Goal: Transaction & Acquisition: Purchase product/service

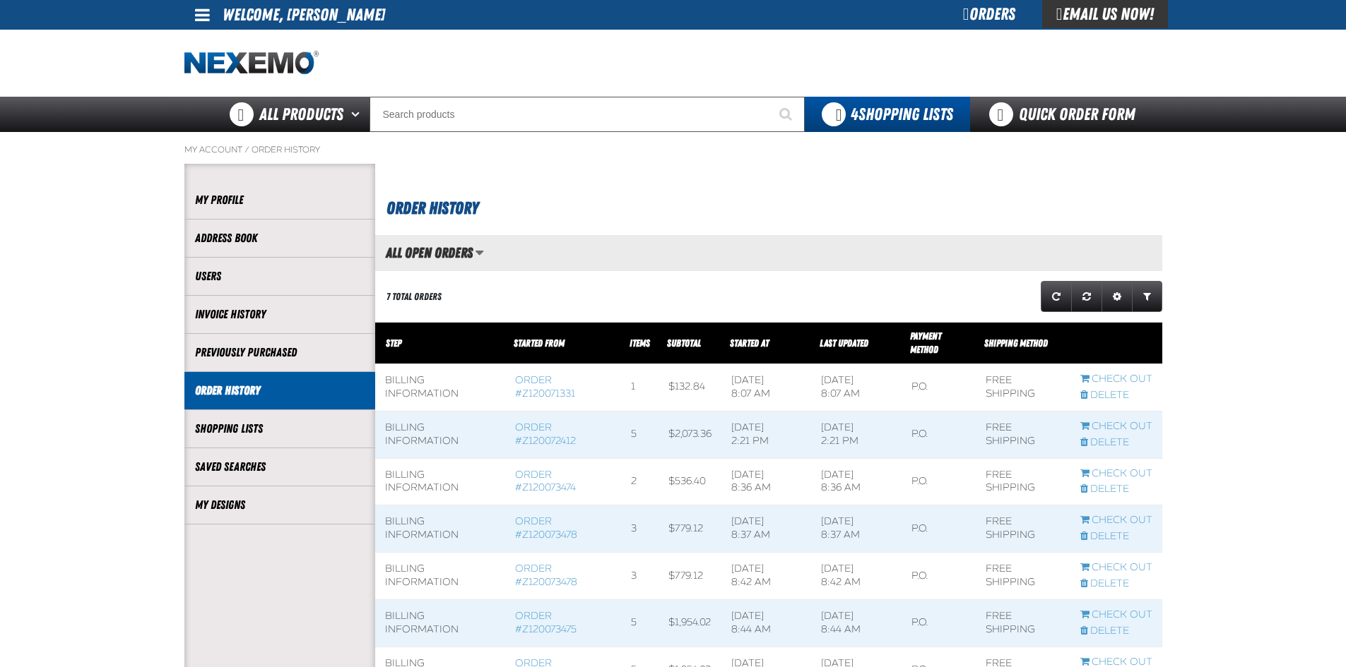
scroll to position [1, 1]
click at [207, 13] on span at bounding box center [202, 14] width 15 height 17
click at [206, 42] on link "My Account My Account" at bounding box center [222, 41] width 63 height 13
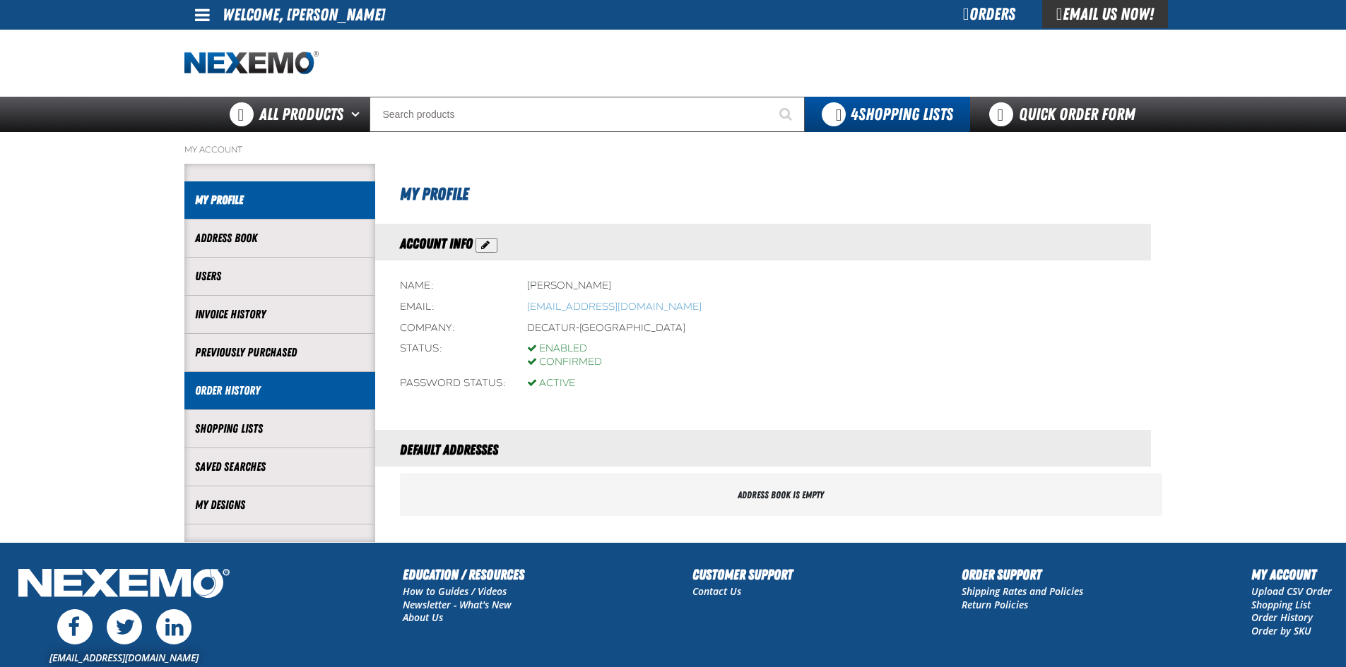
click at [259, 389] on link "Order History" at bounding box center [280, 391] width 170 height 16
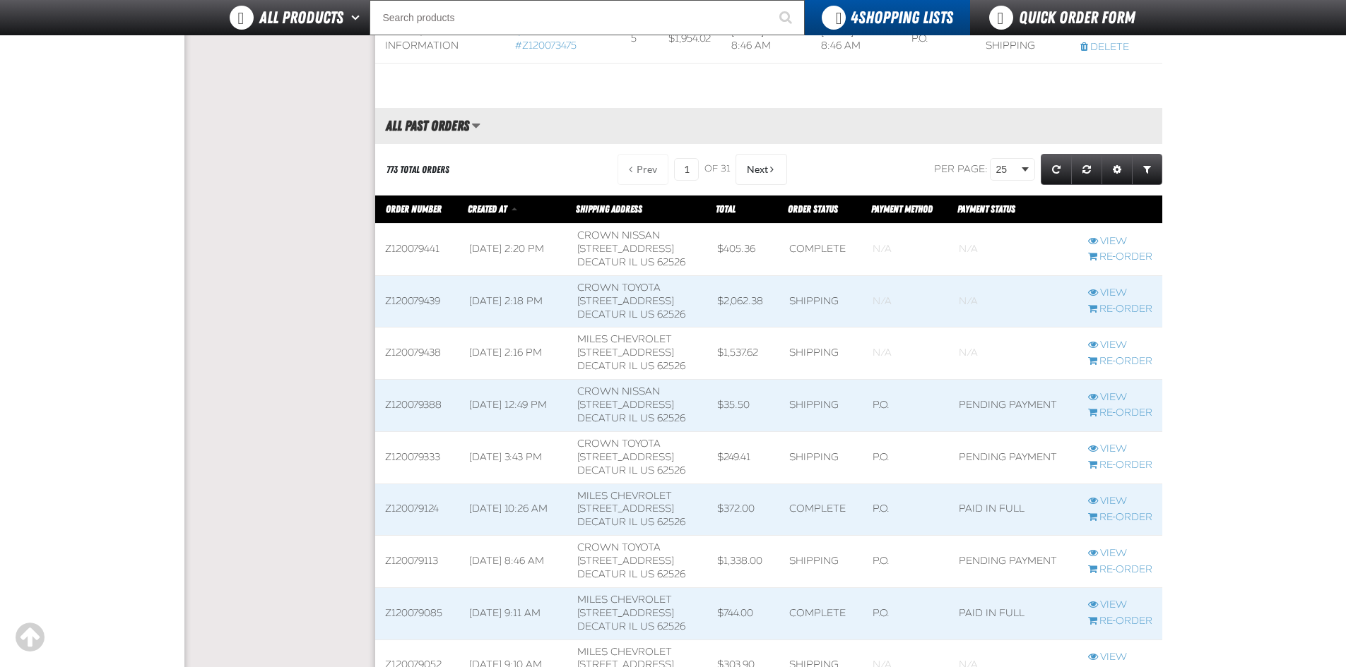
scroll to position [636, 0]
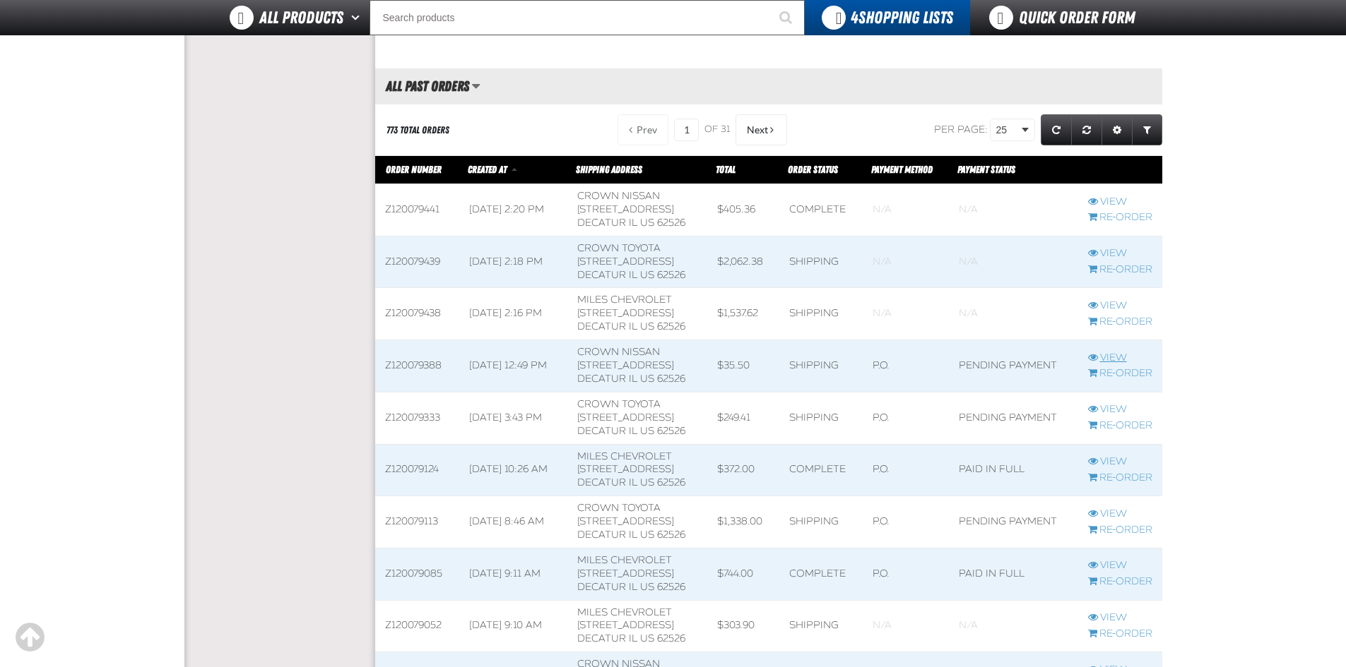
click at [1113, 360] on link "View" at bounding box center [1120, 358] width 64 height 13
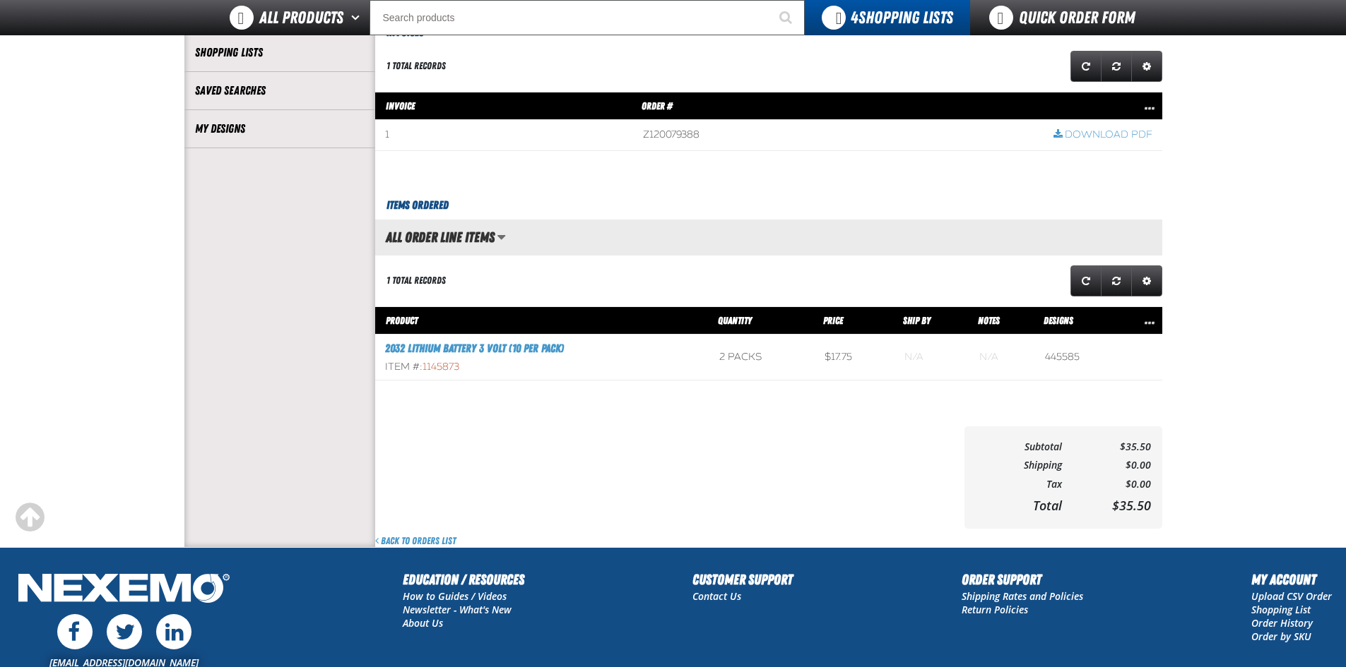
scroll to position [68, 0]
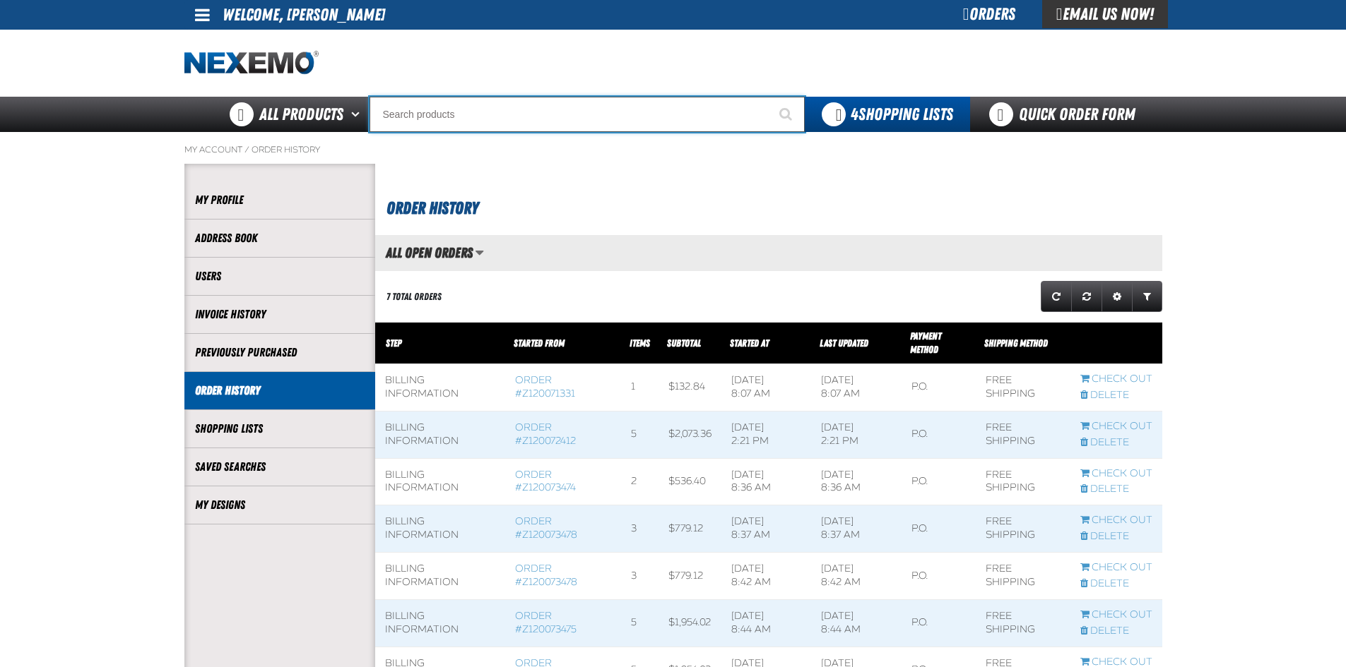
click at [449, 104] on input "Search" at bounding box center [586, 114] width 435 height 35
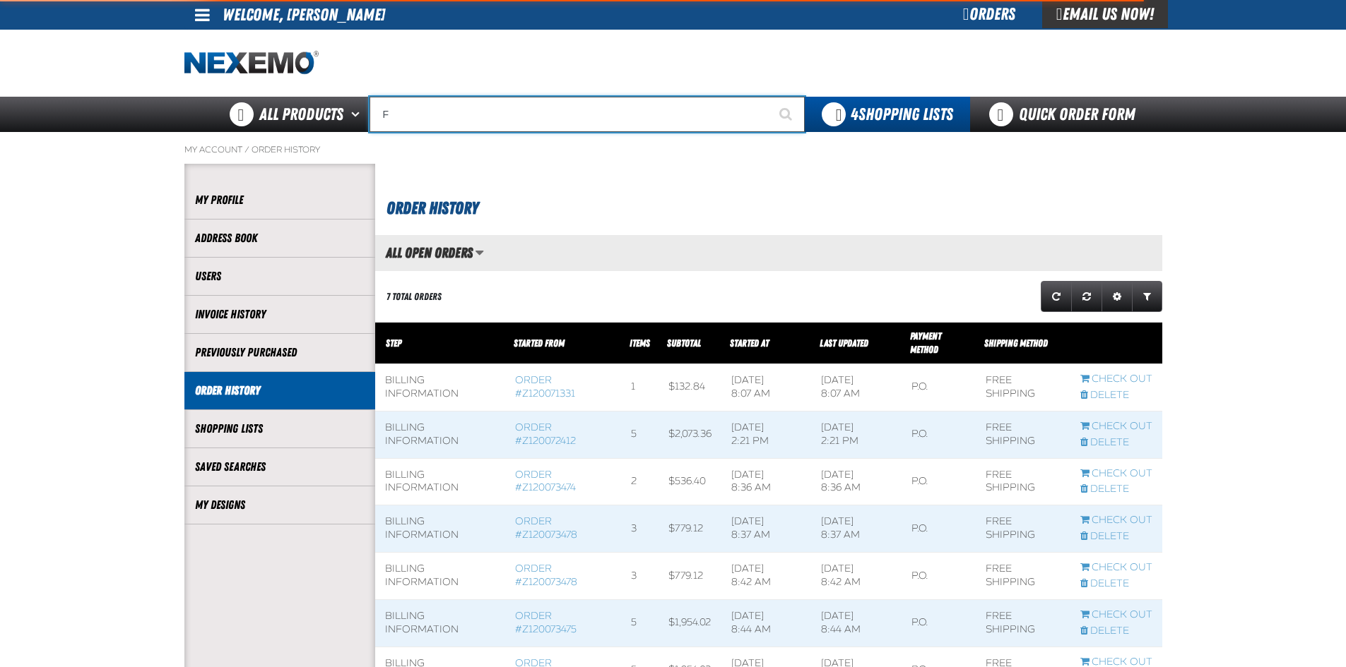
type input "FR"
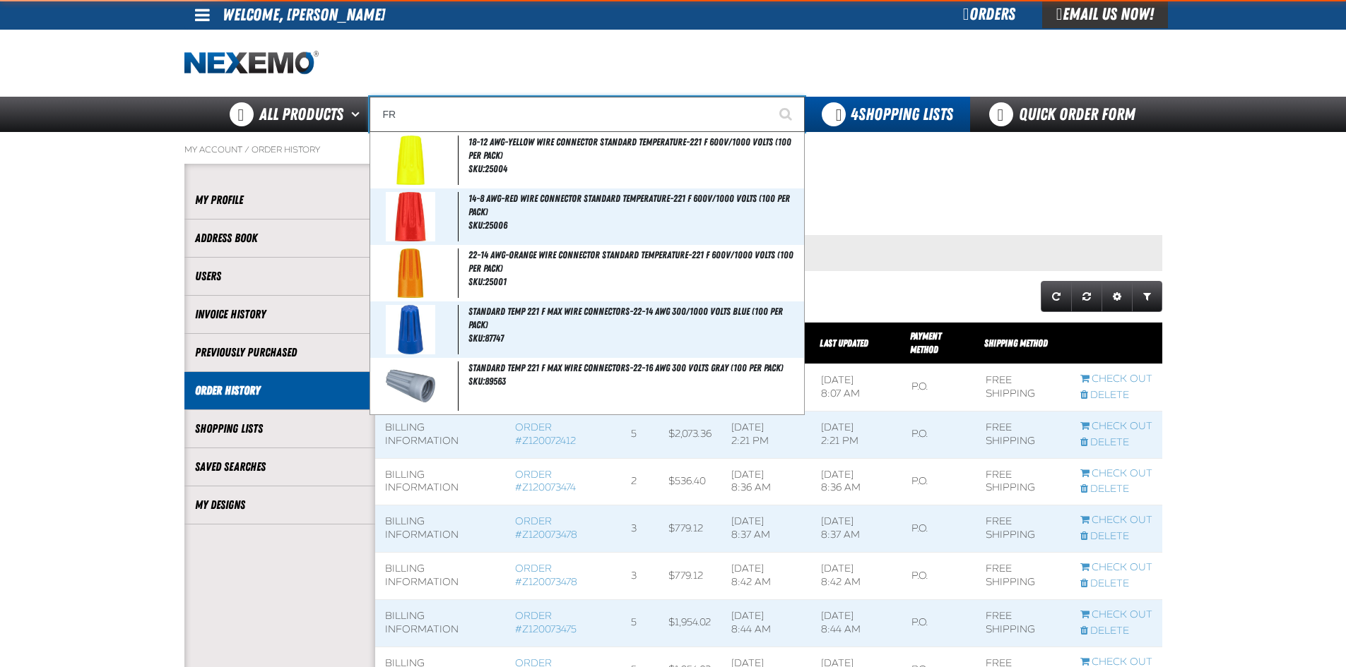
type input "FROM"
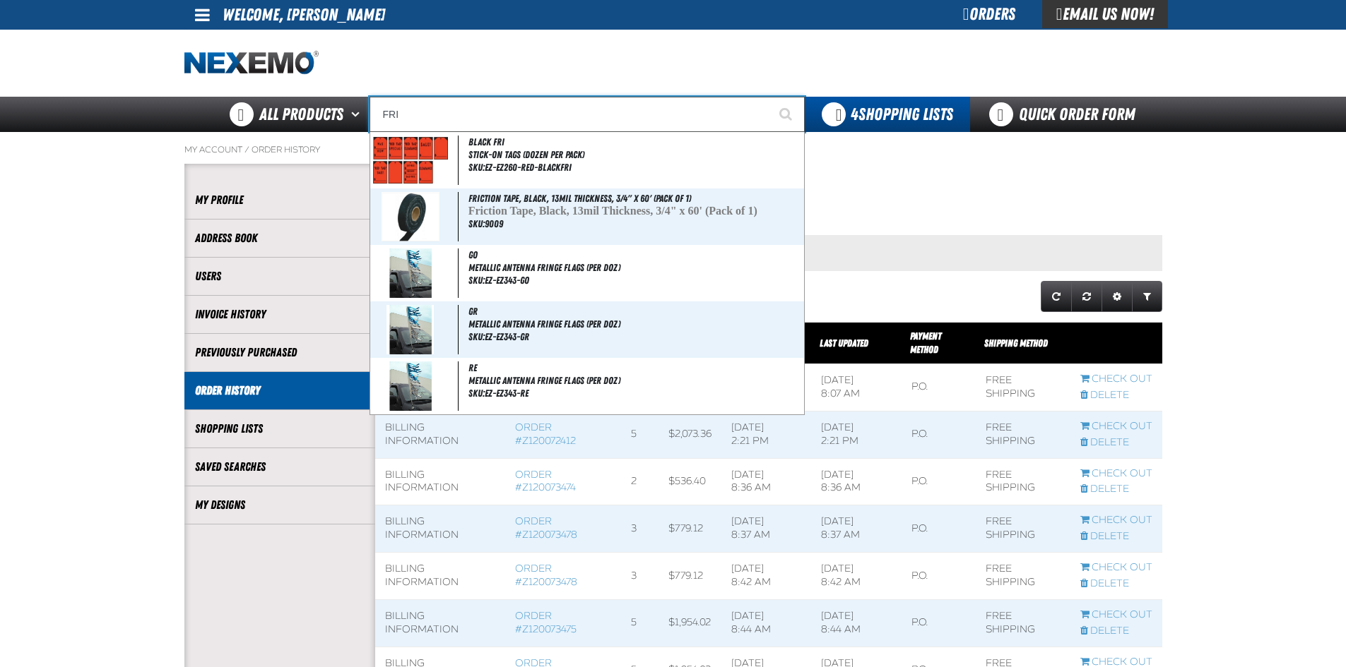
type input "FR"
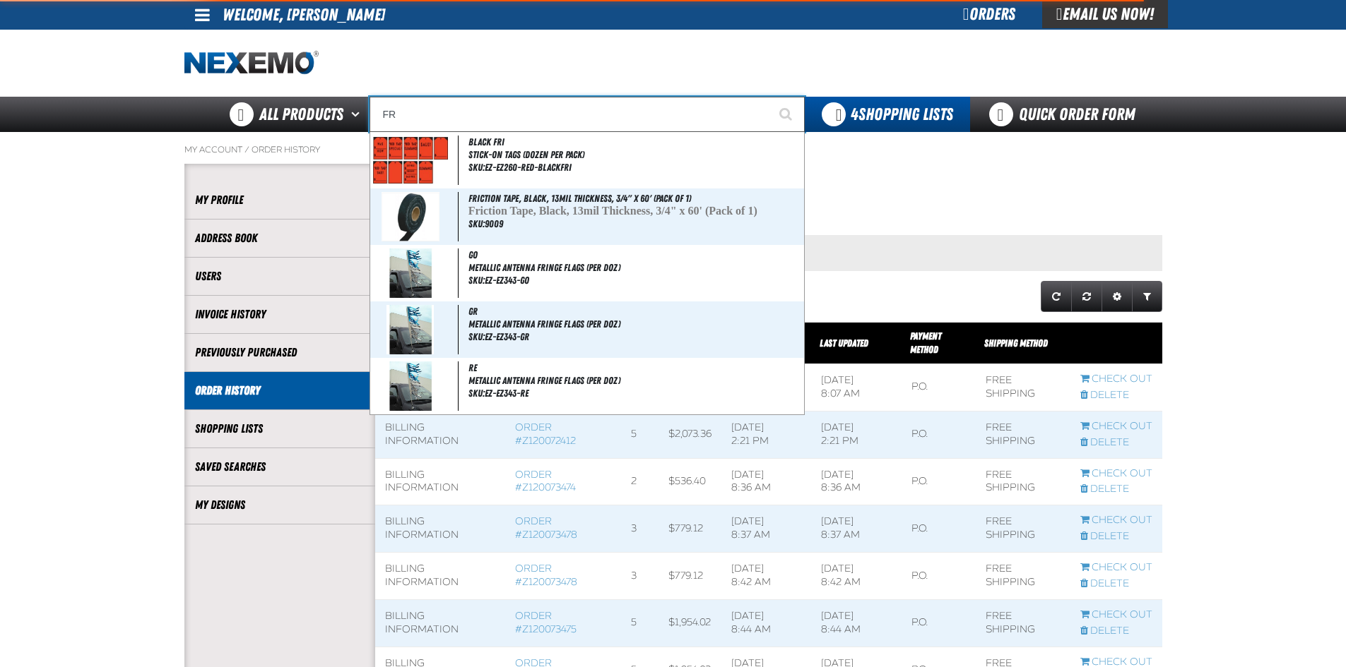
type input "FROM"
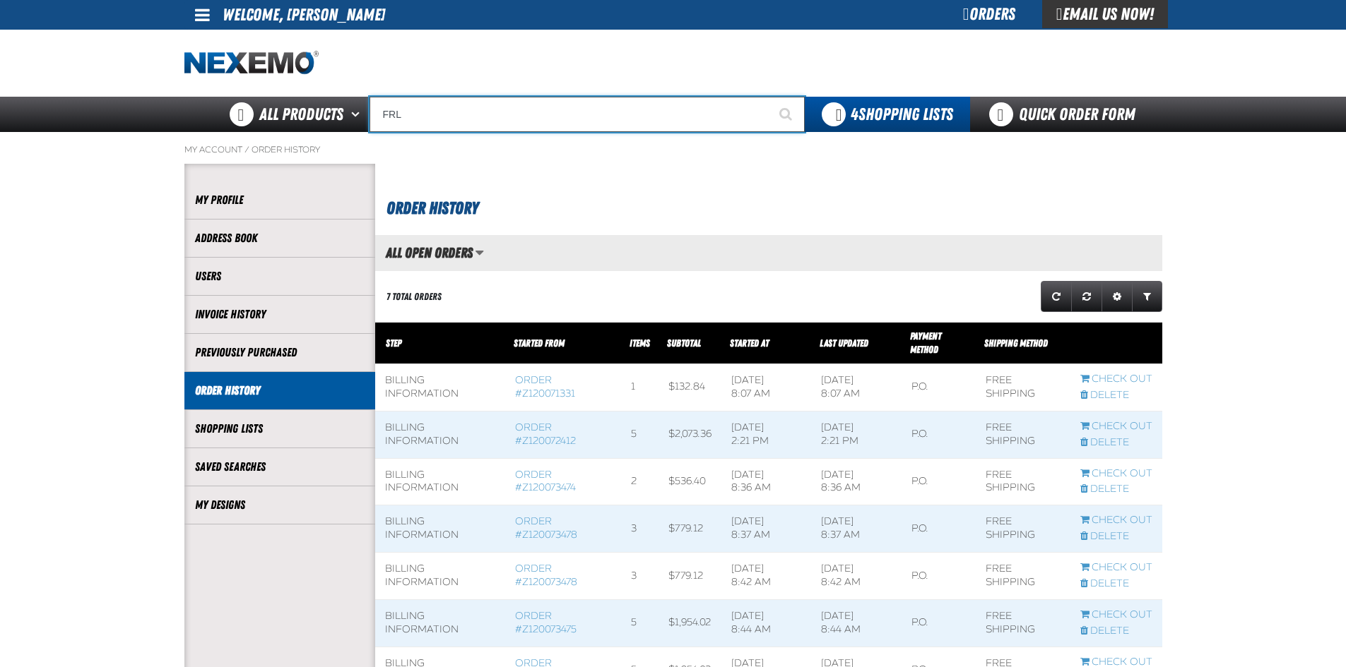
type input "FR"
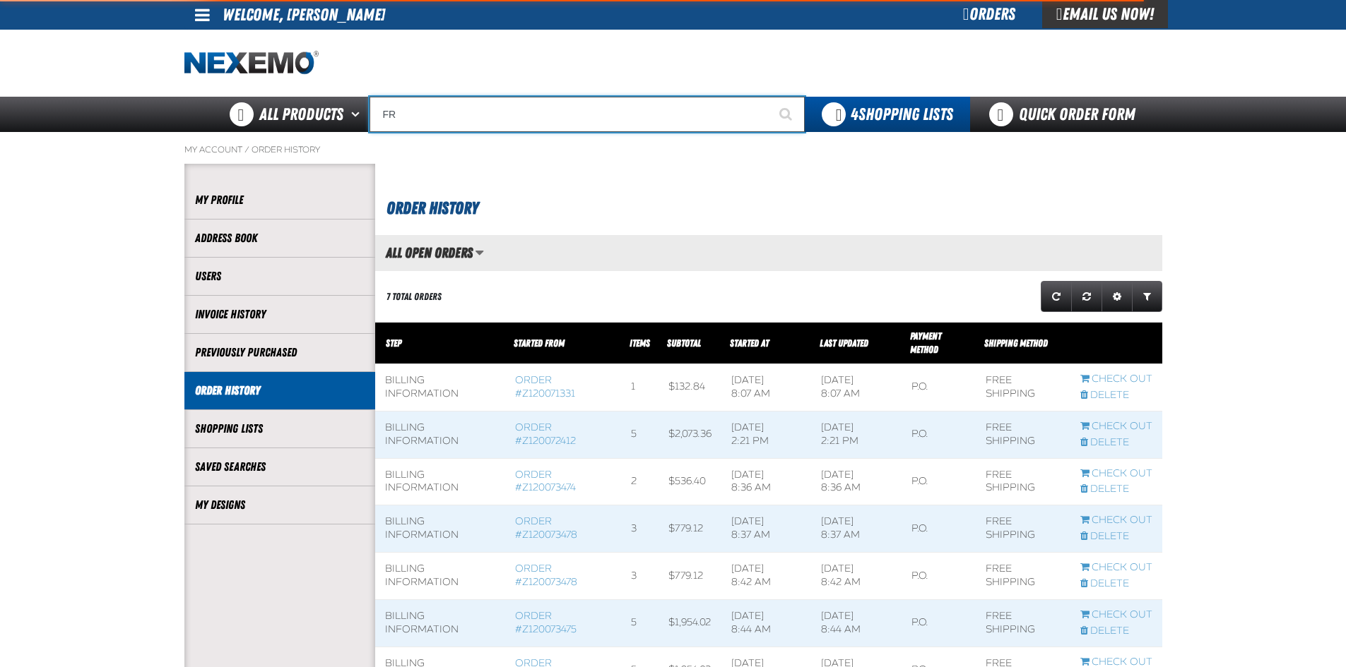
type input "FROM"
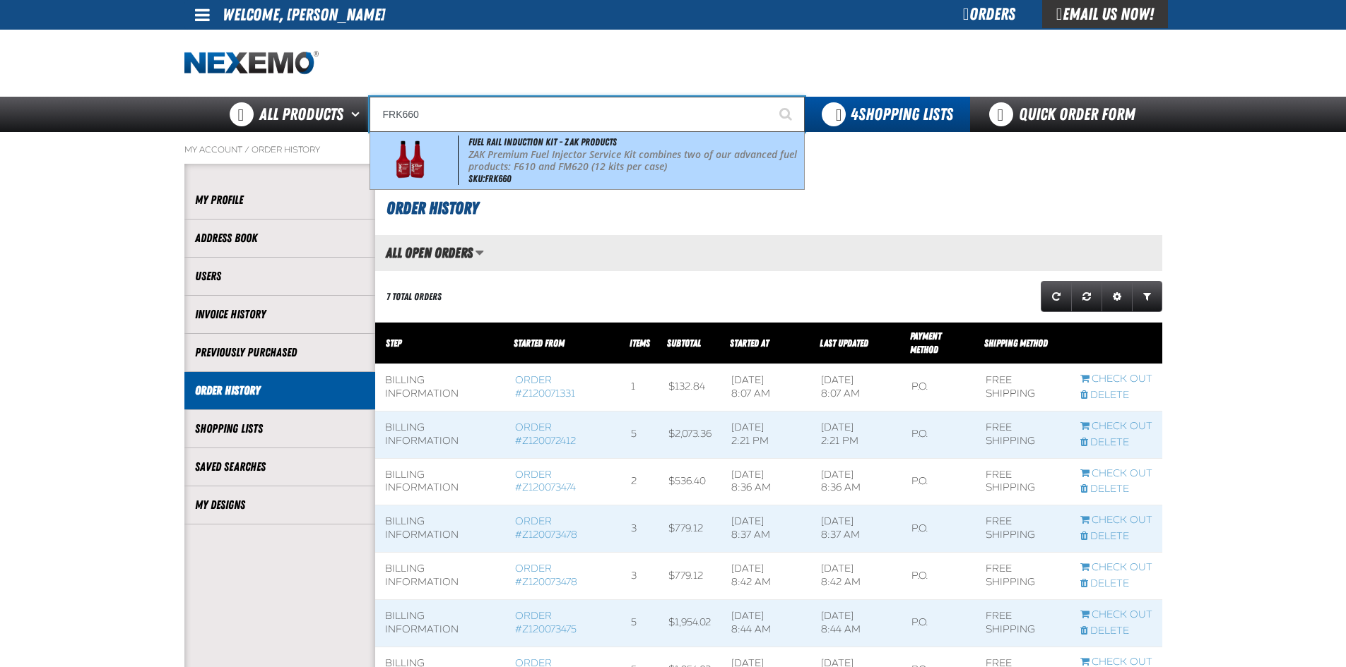
click at [540, 155] on p "ZAK Premium Fuel Injector Service Kit combines two of our advanced fuel product…" at bounding box center [634, 161] width 333 height 24
type input "Fuel Rail Induction Kit - ZAK Products"
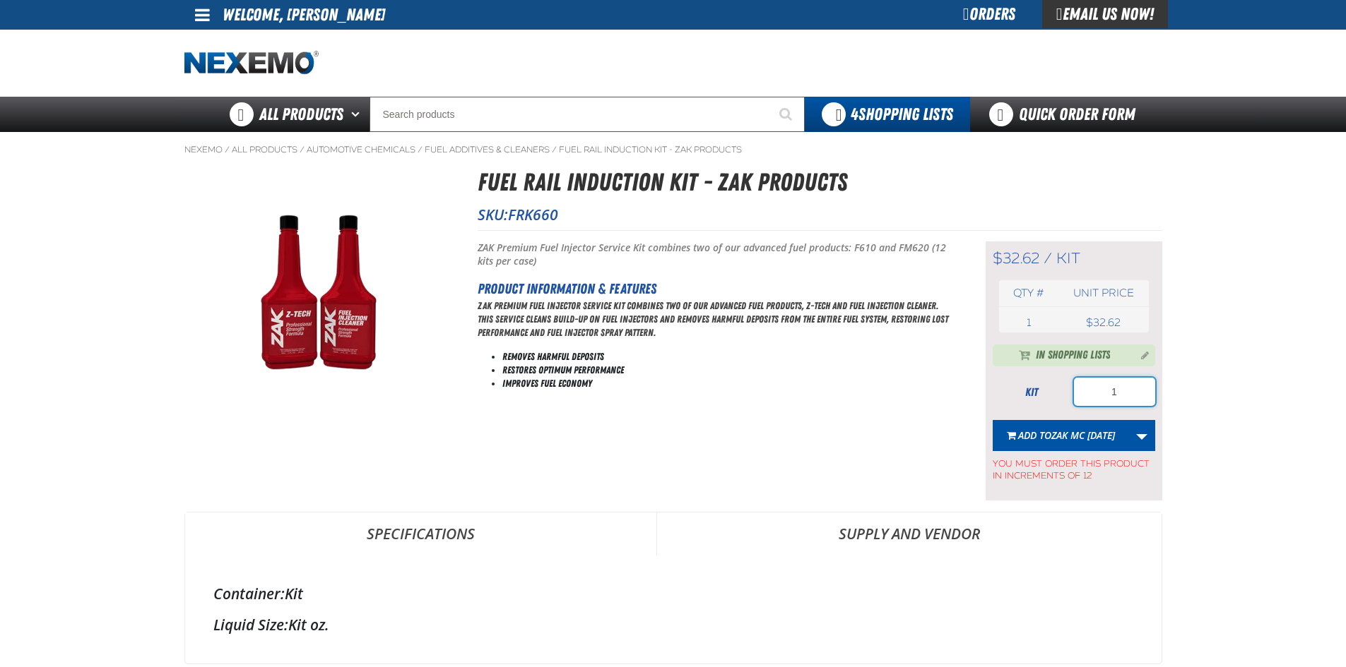
click at [1142, 394] on input "1" at bounding box center [1114, 392] width 81 height 28
type input "12"
click at [1133, 447] on link "More Actions" at bounding box center [1141, 435] width 27 height 31
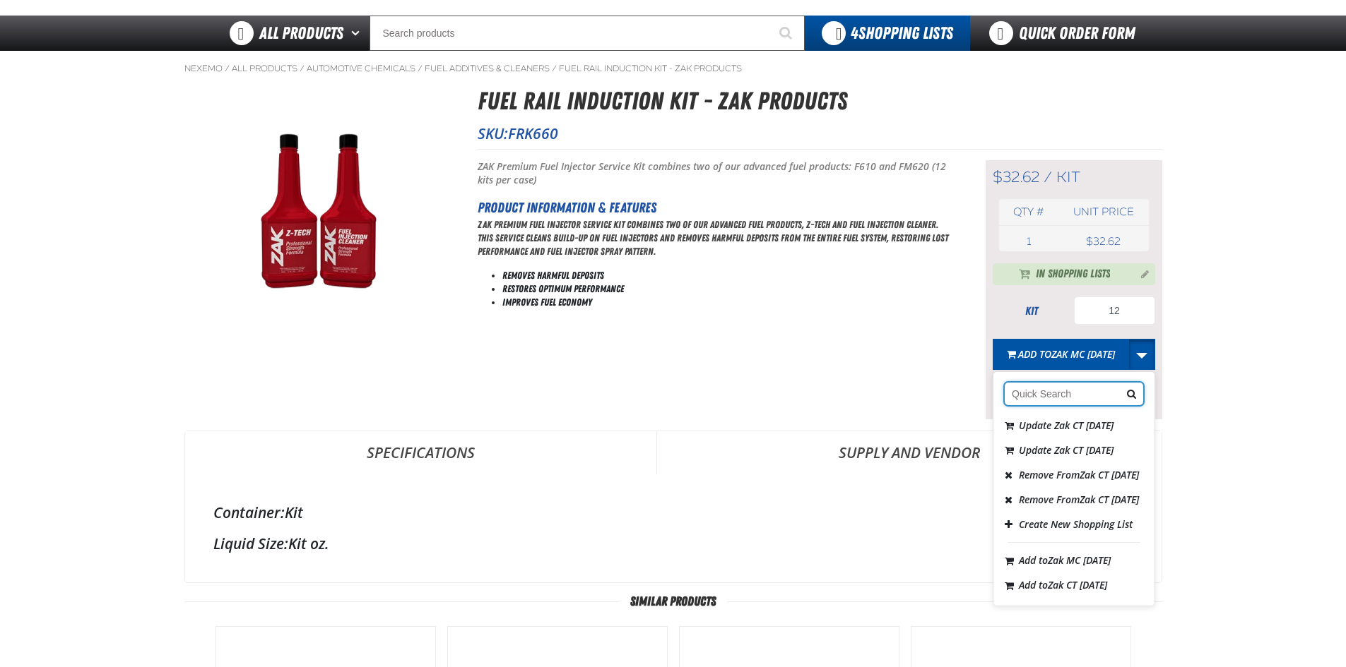
scroll to position [212, 0]
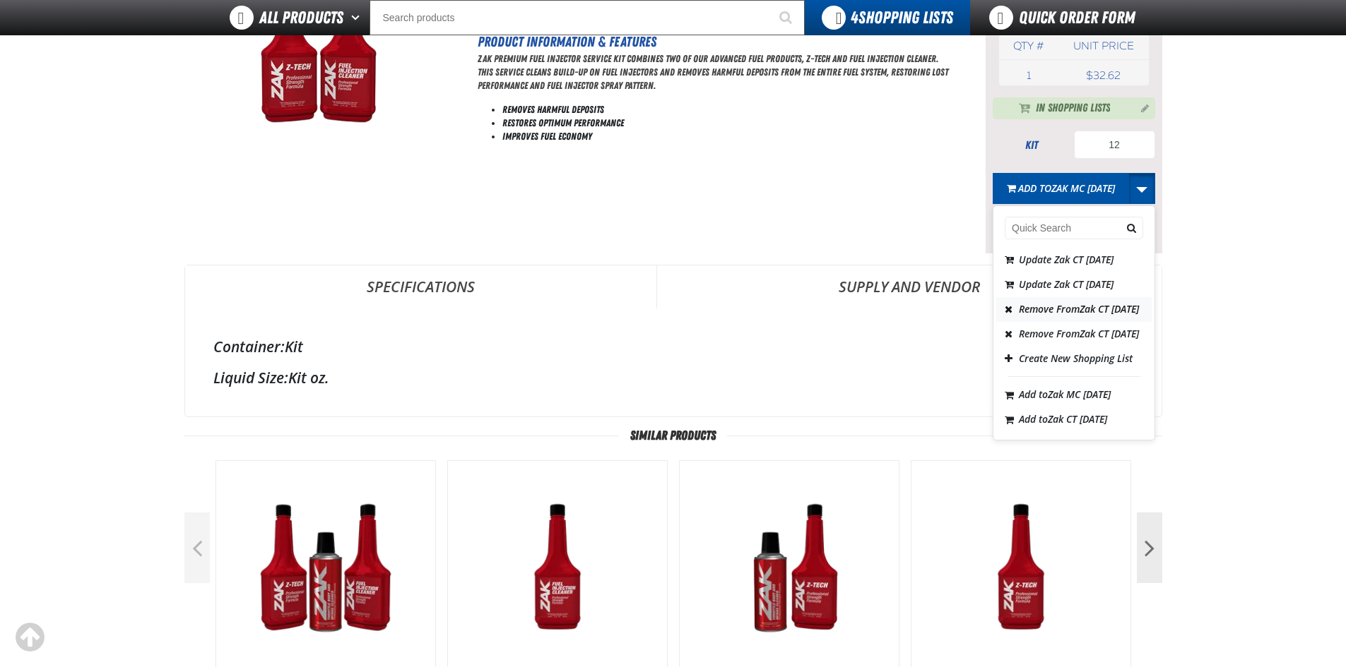
click at [1037, 316] on span "Remove From Zak CT 8.26.2025" at bounding box center [1079, 308] width 120 height 13
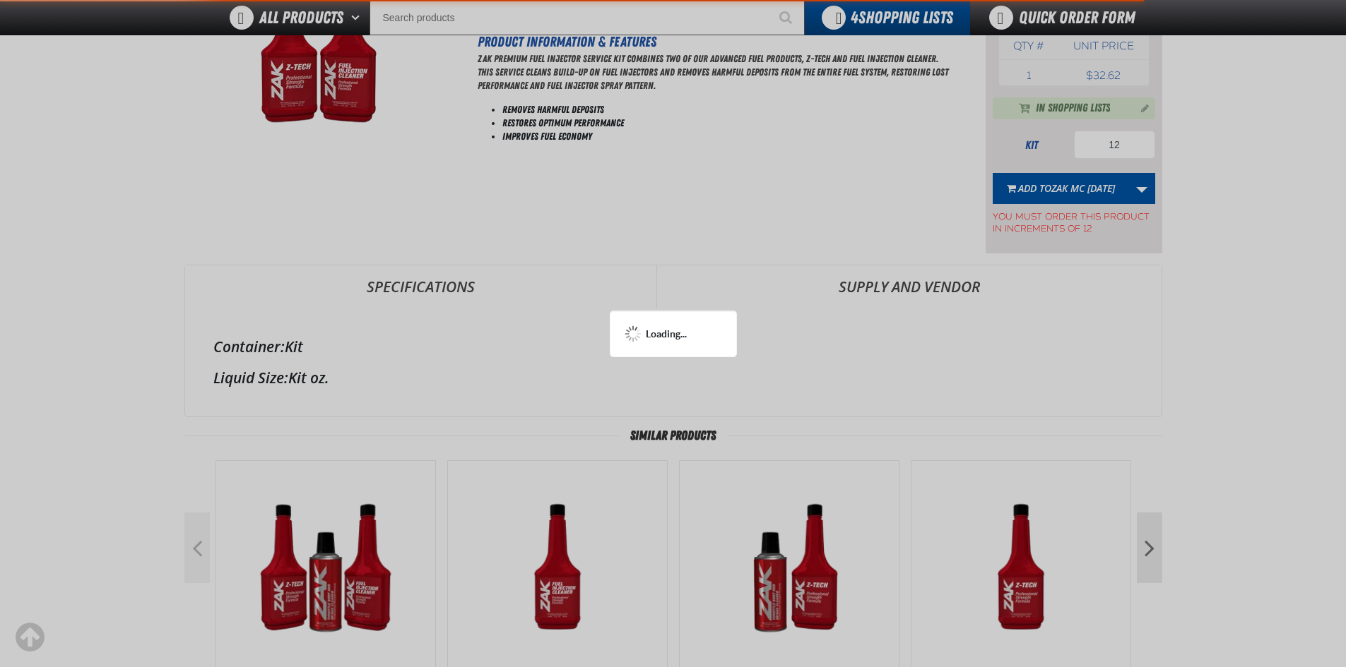
scroll to position [281, 0]
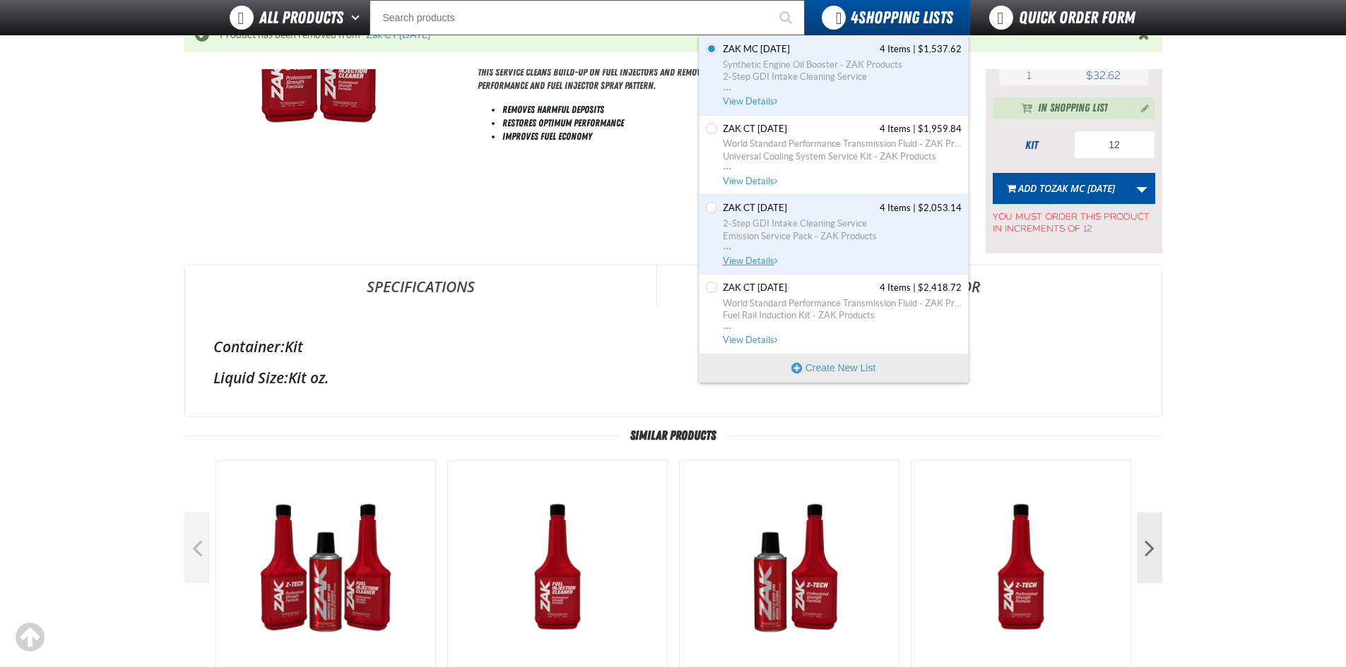
click at [861, 247] on span "..." at bounding box center [842, 244] width 239 height 5
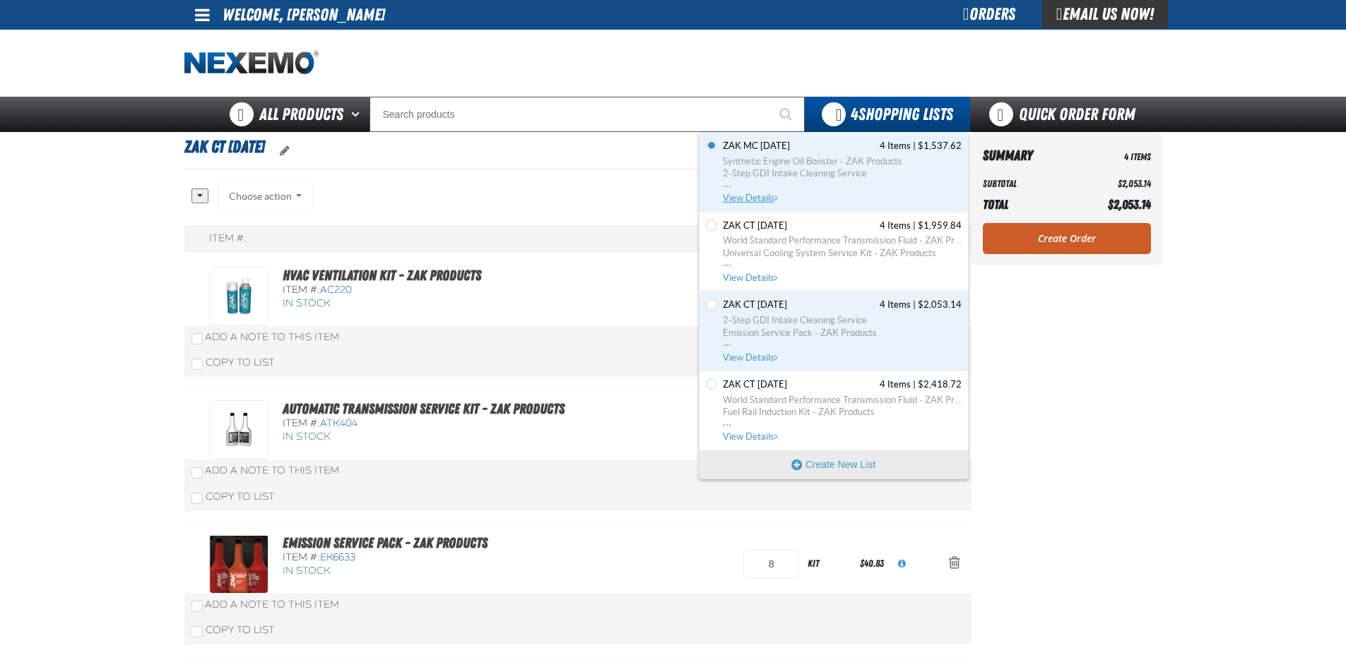
click at [812, 162] on span "Synthetic Engine Oil Booster - ZAK Products" at bounding box center [842, 161] width 239 height 13
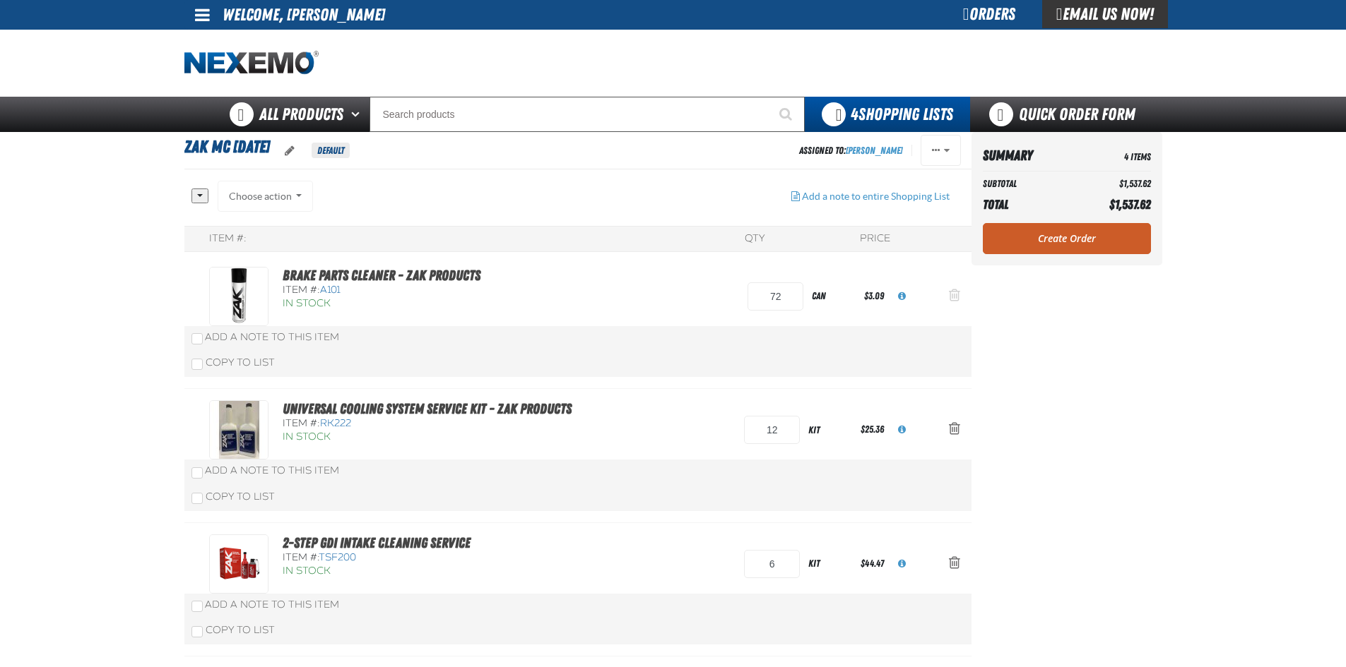
click at [956, 299] on span "Action Remove Brake Parts Cleaner - ZAK Products from Zak MC 9.30.2025" at bounding box center [954, 295] width 11 height 14
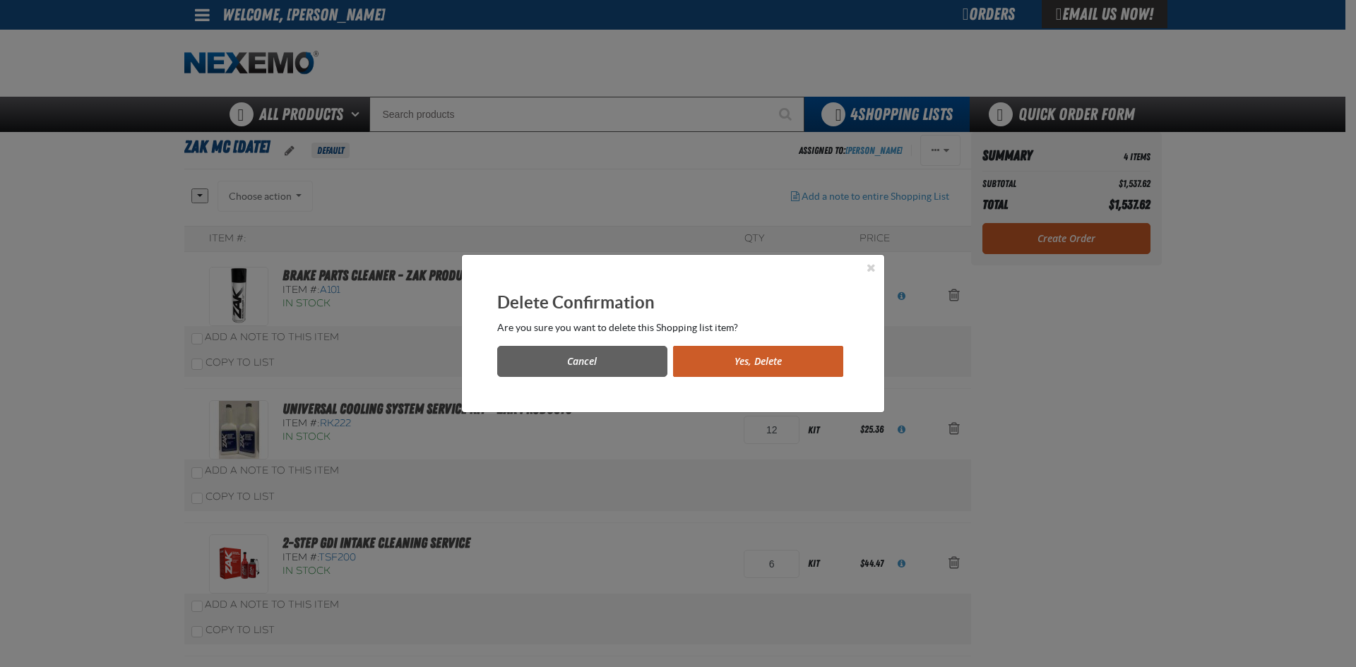
click at [728, 369] on button "Yes, Delete" at bounding box center [758, 361] width 170 height 31
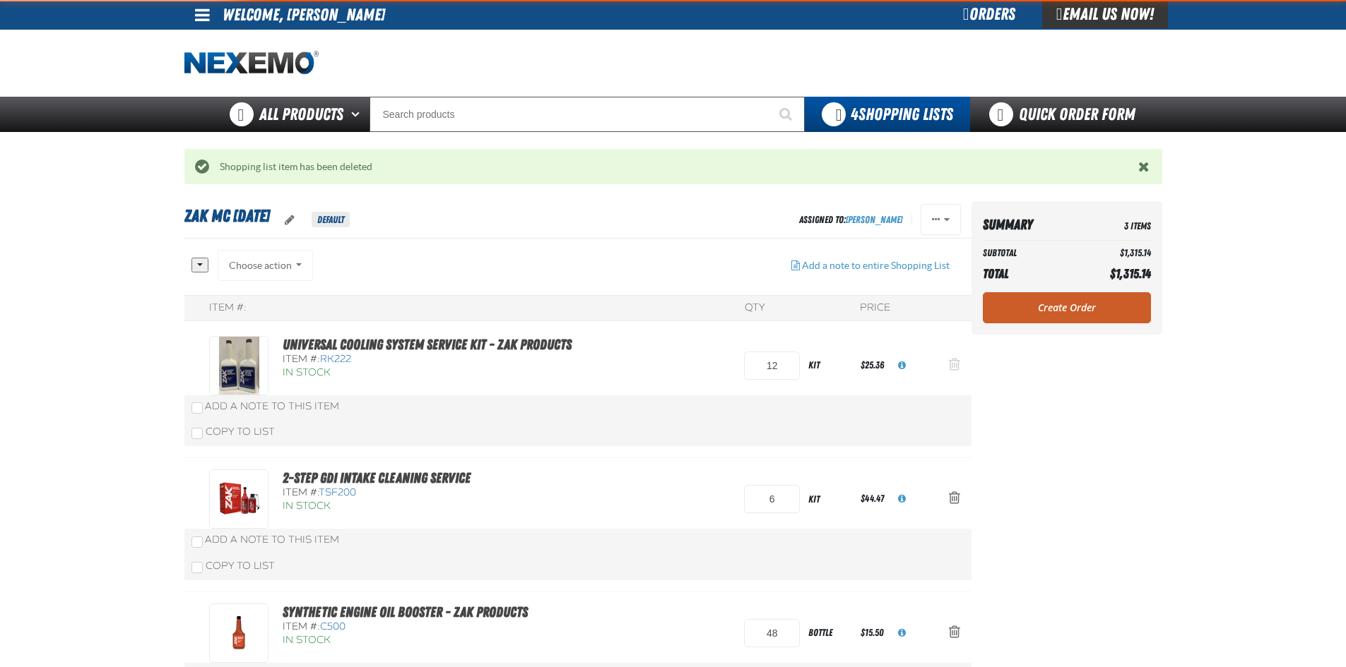
click at [953, 361] on span "Action Remove Universal Cooling System Service Kit - ZAK Products from Zak MC 9…" at bounding box center [954, 364] width 11 height 14
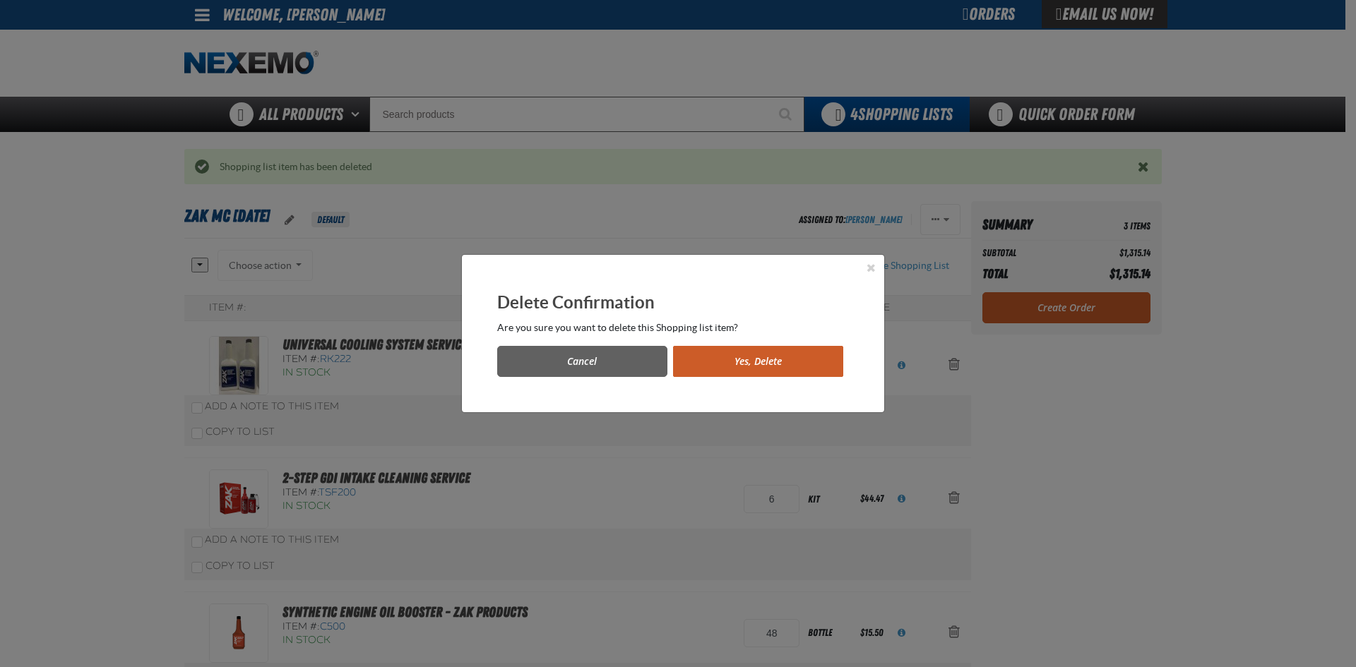
click at [786, 352] on button "Yes, Delete" at bounding box center [758, 361] width 170 height 31
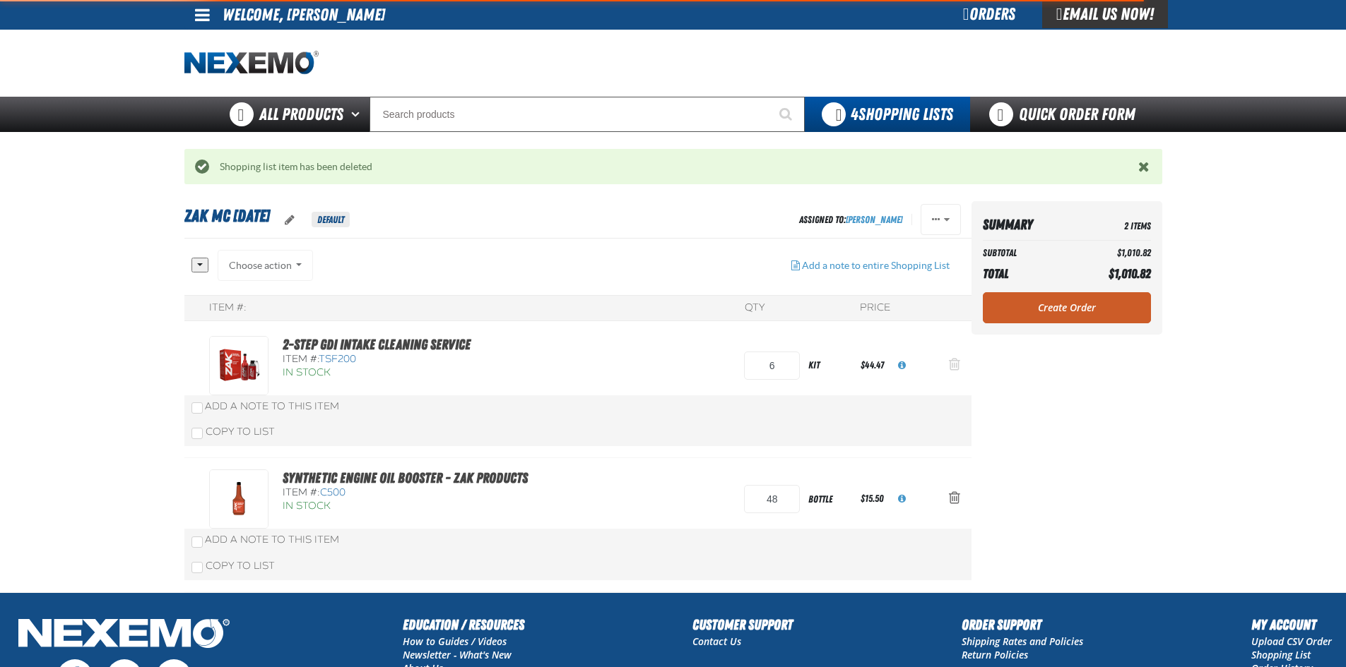
click at [954, 363] on span "Action Remove 2-Step GDI Intake Cleaning Service from Zak MC 9.30.2025" at bounding box center [954, 364] width 11 height 14
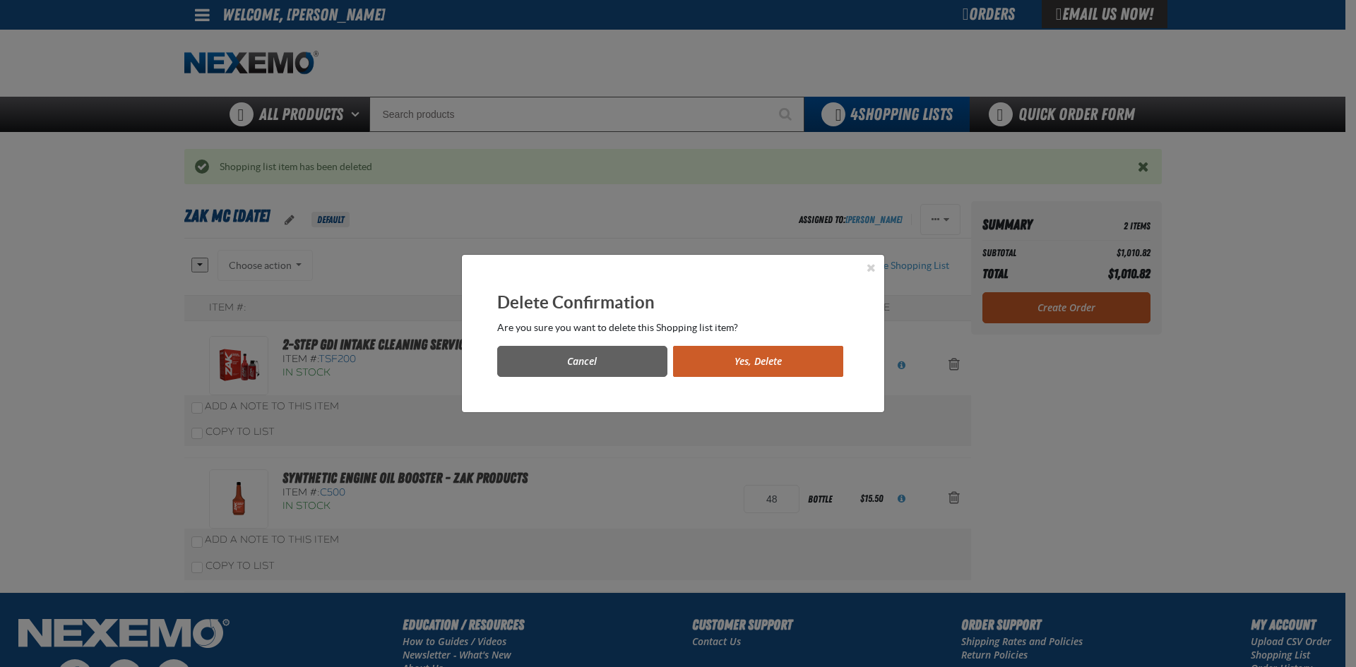
click at [805, 354] on button "Yes, Delete" at bounding box center [758, 361] width 170 height 31
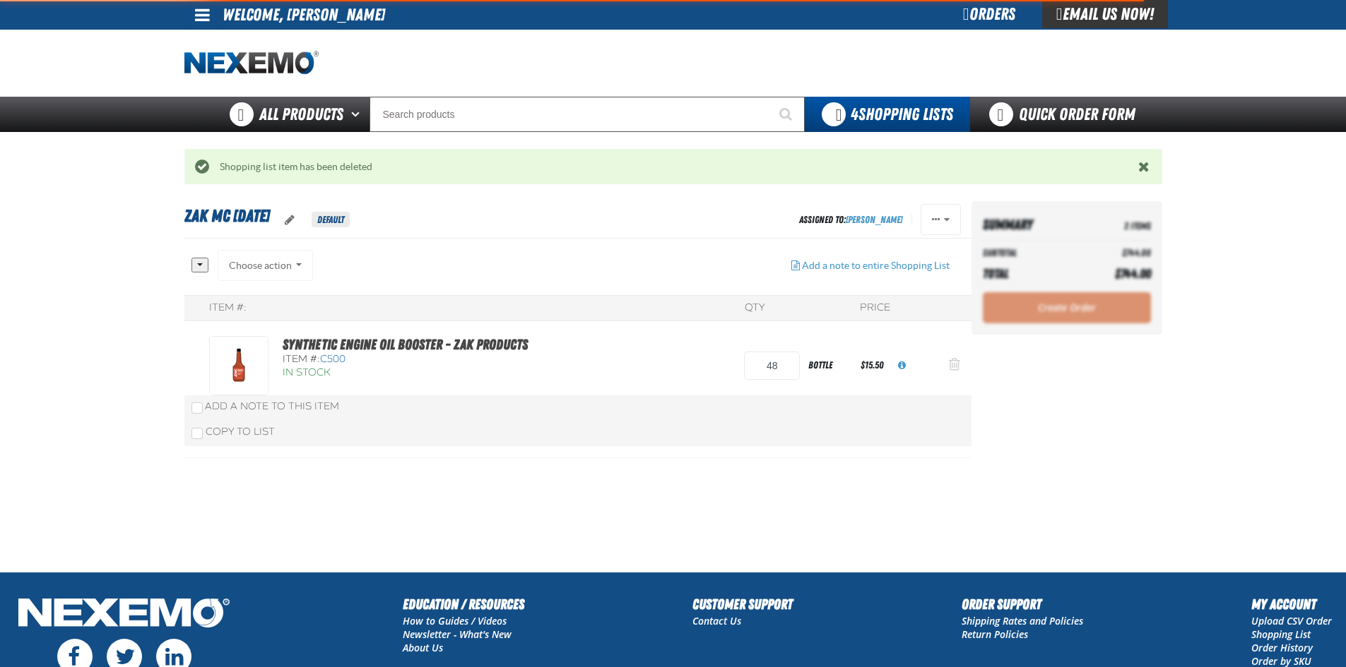
click at [960, 364] on button "Action Remove Synthetic Engine Oil Booster - ZAK Products from Zak MC 9.30.2025" at bounding box center [954, 365] width 34 height 31
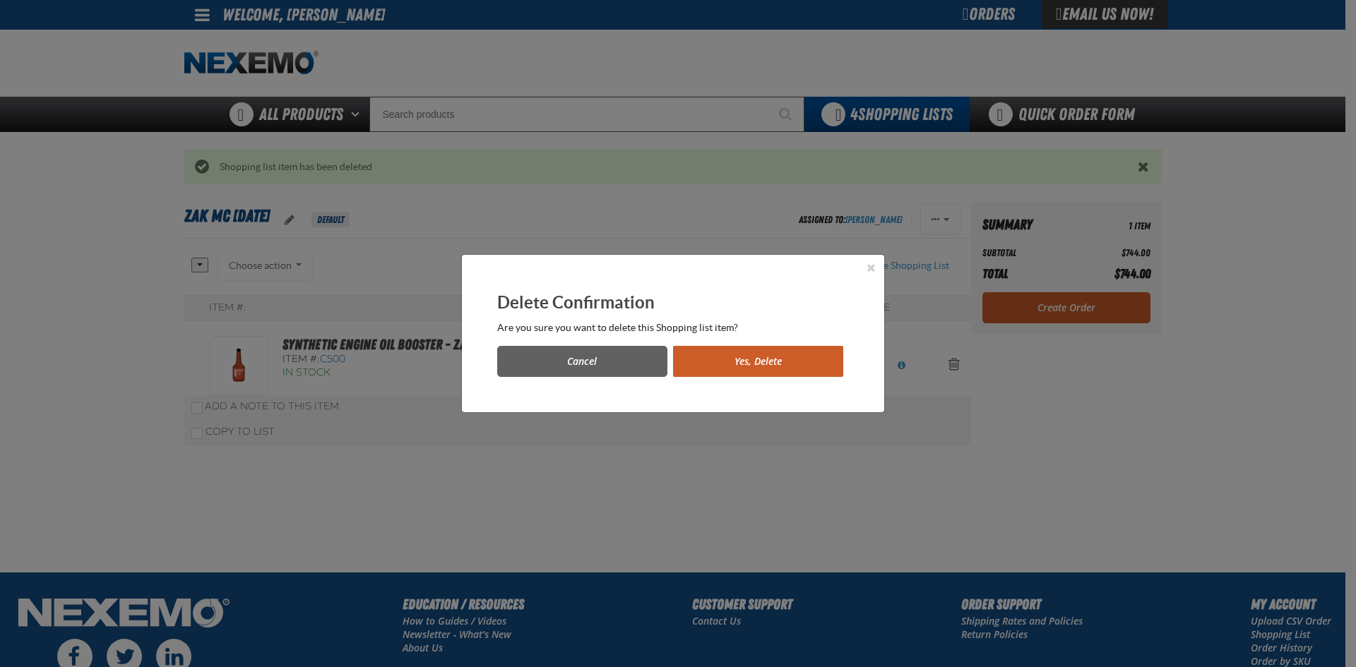
click at [828, 362] on button "Yes, Delete" at bounding box center [758, 361] width 170 height 31
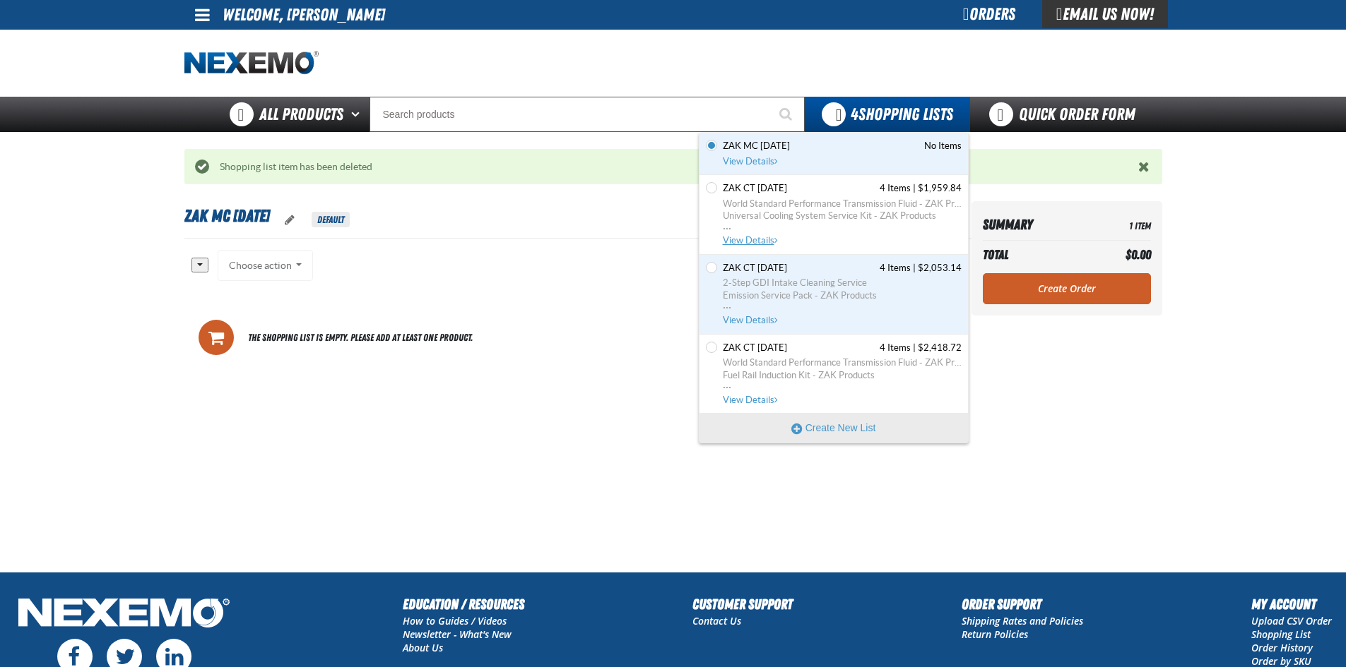
click at [838, 204] on span "World Standard Performance Transmission Fluid - ZAK Products" at bounding box center [842, 204] width 239 height 13
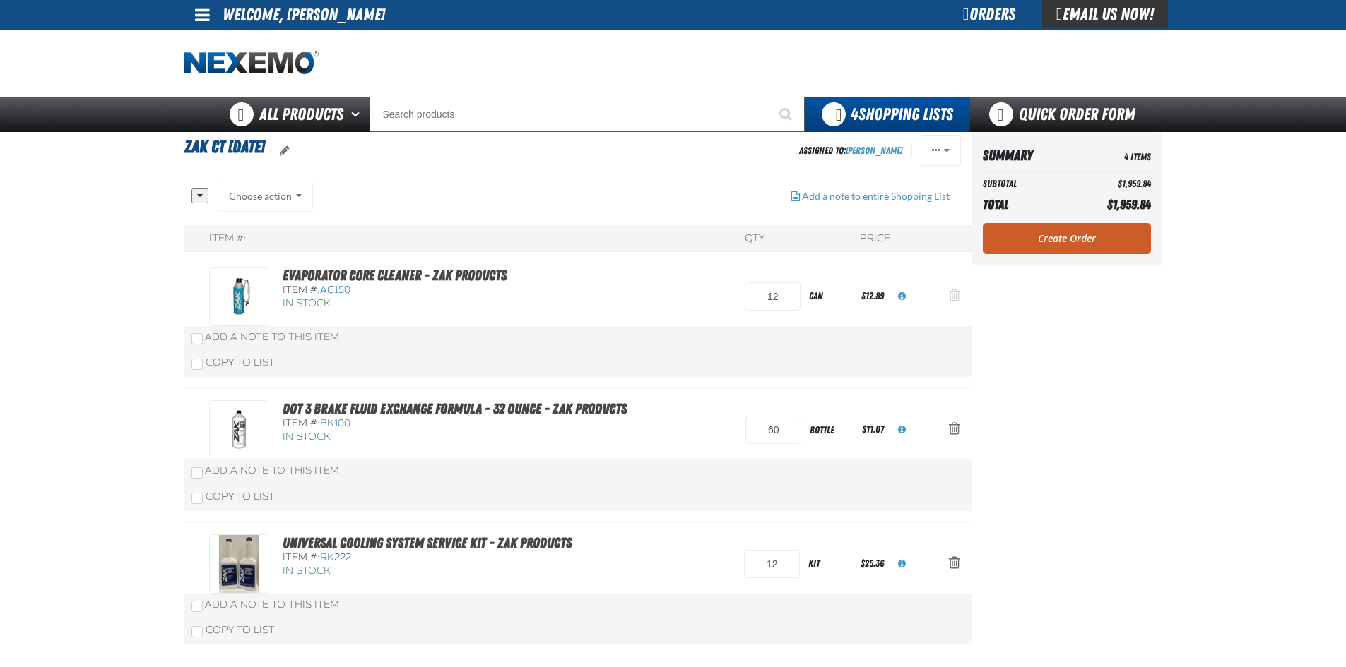
click at [958, 300] on span "Action Remove Evaporator Core Cleaner - ZAK Products from Zak CT 8.26.2025" at bounding box center [954, 295] width 11 height 14
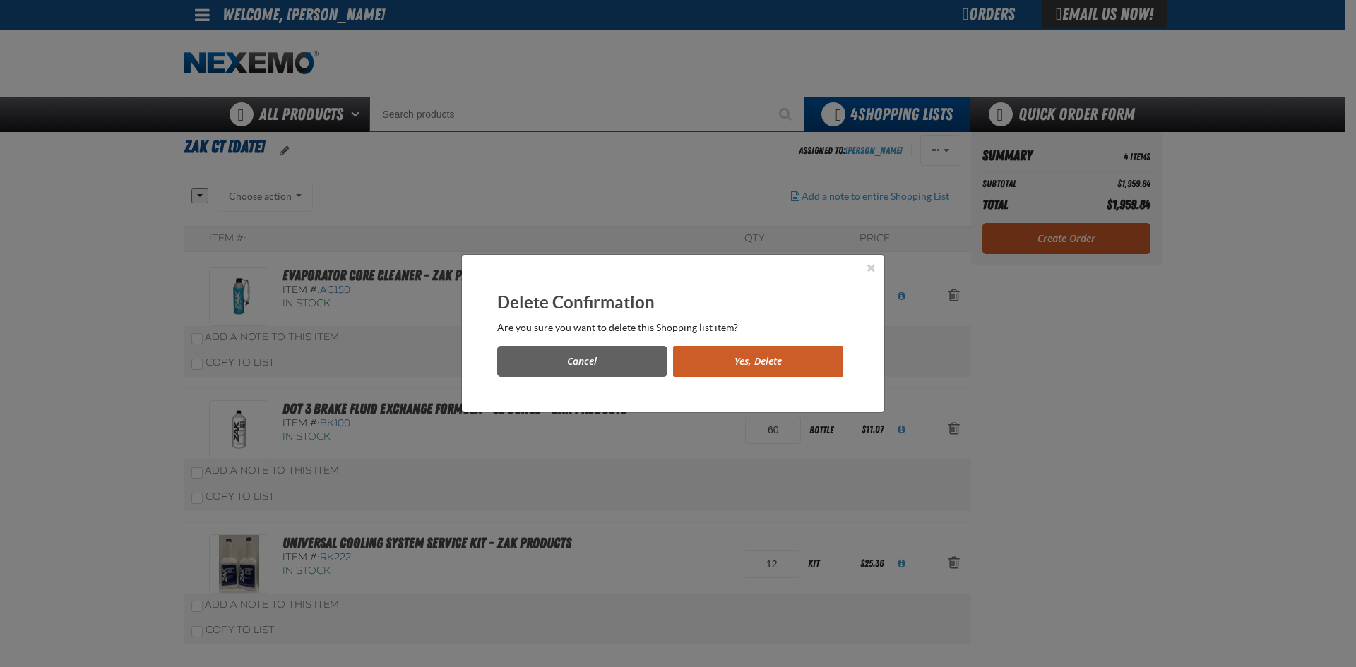
click at [753, 345] on div "Cancel Yes, Delete" at bounding box center [673, 356] width 352 height 42
click at [761, 363] on button "Yes, Delete" at bounding box center [758, 361] width 170 height 31
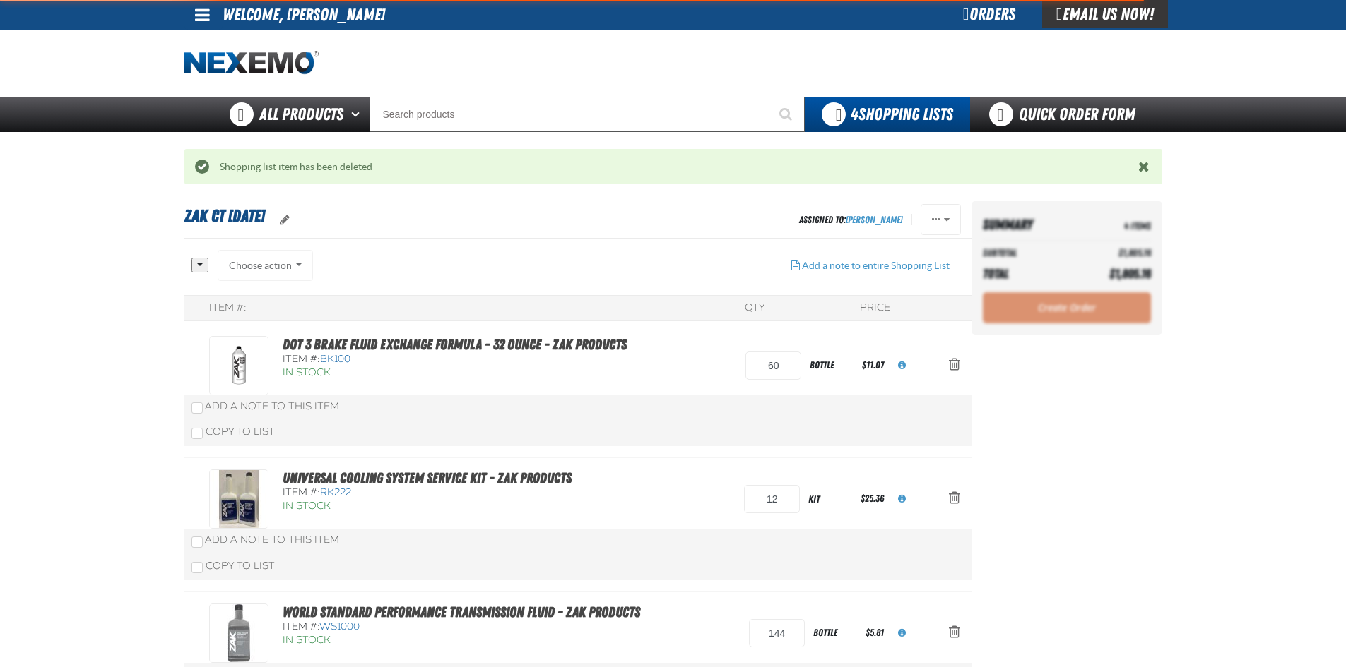
click at [953, 356] on button "Action Remove DOT 3 Brake Fluid Exchange Formula - 32 Ounce - ZAK Products from…" at bounding box center [954, 365] width 34 height 31
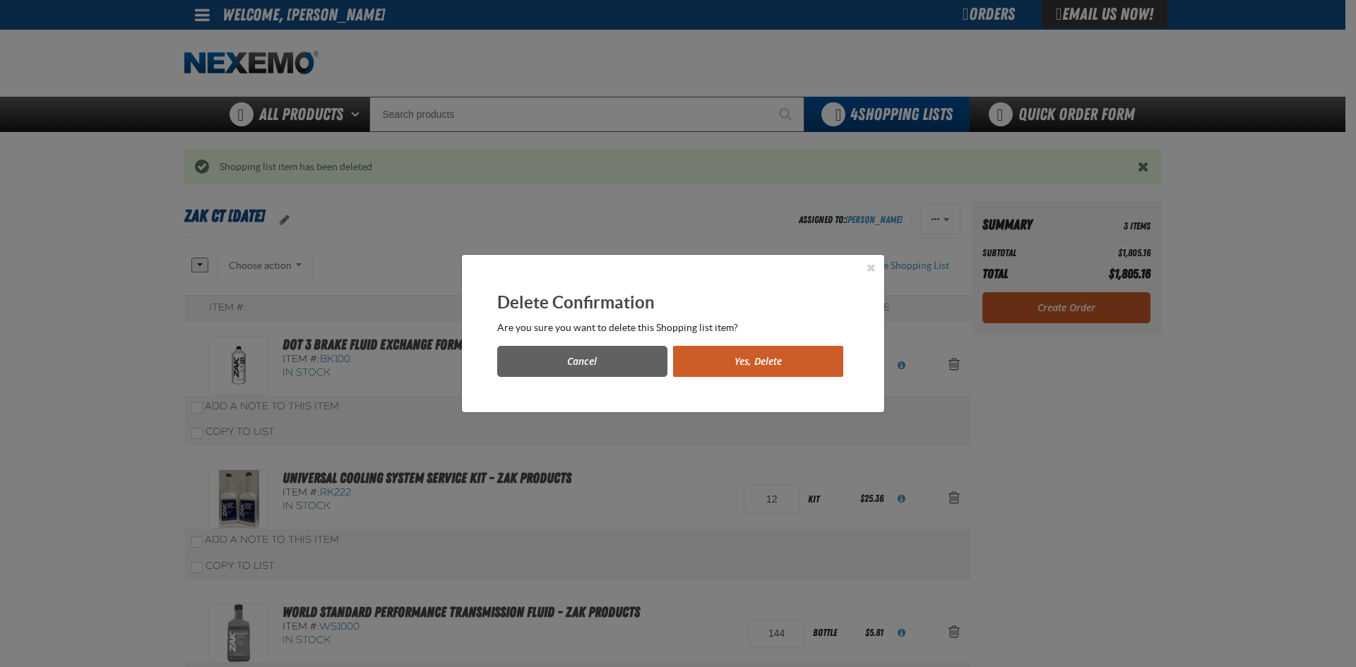
click at [773, 363] on button "Yes, Delete" at bounding box center [758, 361] width 170 height 31
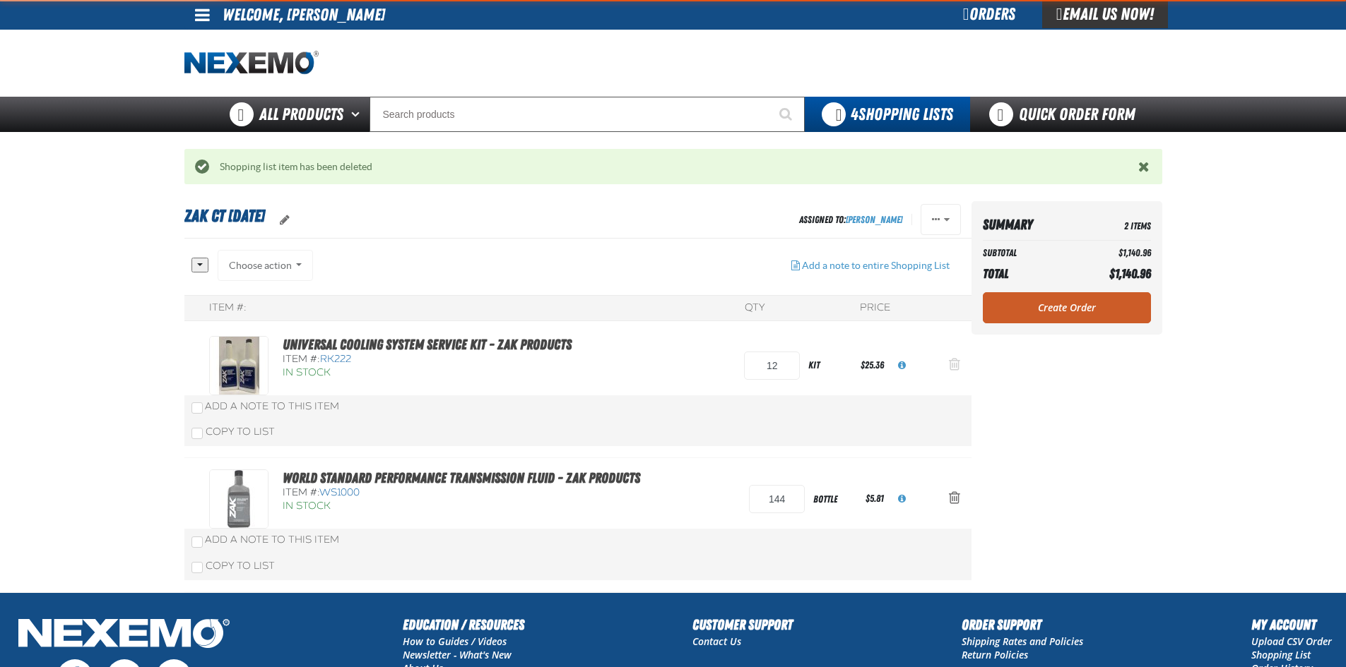
click at [957, 369] on span "Action Remove Universal Cooling System Service Kit - ZAK Products from Zak CT 8…" at bounding box center [954, 364] width 11 height 14
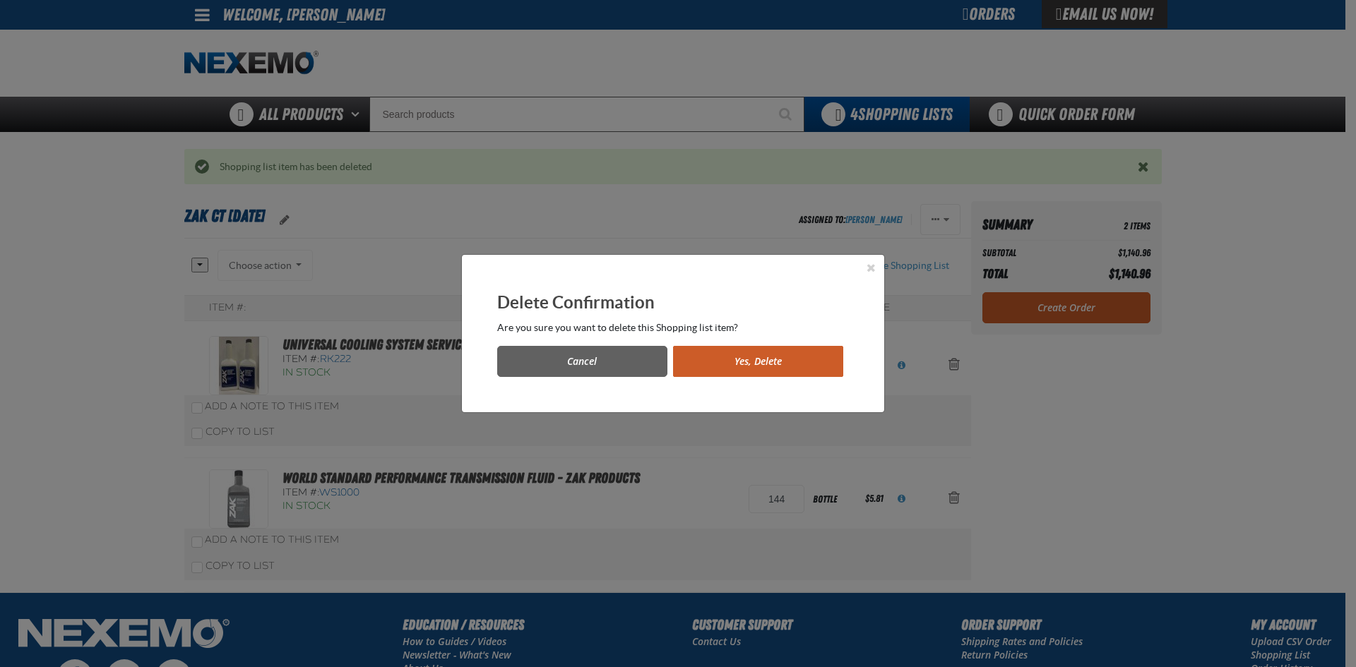
click at [772, 352] on button "Yes, Delete" at bounding box center [758, 361] width 170 height 31
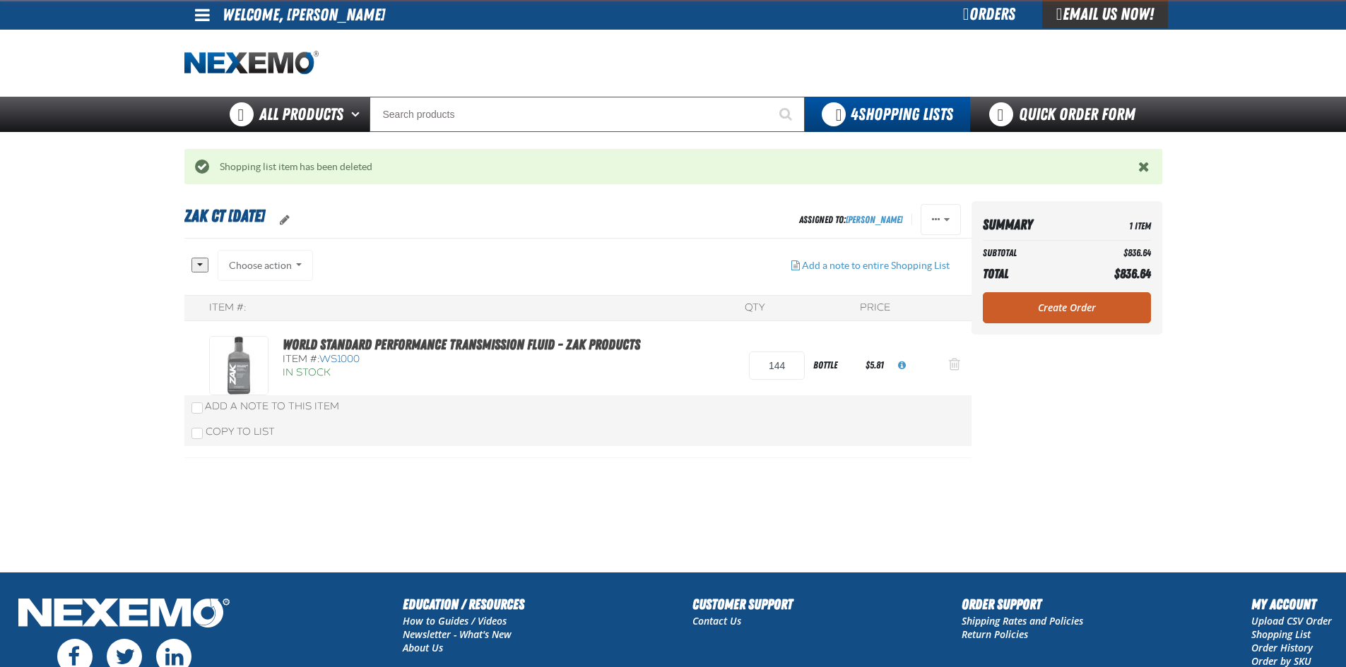
click at [951, 370] on span "Action Remove World Standard Performance Transmission Fluid - ZAK Products from…" at bounding box center [954, 364] width 11 height 14
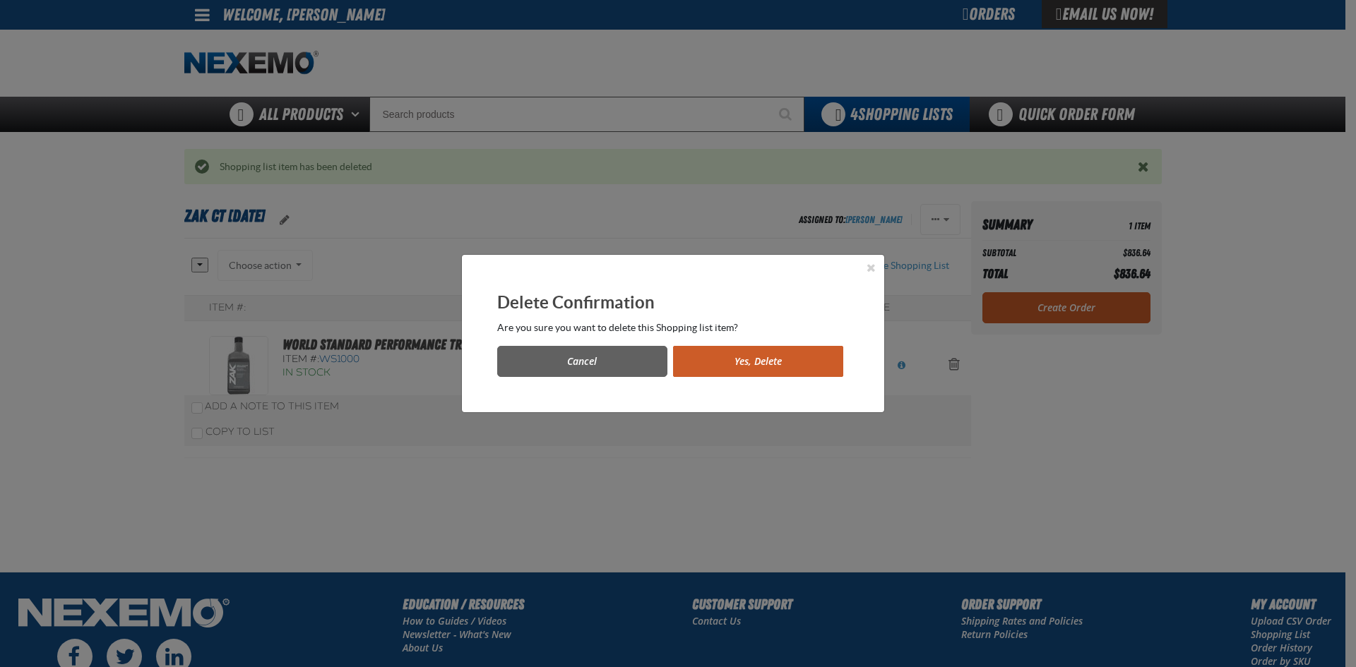
click at [725, 360] on button "Yes, Delete" at bounding box center [758, 361] width 170 height 31
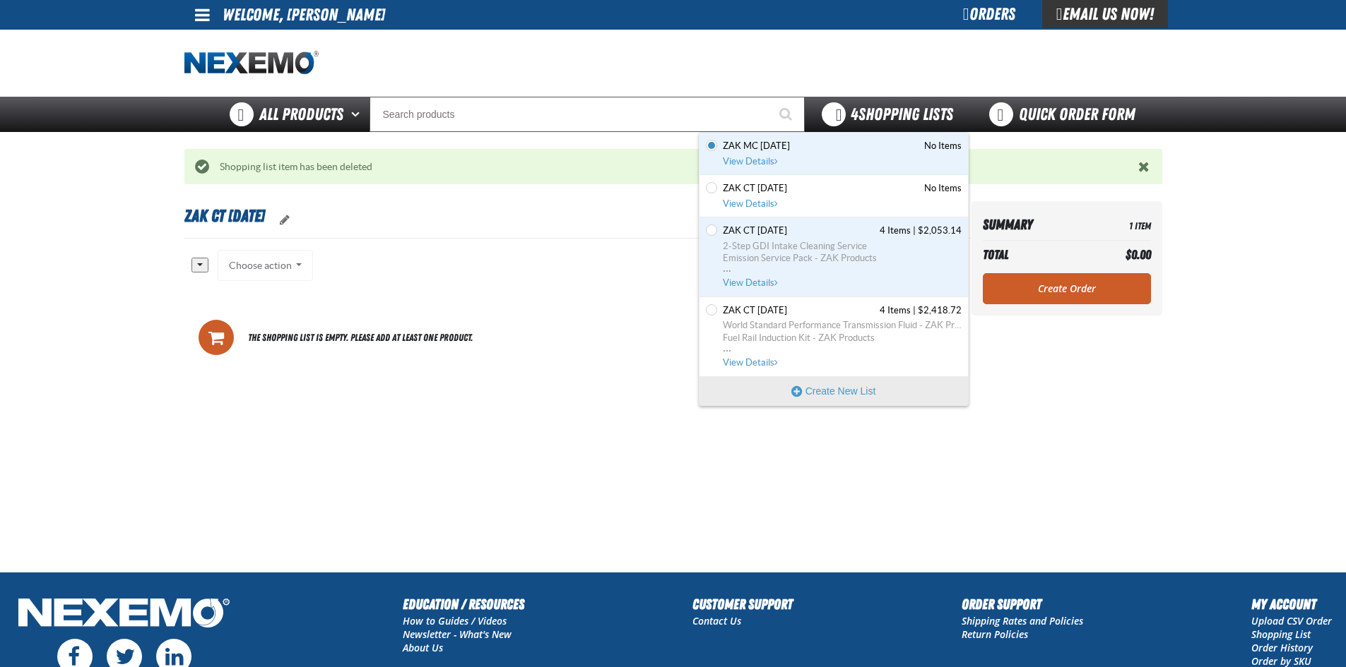
click at [855, 119] on span "4 Shopping Lists" at bounding box center [901, 115] width 102 height 20
click at [780, 154] on link "Zak MC 9.30.2025 No Items View Details" at bounding box center [841, 154] width 242 height 28
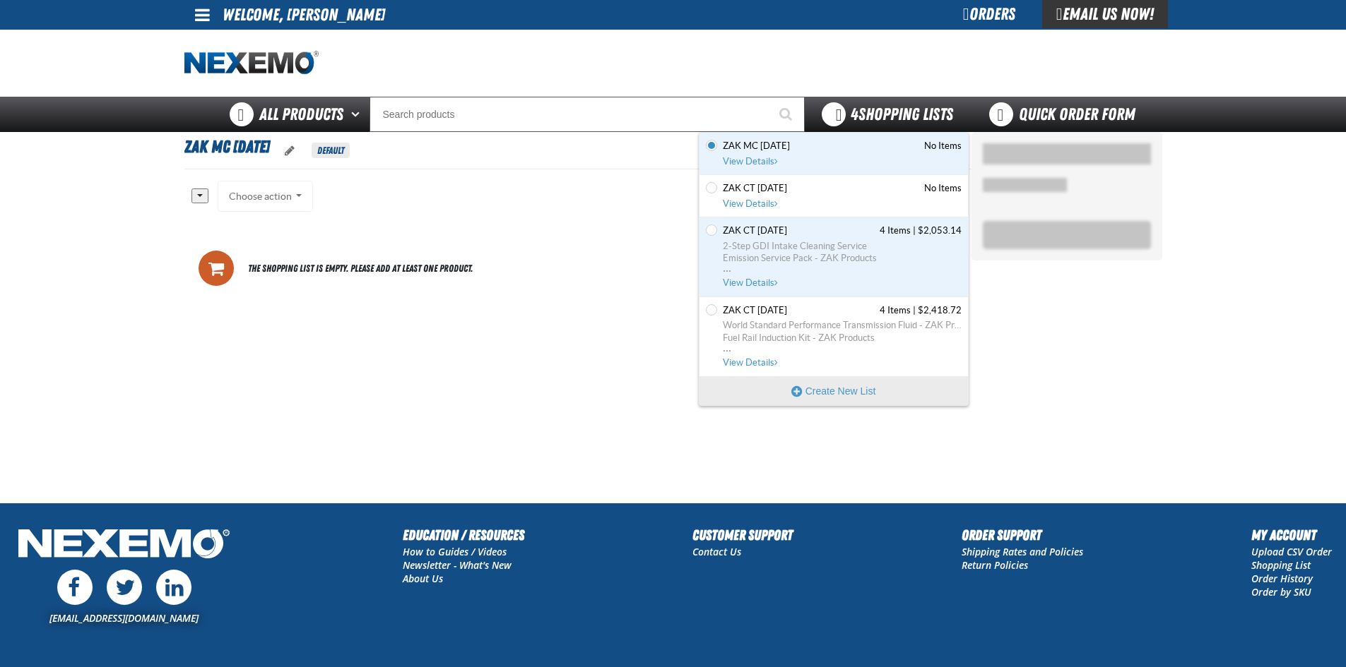
click at [877, 102] on div "4 Shopping Lists" at bounding box center [887, 114] width 165 height 35
click at [793, 232] on span "Zak CT [DATE]" at bounding box center [758, 231] width 70 height 13
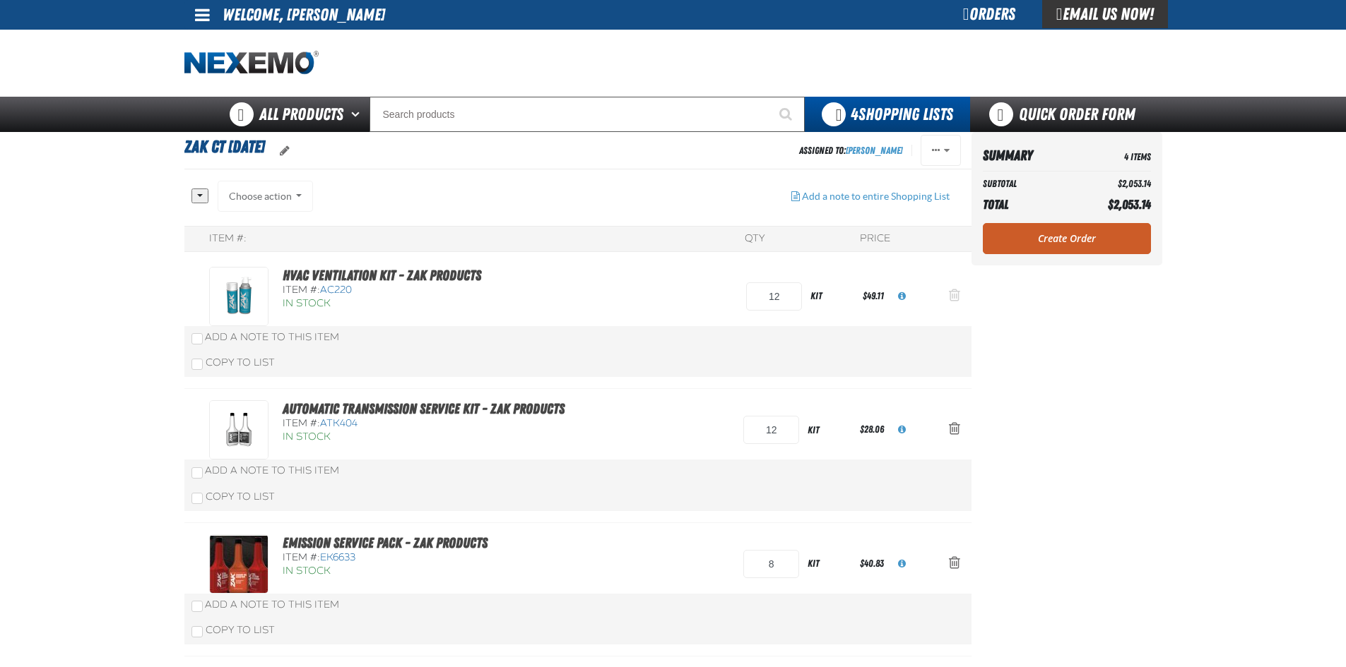
click at [955, 297] on span "Action Remove HVAC Ventilation Kit - ZAK Products from Zak CT 9.2.2025" at bounding box center [954, 295] width 11 height 14
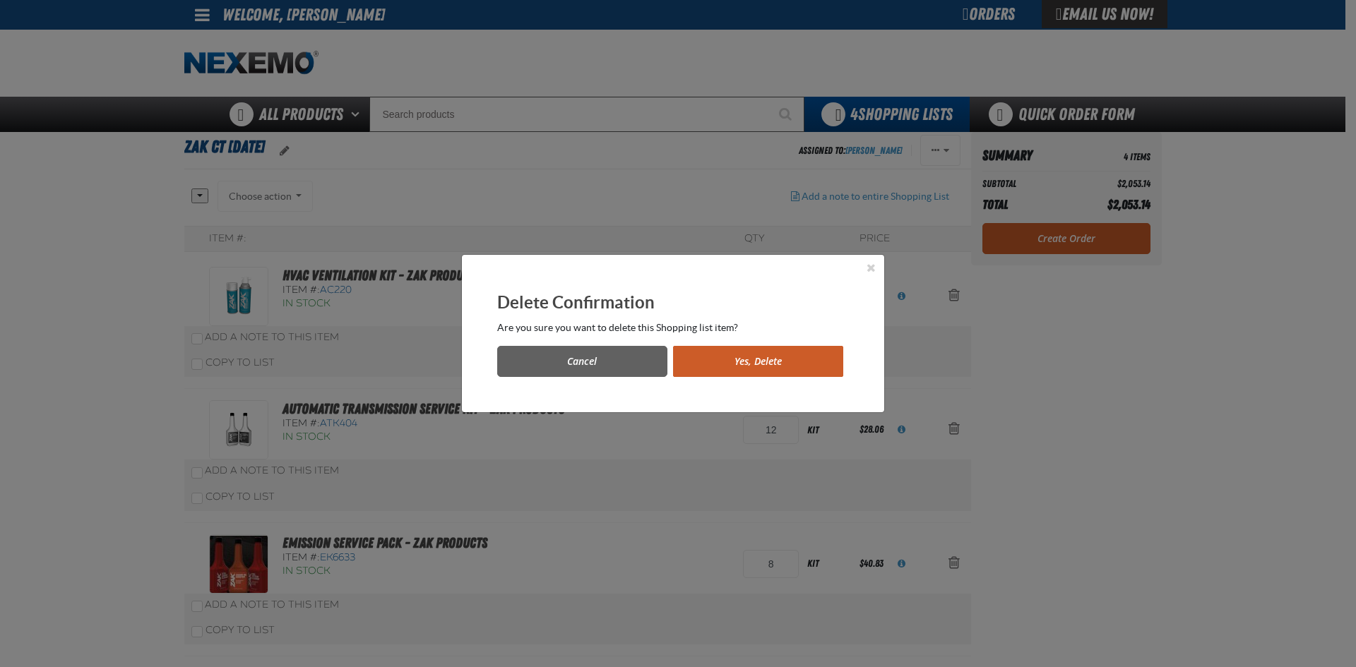
click at [793, 358] on button "Yes, Delete" at bounding box center [758, 361] width 170 height 31
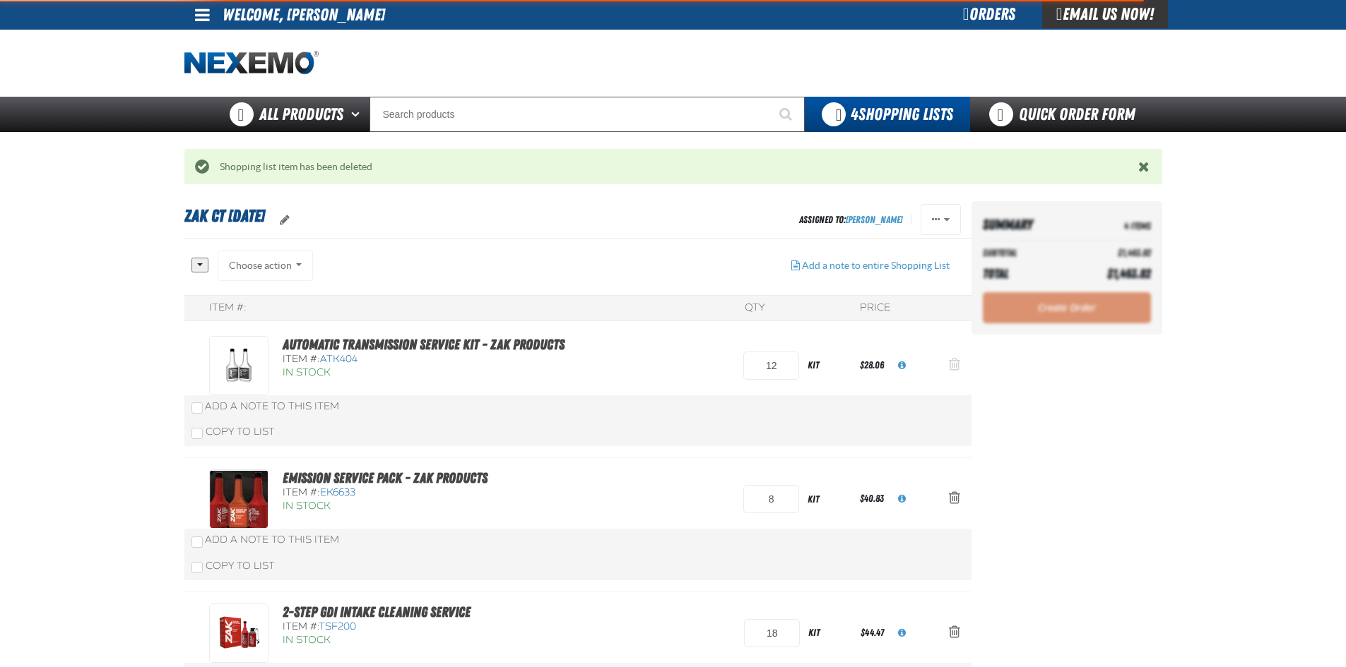
click at [953, 362] on span "Action Remove Automatic Transmission Service Kit - ZAK Products from Zak CT 9.2…" at bounding box center [954, 364] width 11 height 14
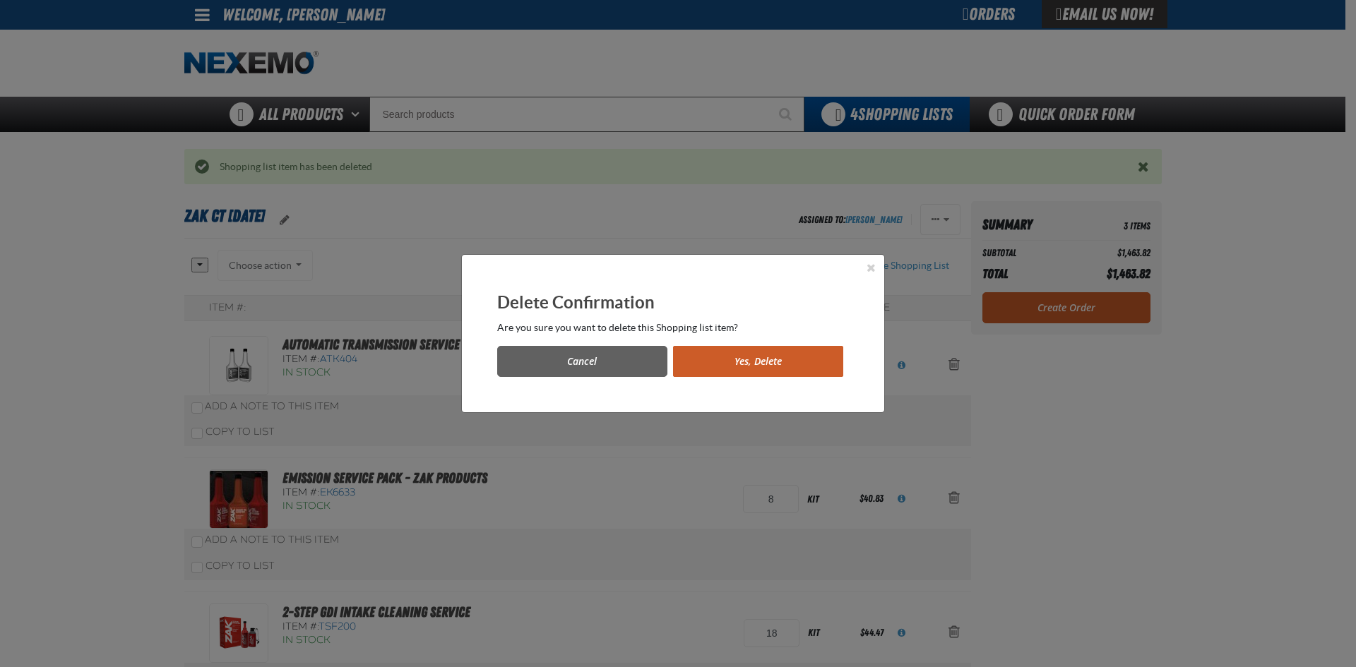
click at [793, 364] on button "Yes, Delete" at bounding box center [758, 361] width 170 height 31
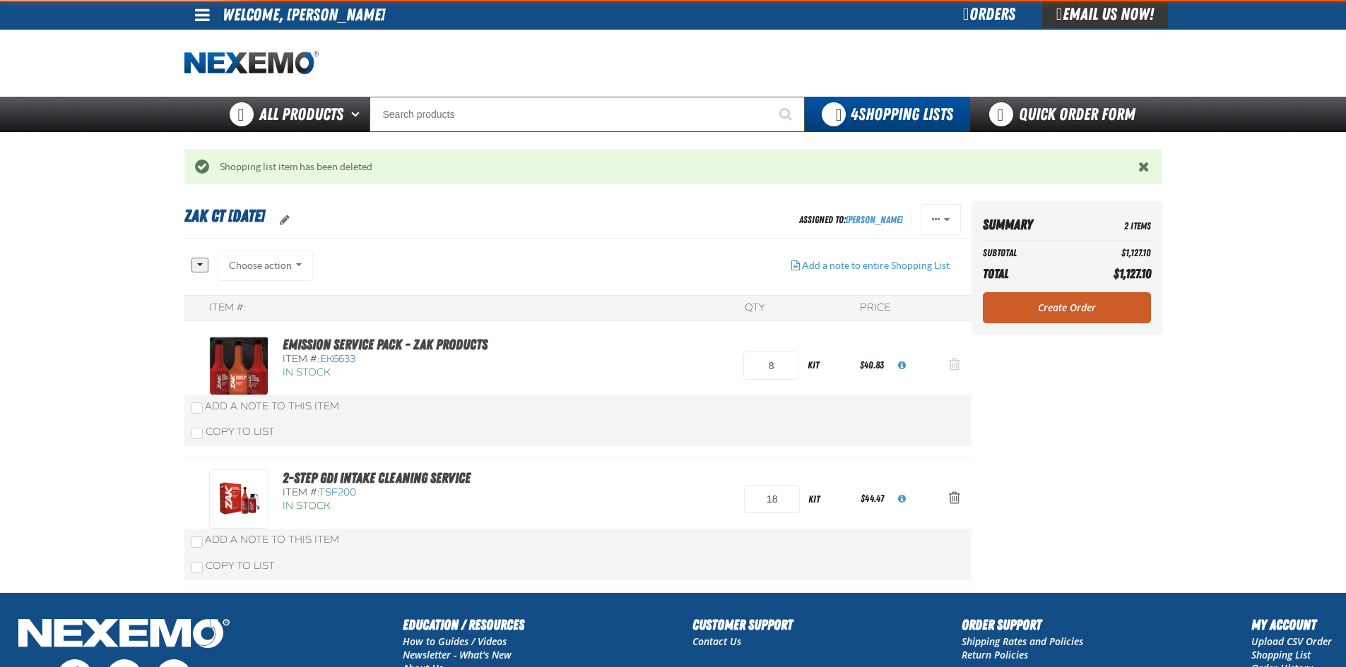
click at [956, 367] on span "Action Remove Emission Service Pack - ZAK Products from Zak CT 9.2.2025" at bounding box center [954, 364] width 11 height 14
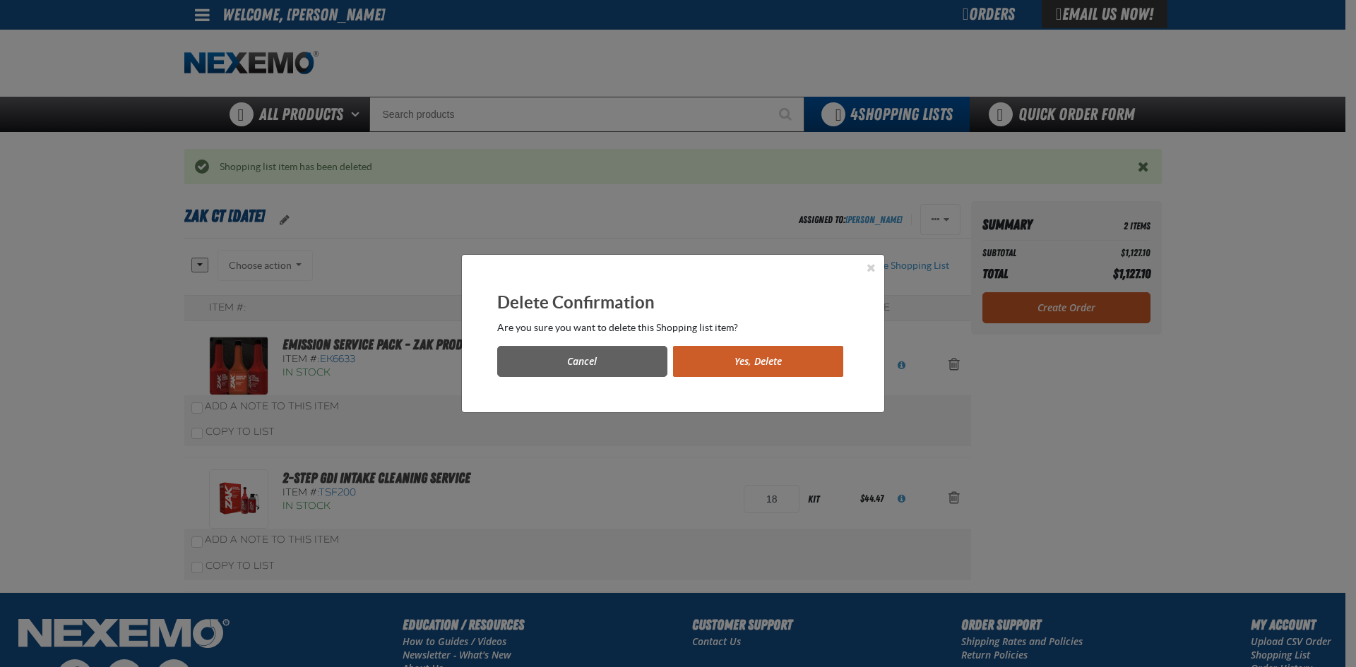
click at [805, 363] on button "Yes, Delete" at bounding box center [758, 361] width 170 height 31
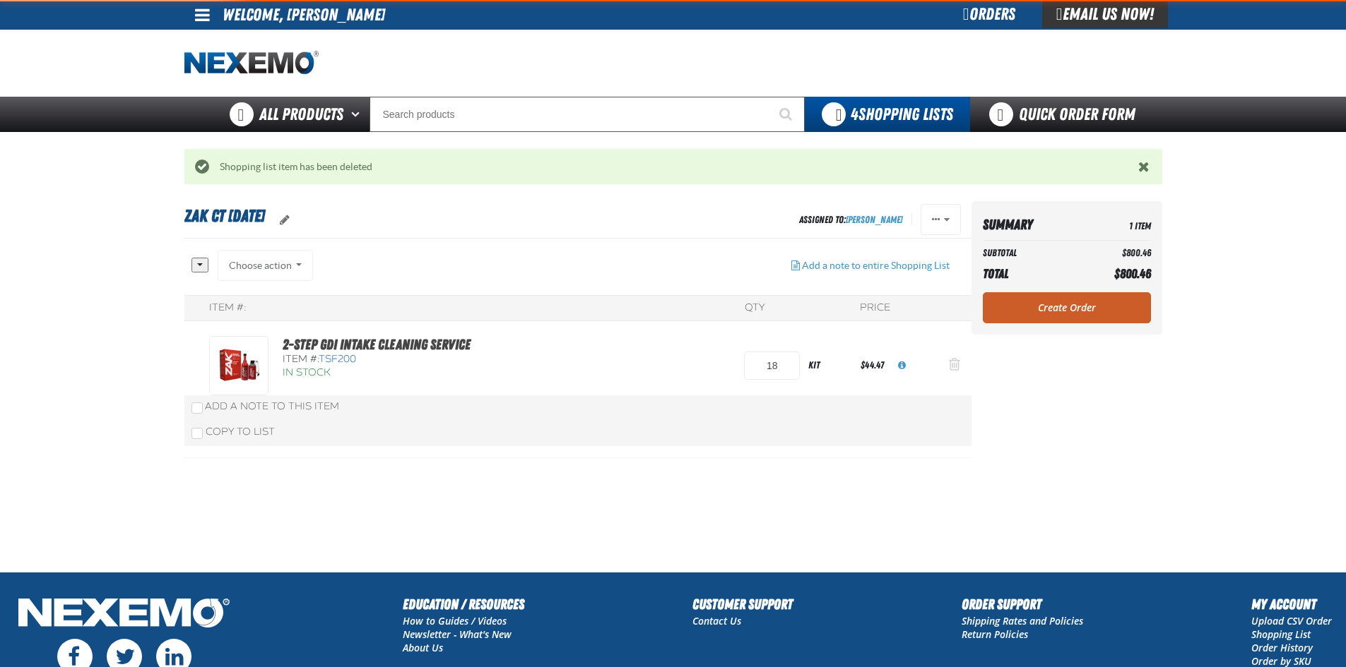
click at [959, 367] on span "Action Remove 2-Step GDI Intake Cleaning Service from Zak CT 9.2.2025" at bounding box center [954, 364] width 11 height 14
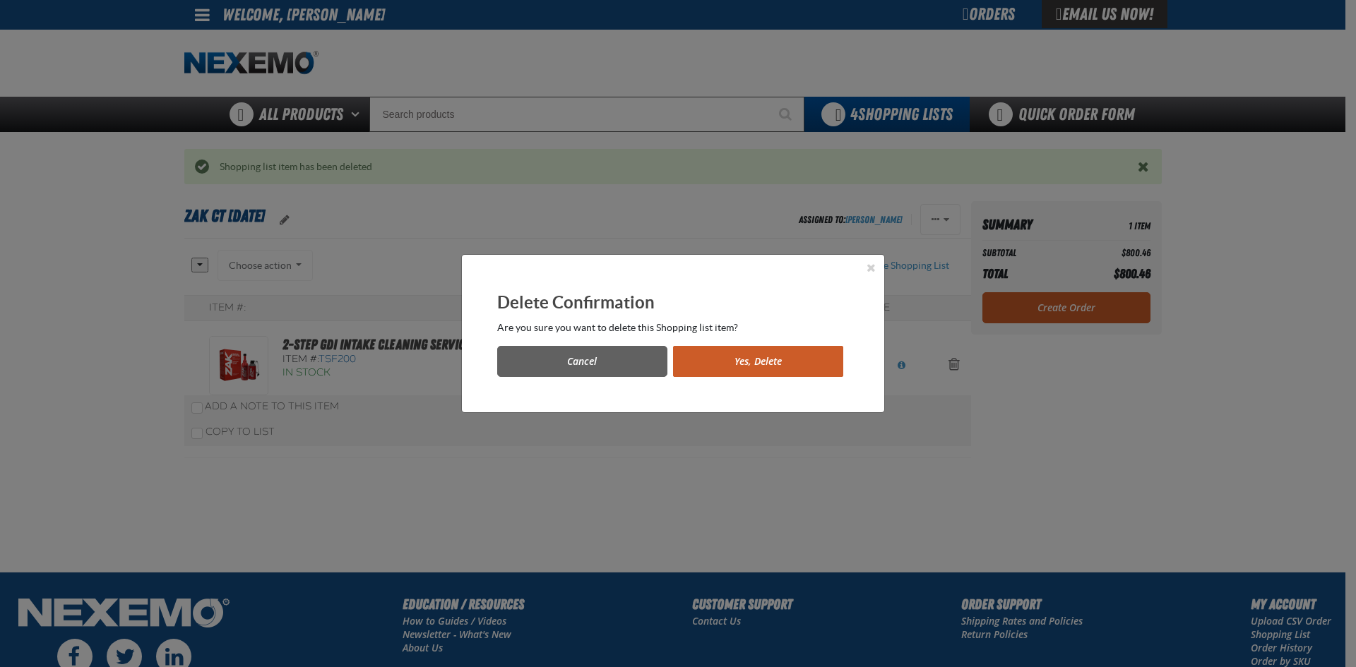
click at [771, 365] on button "Yes, Delete" at bounding box center [758, 361] width 170 height 31
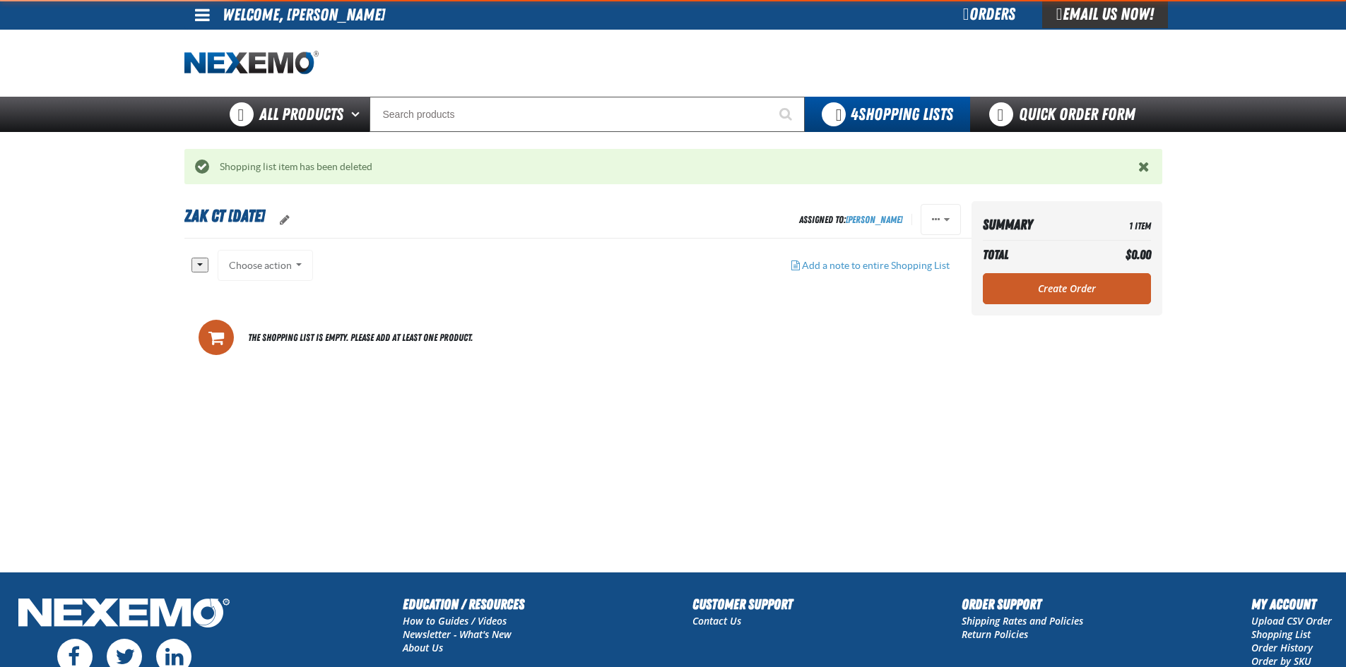
click at [838, 132] on div "Staging Site 5.1 Upgrade Site My Account My Account Support Ticket Support Tick…" at bounding box center [673, 421] width 1346 height 843
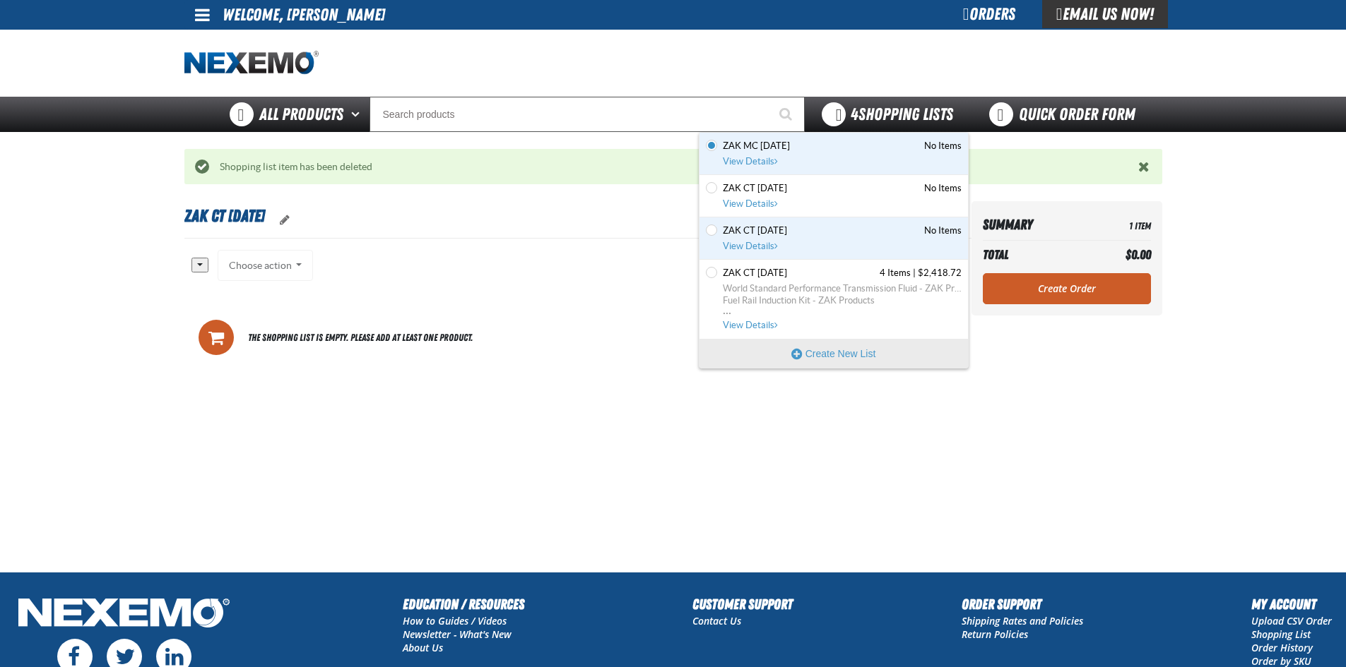
click at [850, 114] on strong "4" at bounding box center [854, 115] width 8 height 20
click at [795, 283] on span "World Standard Performance Transmission Fluid - ZAK Products" at bounding box center [842, 289] width 239 height 13
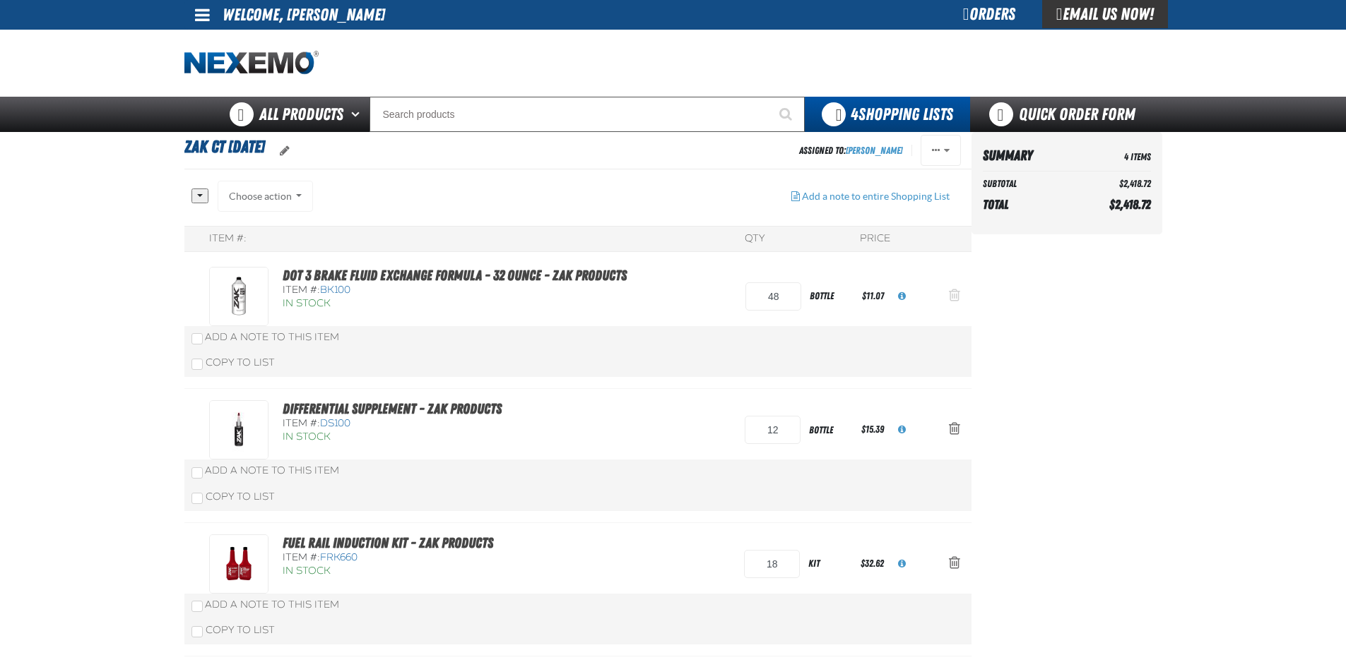
click at [956, 303] on button "Action Remove DOT 3 Brake Fluid Exchange Formula - 32 Ounce - ZAK Products from…" at bounding box center [954, 296] width 34 height 31
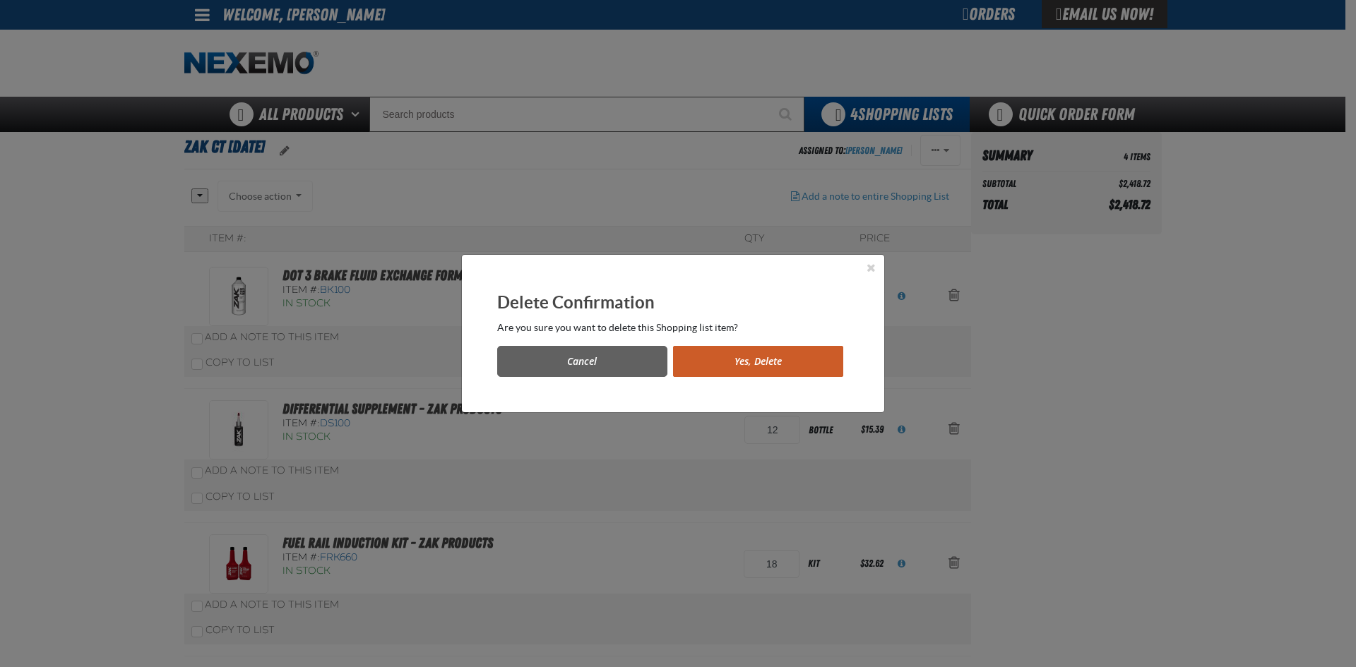
click at [796, 353] on button "Yes, Delete" at bounding box center [758, 361] width 170 height 31
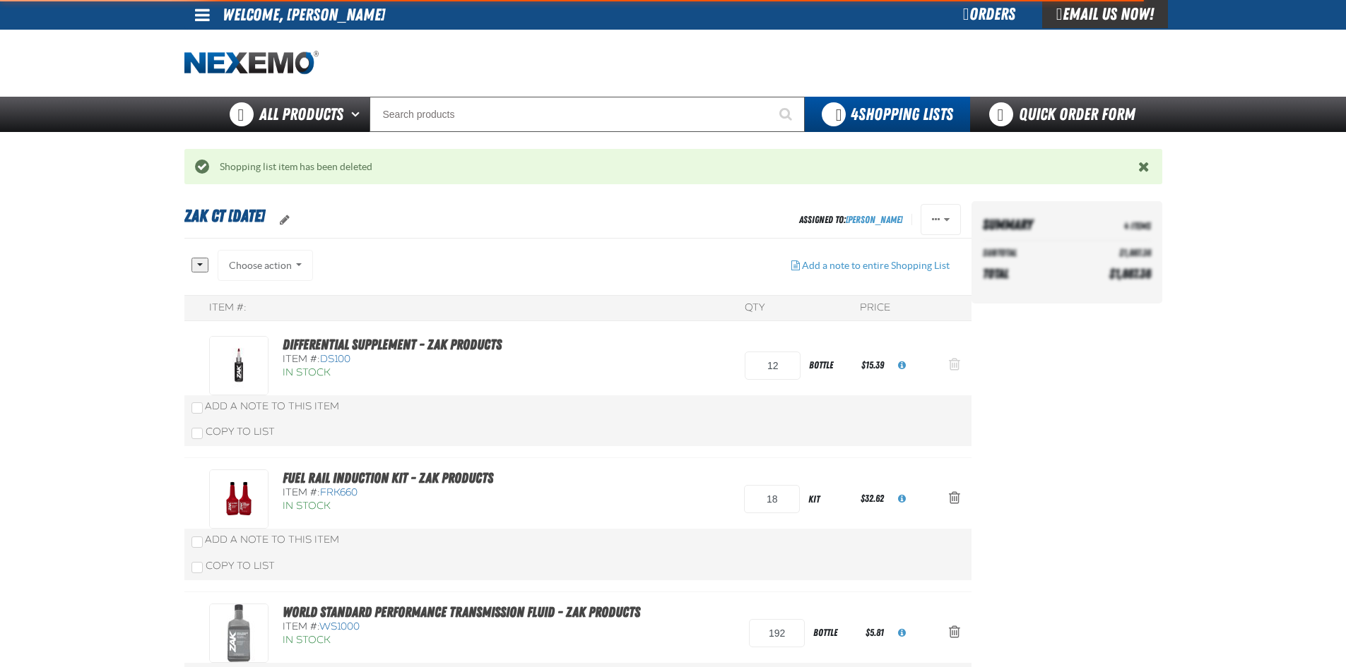
click at [954, 366] on span "Action Remove Differential Supplement - ZAK Products from Zak CT 9.16.2025" at bounding box center [954, 364] width 11 height 14
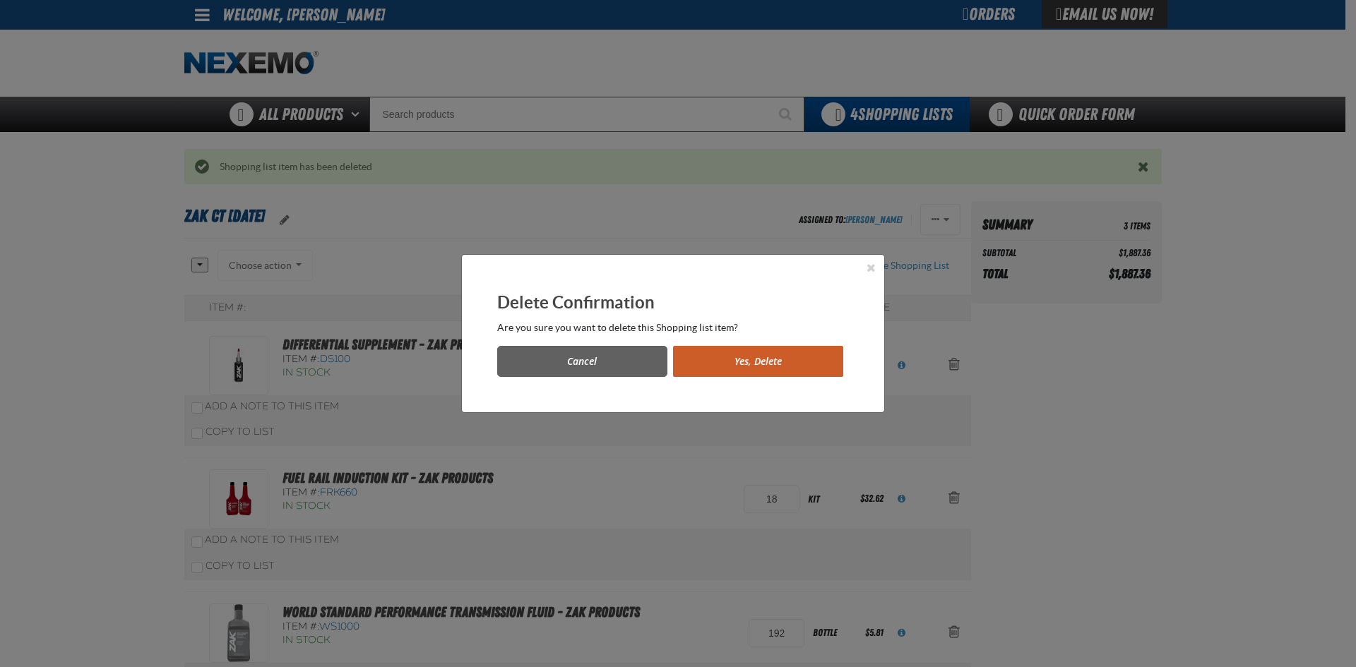
click at [768, 358] on button "Yes, Delete" at bounding box center [758, 361] width 170 height 31
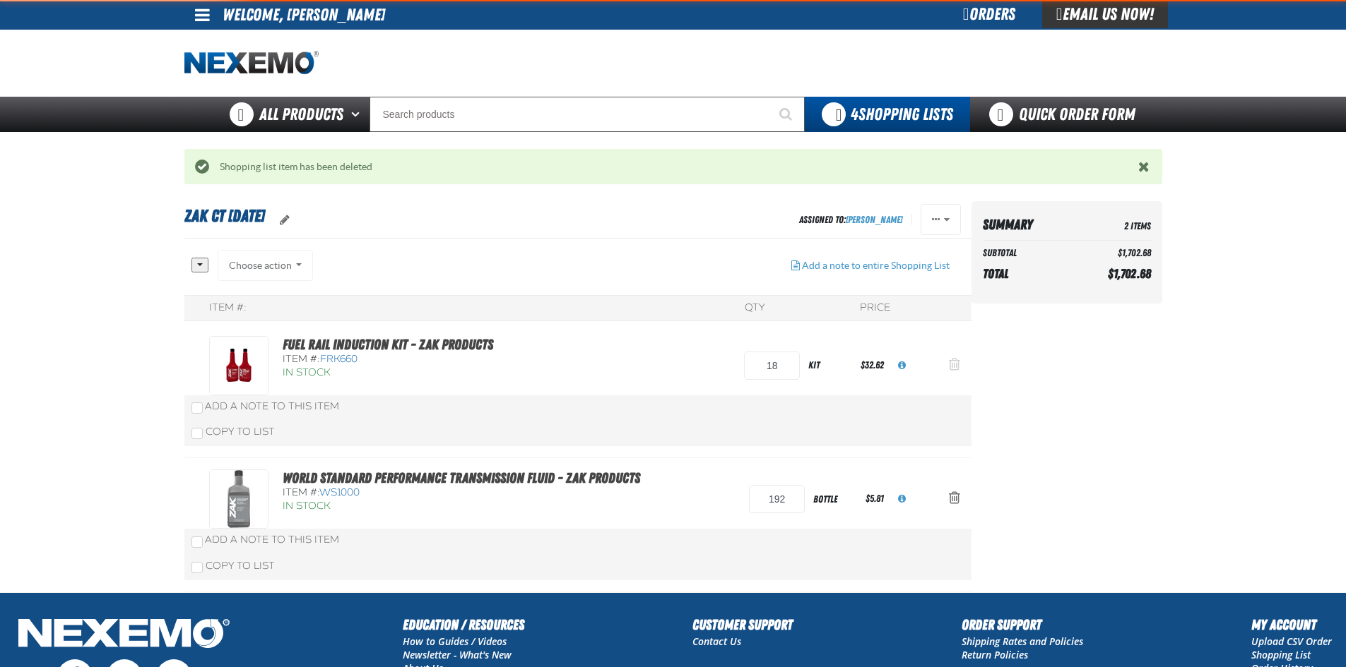
click at [959, 357] on span "Action Remove Fuel Rail Induction Kit - ZAK Products from Zak CT 9.16.2025" at bounding box center [954, 364] width 11 height 14
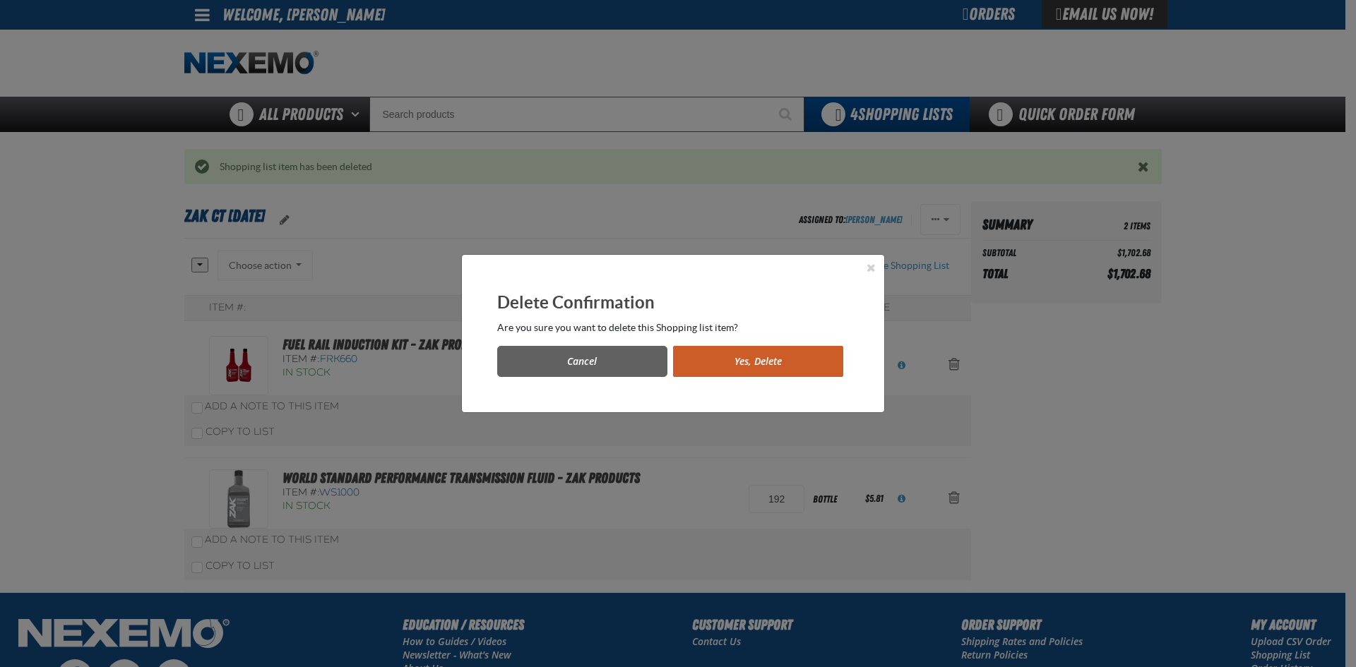
click at [788, 360] on button "Yes, Delete" at bounding box center [758, 361] width 170 height 31
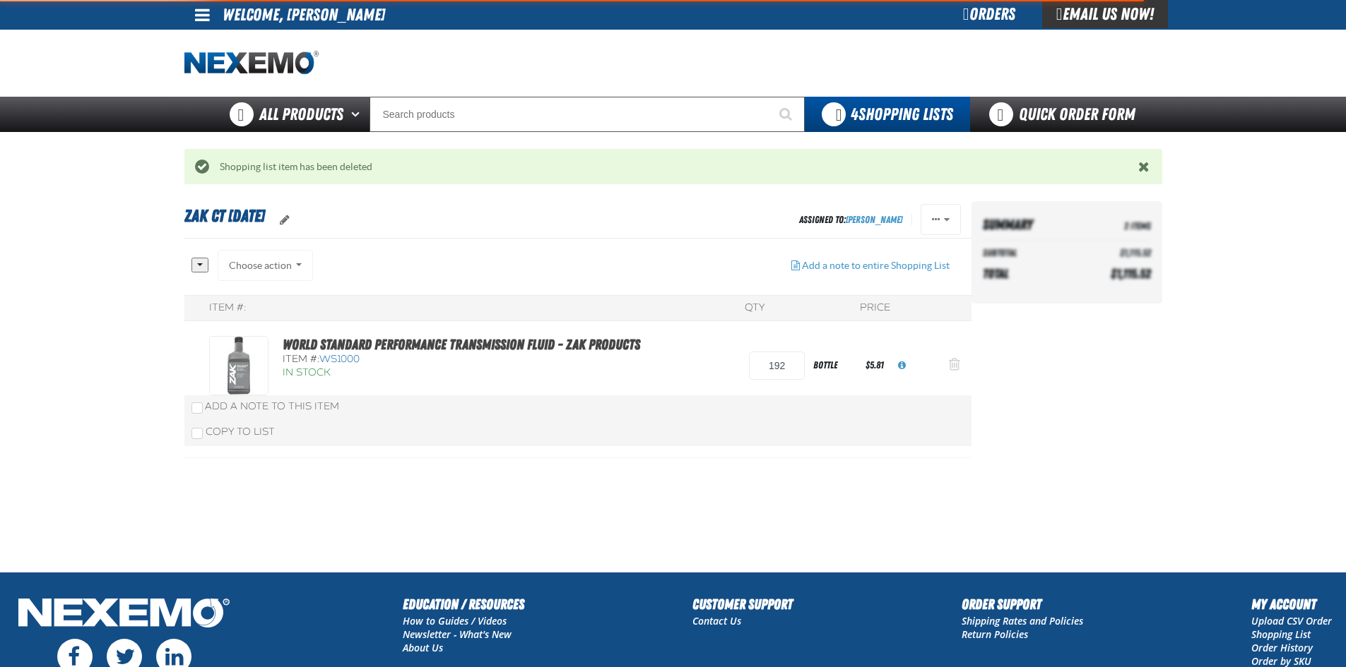
click at [963, 369] on button "Action Remove World Standard Performance Transmission Fluid - ZAK Products from…" at bounding box center [954, 365] width 34 height 31
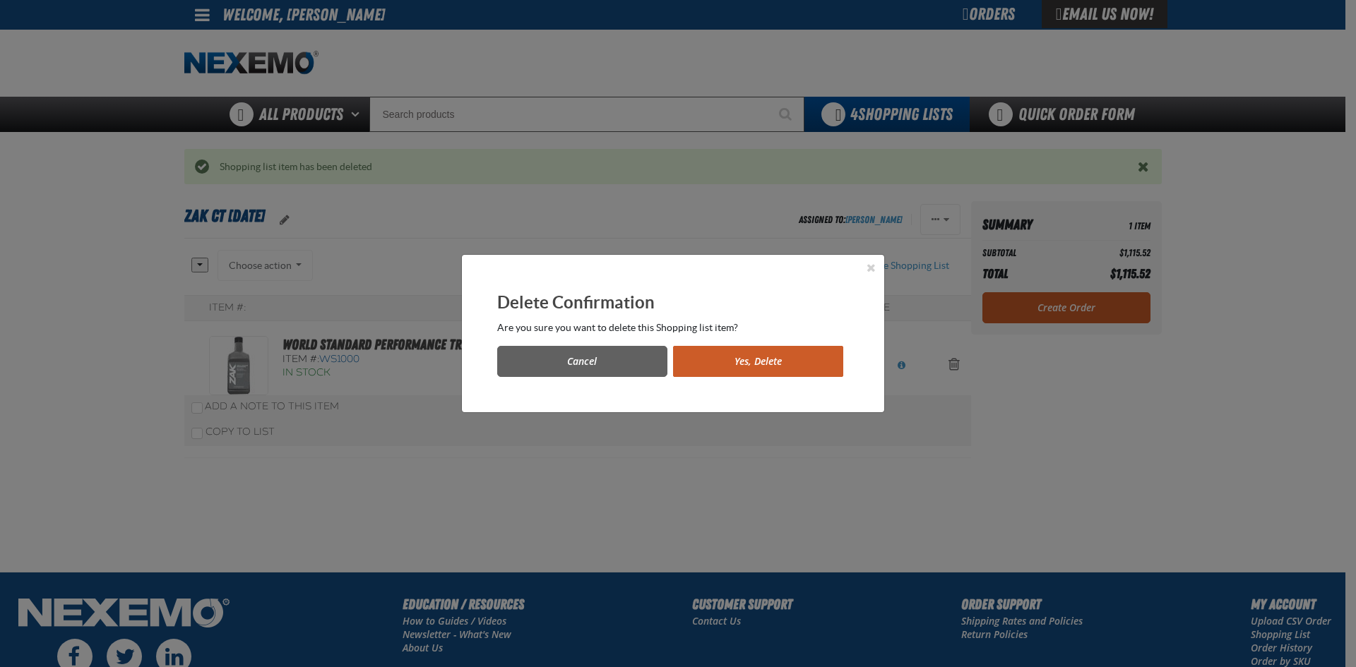
click at [782, 367] on button "Yes, Delete" at bounding box center [758, 361] width 170 height 31
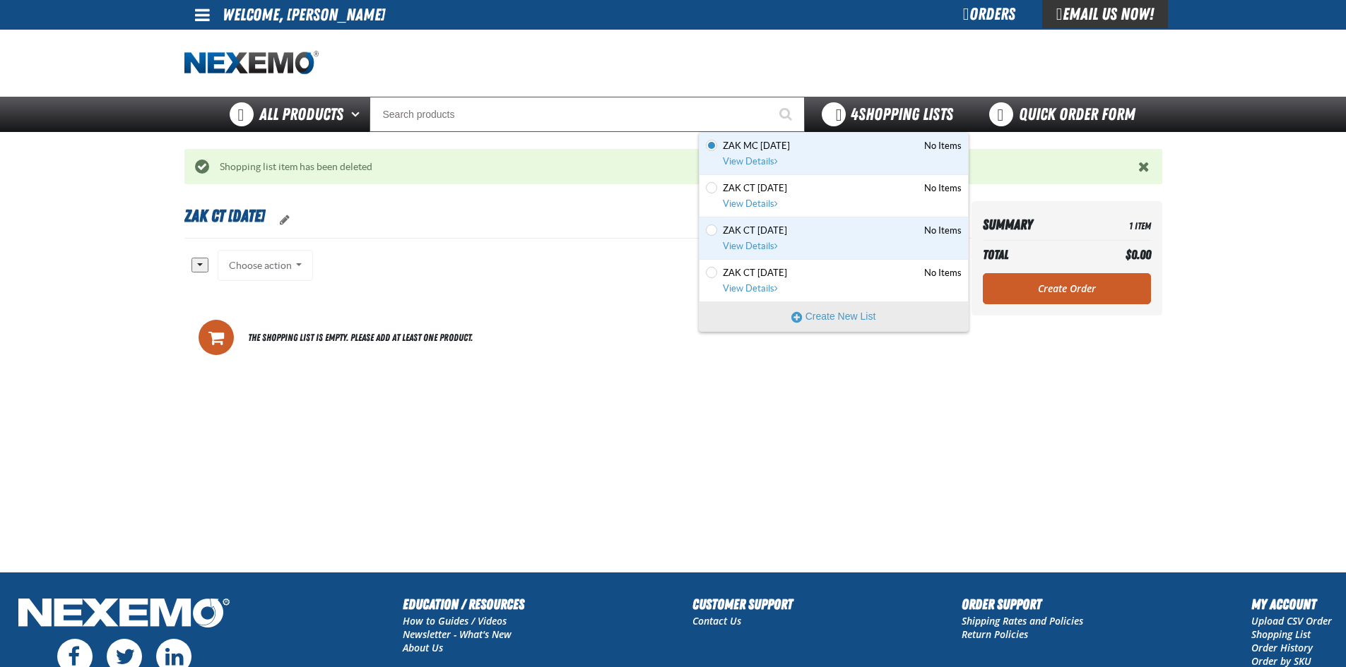
click at [903, 107] on span "4 Shopping Lists" at bounding box center [901, 115] width 102 height 20
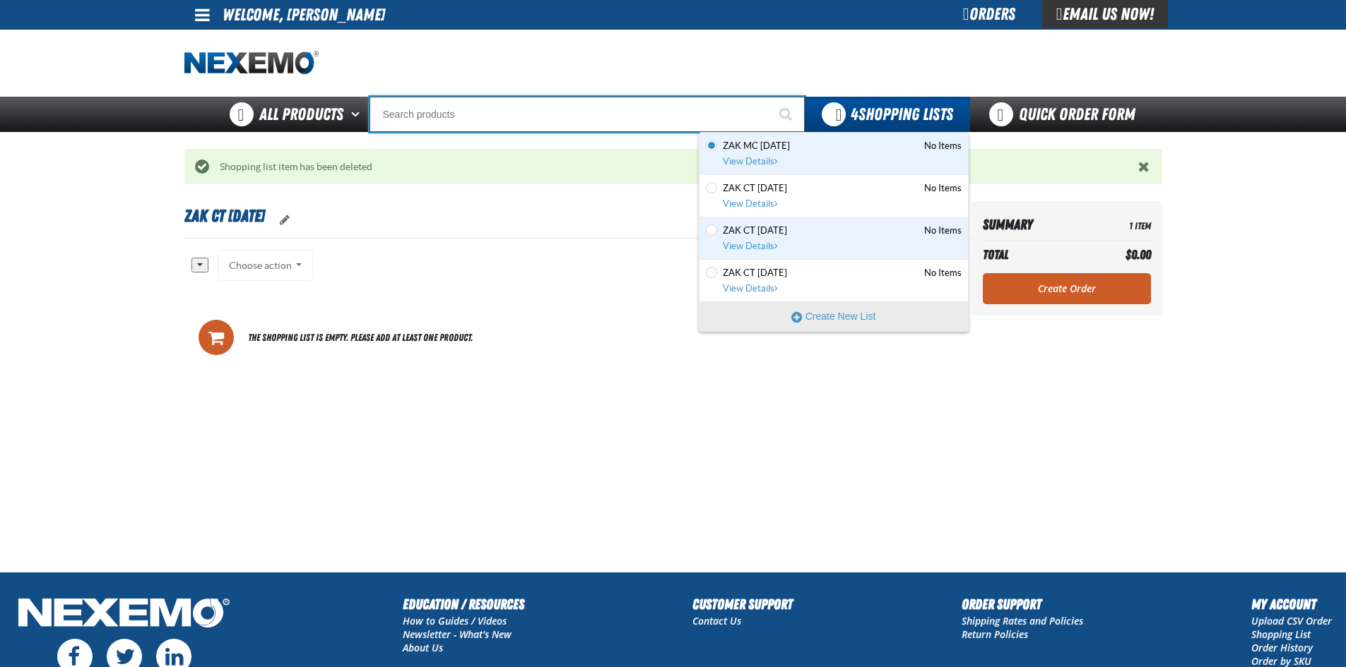
click at [468, 122] on input "Search" at bounding box center [586, 114] width 435 height 35
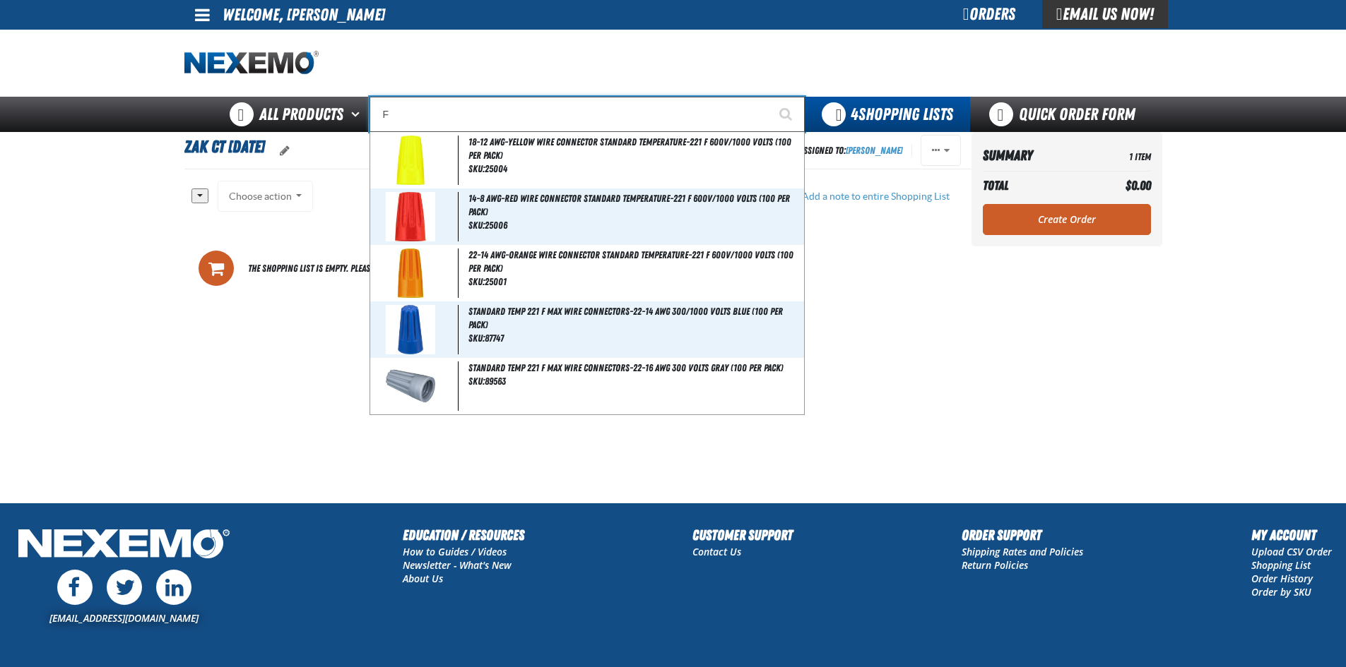
type input "FR"
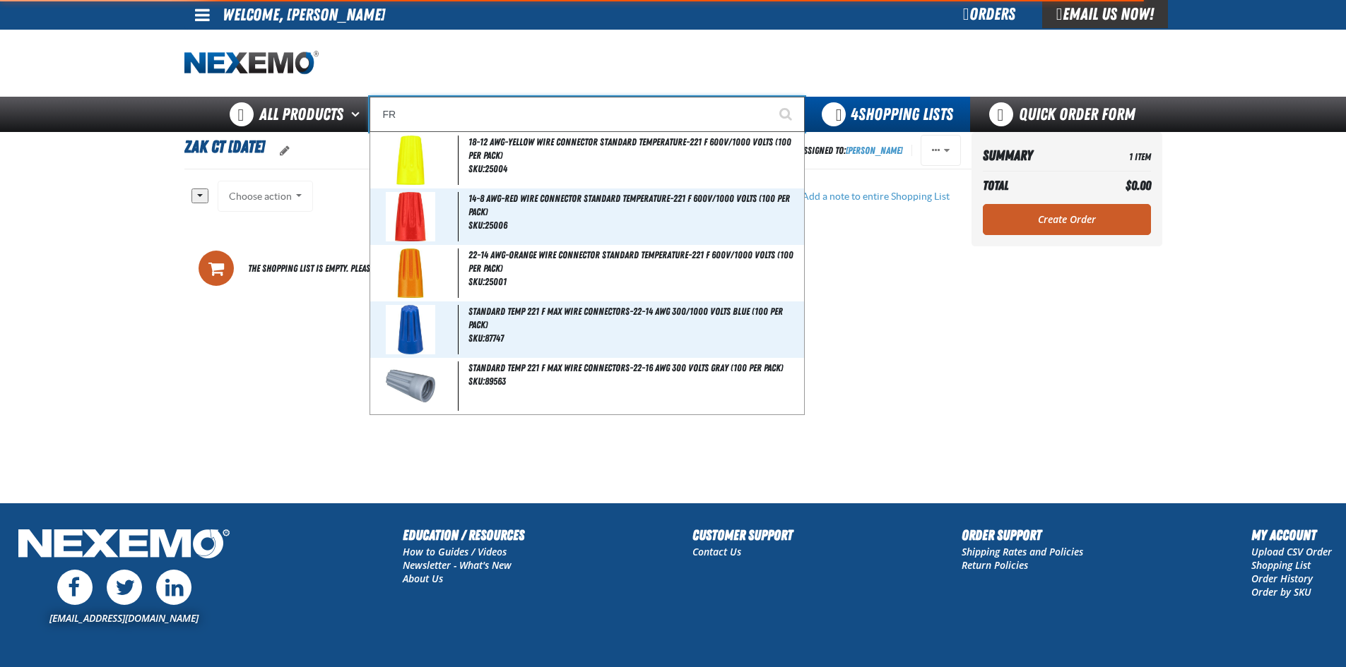
type input "FROM"
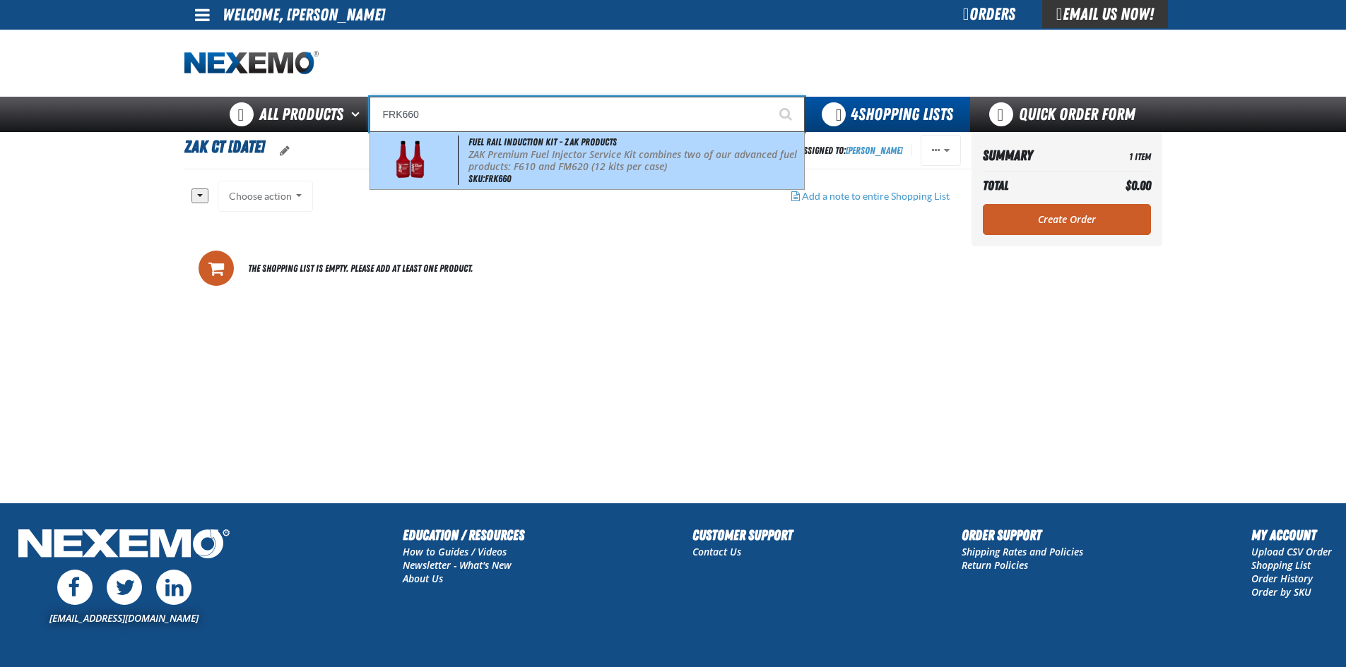
click at [522, 149] on p "ZAK Premium Fuel Injector Service Kit combines two of our advanced fuel product…" at bounding box center [634, 161] width 333 height 24
type input "Fuel Rail Induction Kit - ZAK Products"
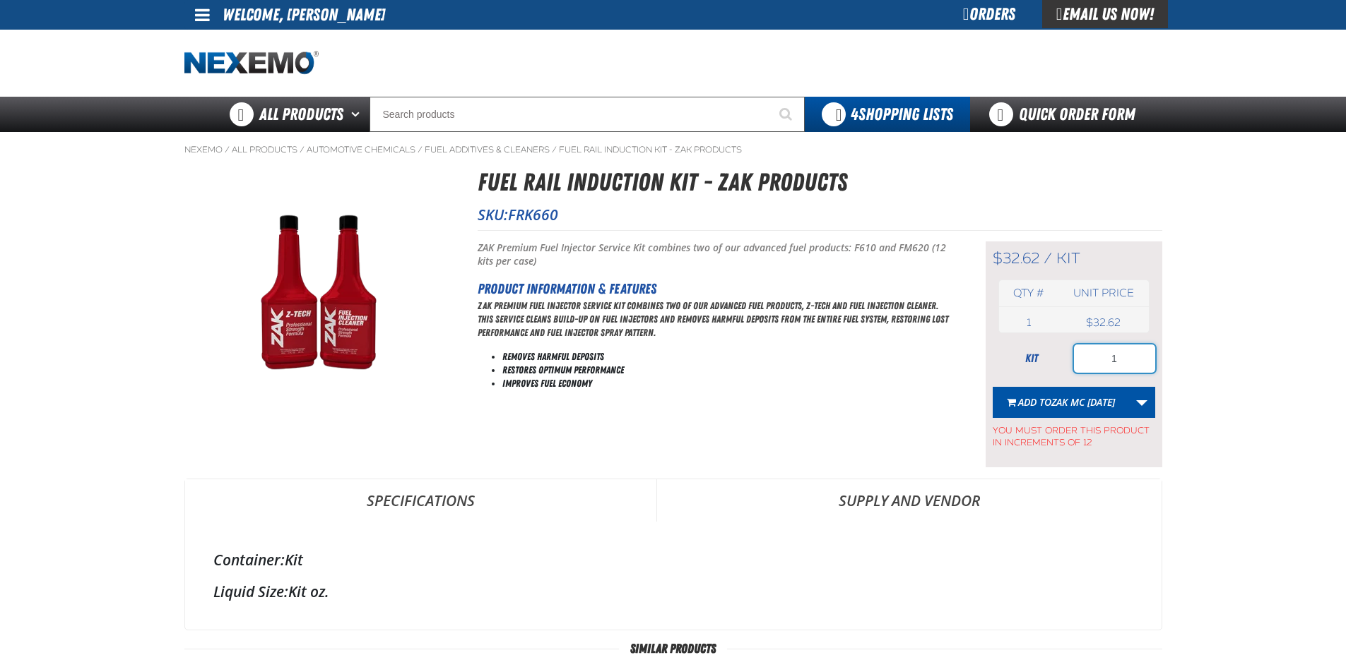
click at [1135, 360] on input "1" at bounding box center [1114, 359] width 81 height 28
type input "12"
click at [1136, 396] on link "More Actions" at bounding box center [1141, 402] width 27 height 31
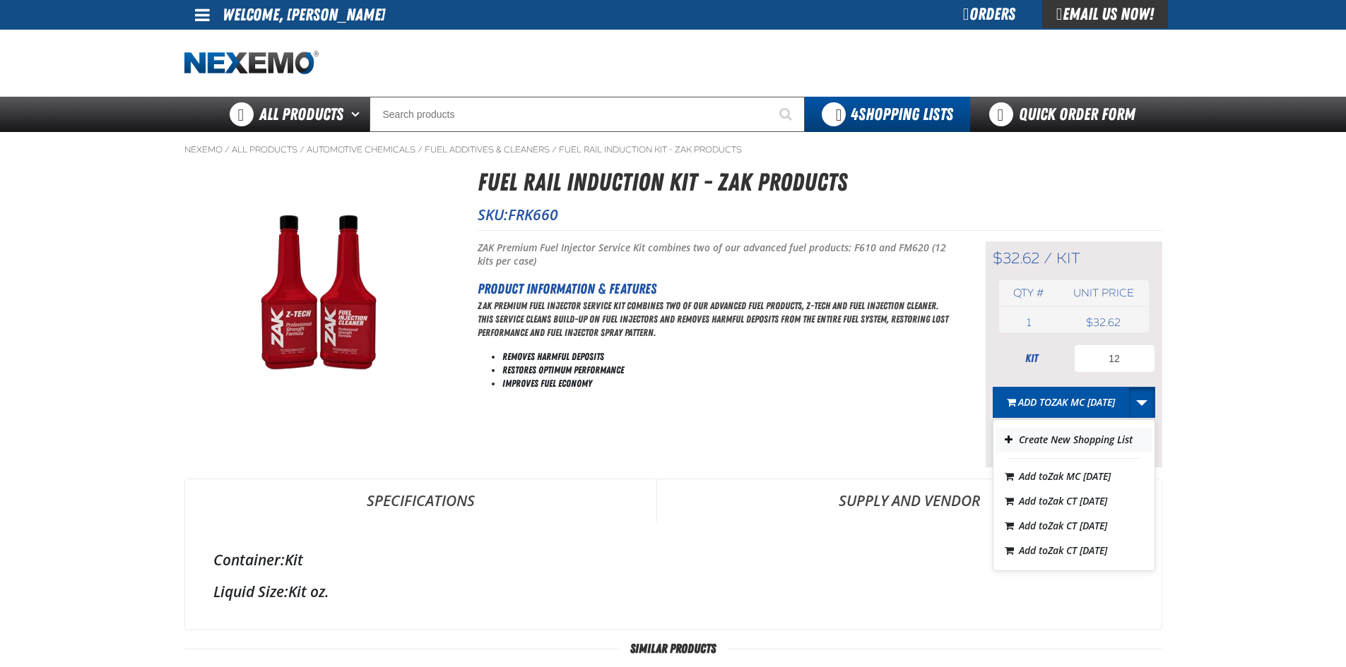
click at [1081, 439] on button "Create New Shopping List" at bounding box center [1073, 440] width 155 height 25
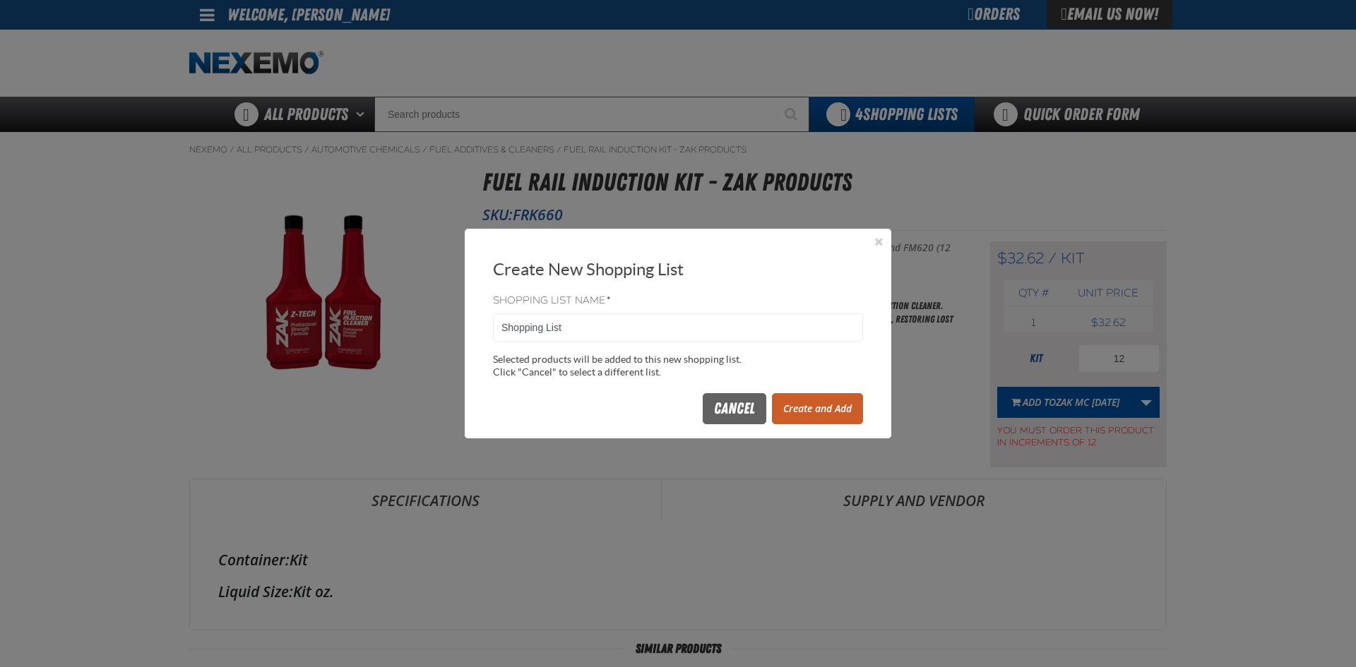
click at [816, 411] on button "Create and Add" at bounding box center [817, 408] width 91 height 31
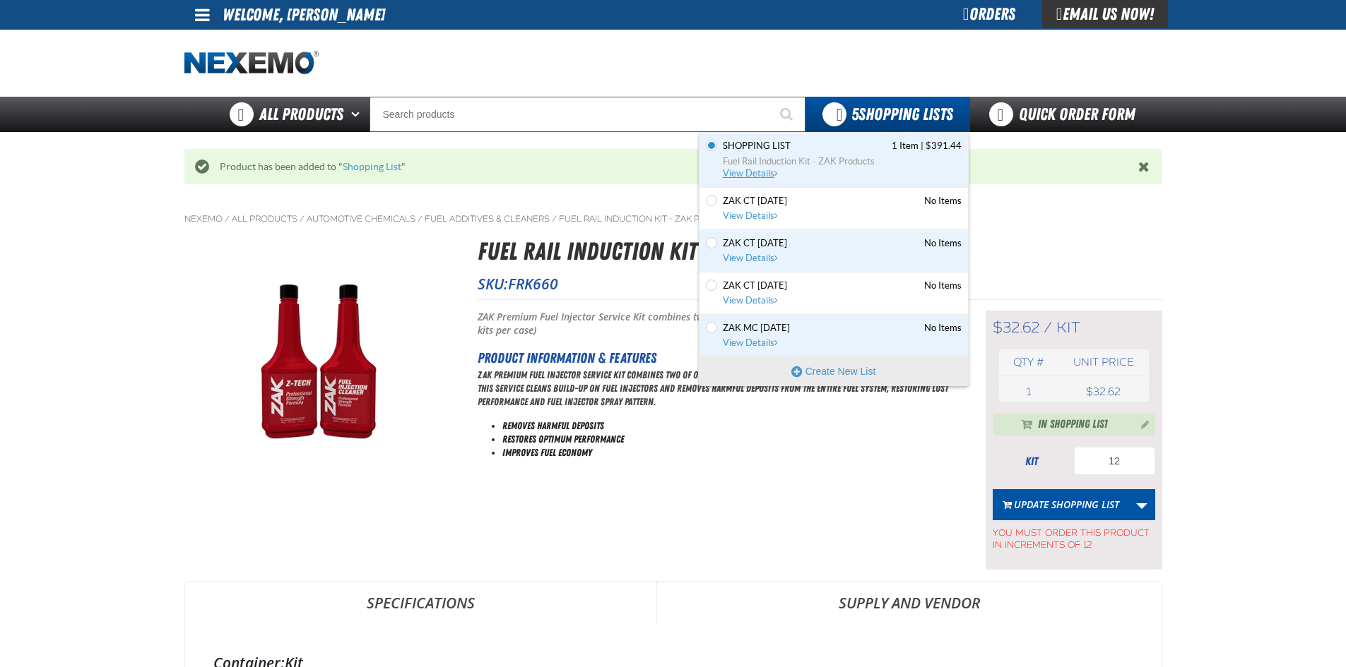
click at [802, 151] on span "Shopping List 1 Item | $391.44" at bounding box center [842, 146] width 239 height 13
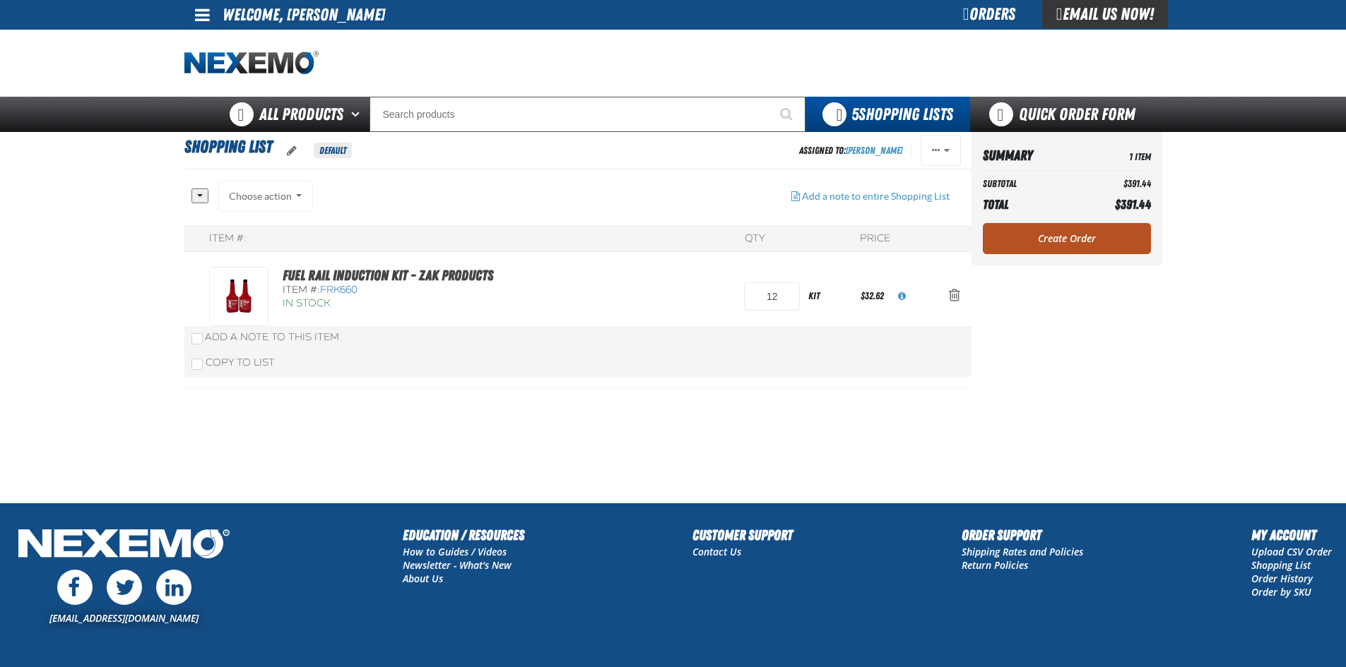
click at [1079, 237] on link "Create Order" at bounding box center [1067, 238] width 168 height 31
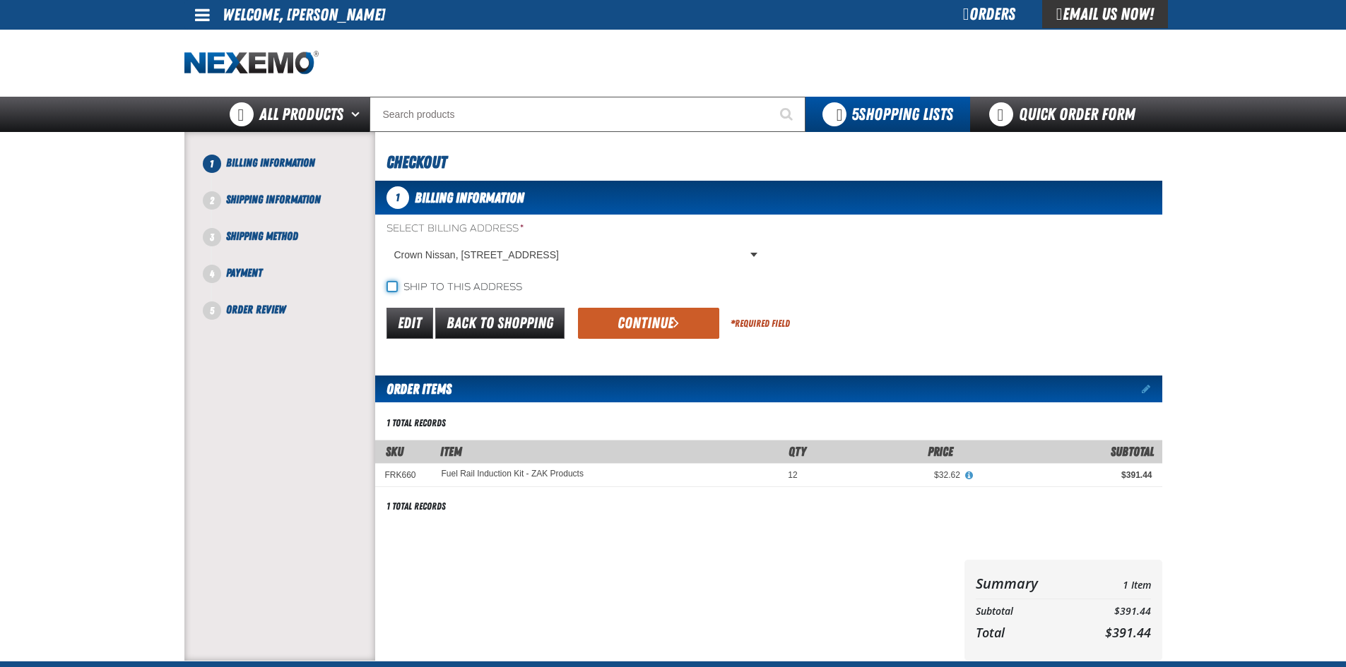
click at [391, 289] on input "Ship to this address" at bounding box center [391, 286] width 11 height 11
checkbox input "true"
click at [694, 326] on button "Continue" at bounding box center [648, 323] width 141 height 31
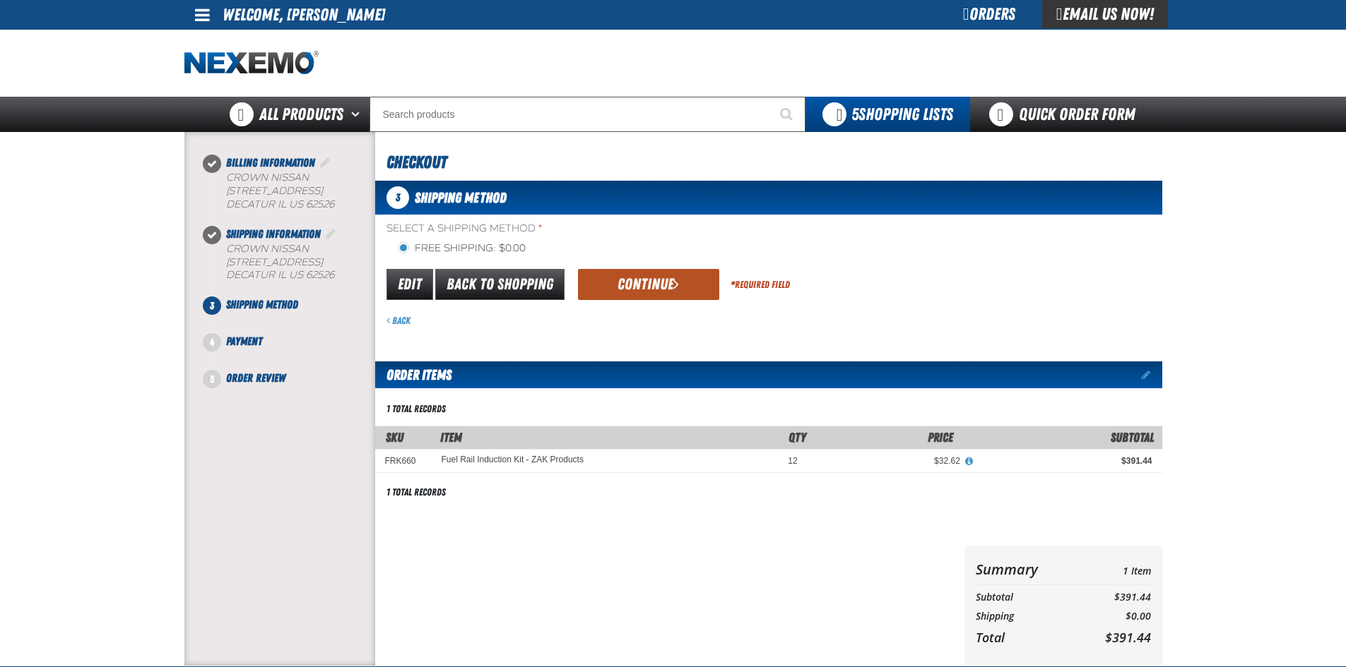
click at [675, 287] on span "submit" at bounding box center [676, 284] width 6 height 16
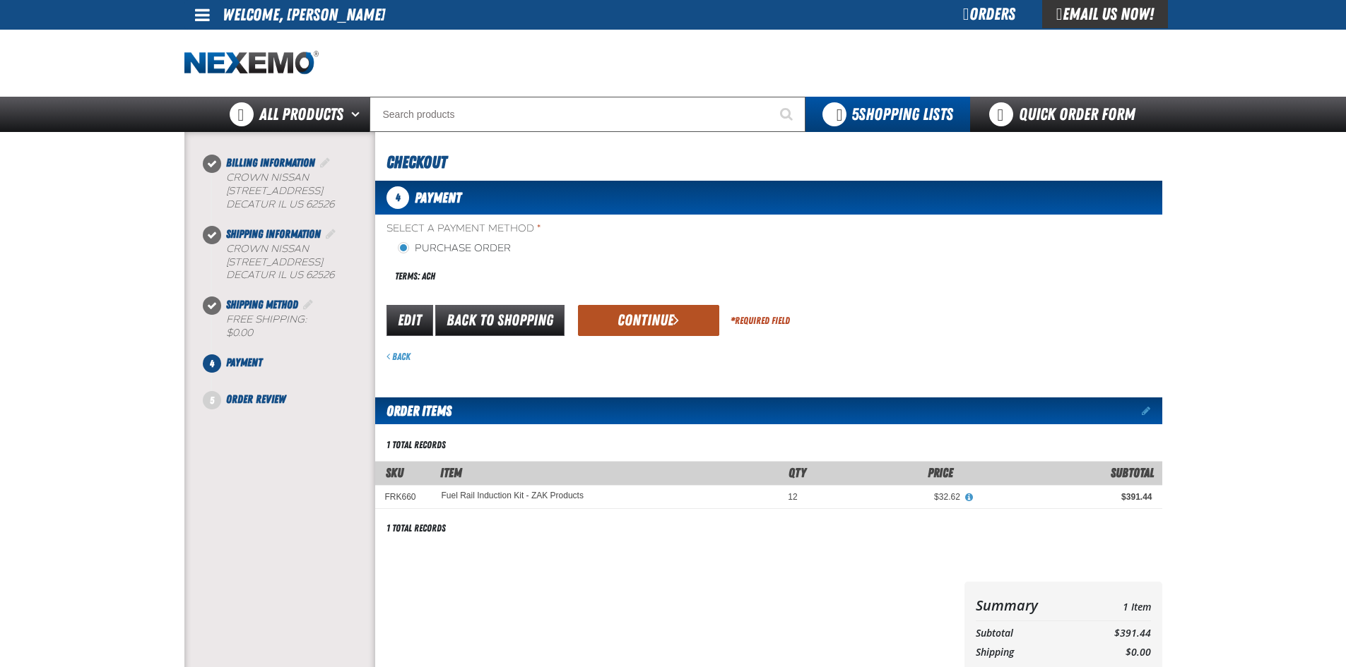
click at [648, 313] on button "Continue" at bounding box center [648, 320] width 141 height 31
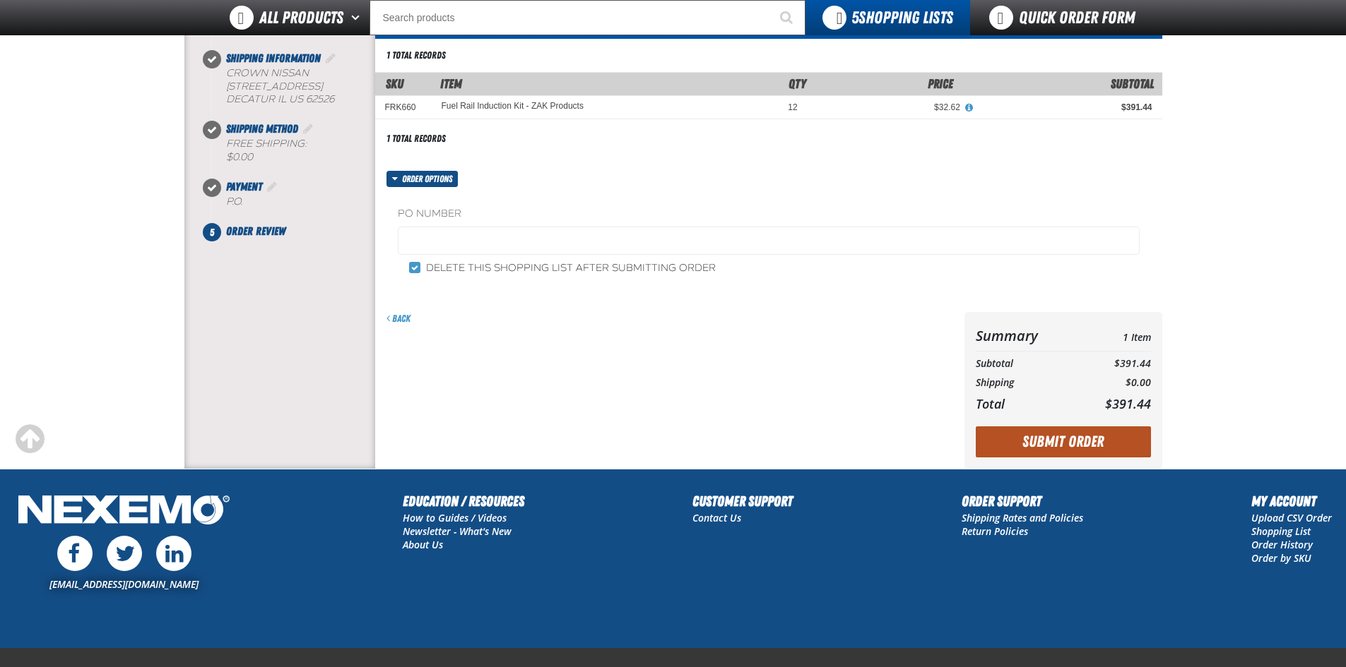
scroll to position [141, 0]
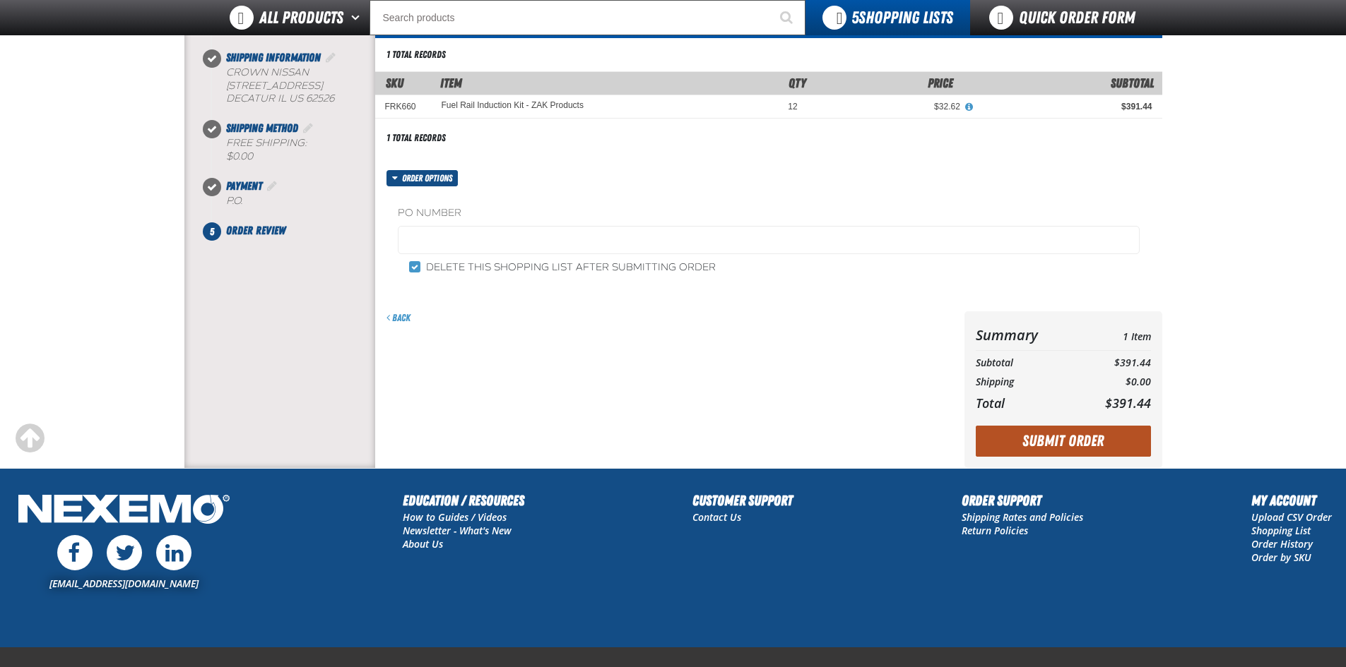
click at [1069, 440] on button "Submit Order" at bounding box center [1062, 441] width 175 height 31
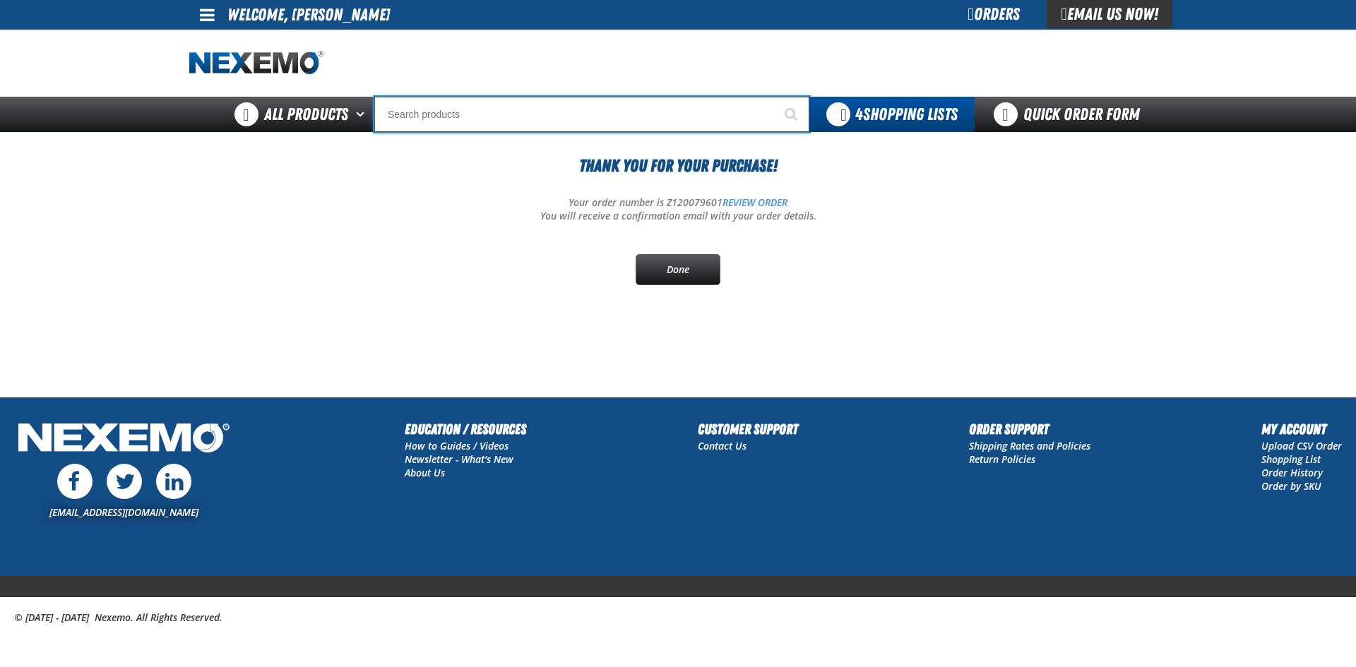
click at [404, 105] on input "Search" at bounding box center [591, 114] width 435 height 35
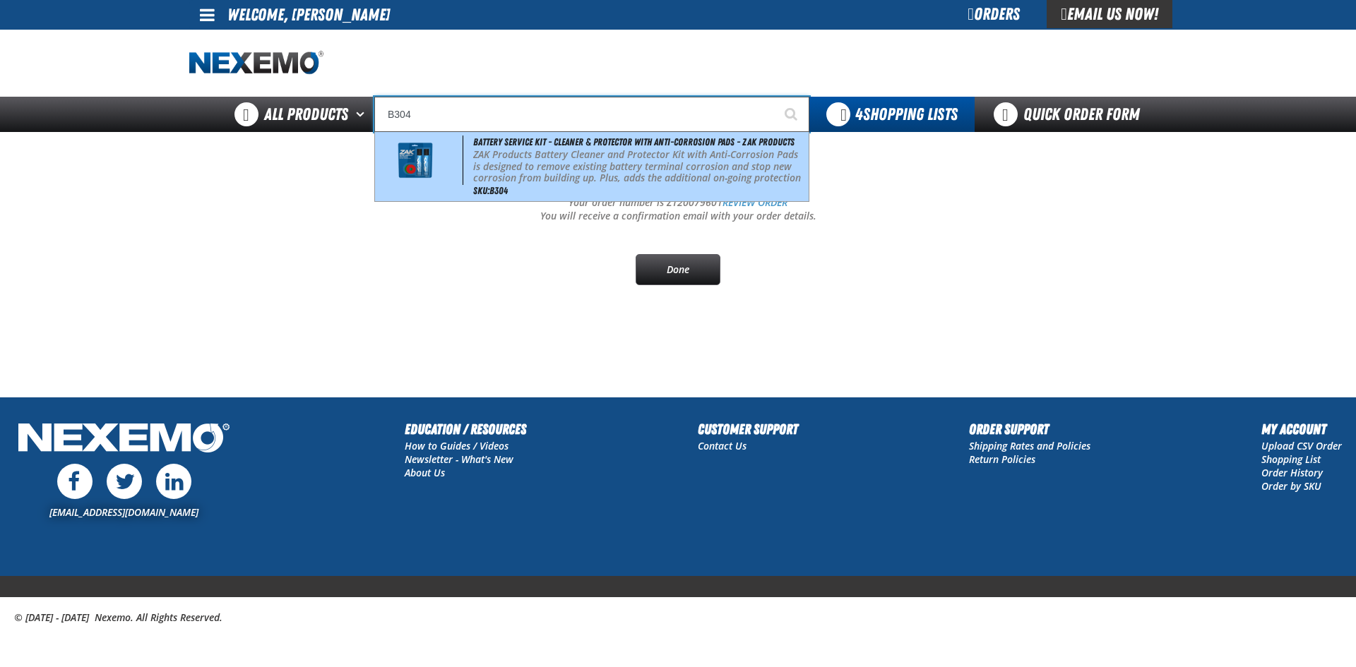
click at [640, 153] on div "Battery Service Kit - Cleaner & Protector with Anti-Corrosion Pads - ZAK Produc…" at bounding box center [592, 166] width 434 height 69
type input "Battery Service Kit - Cleaner & Protector with Anti-Corrosion Pads - ZAK Produc…"
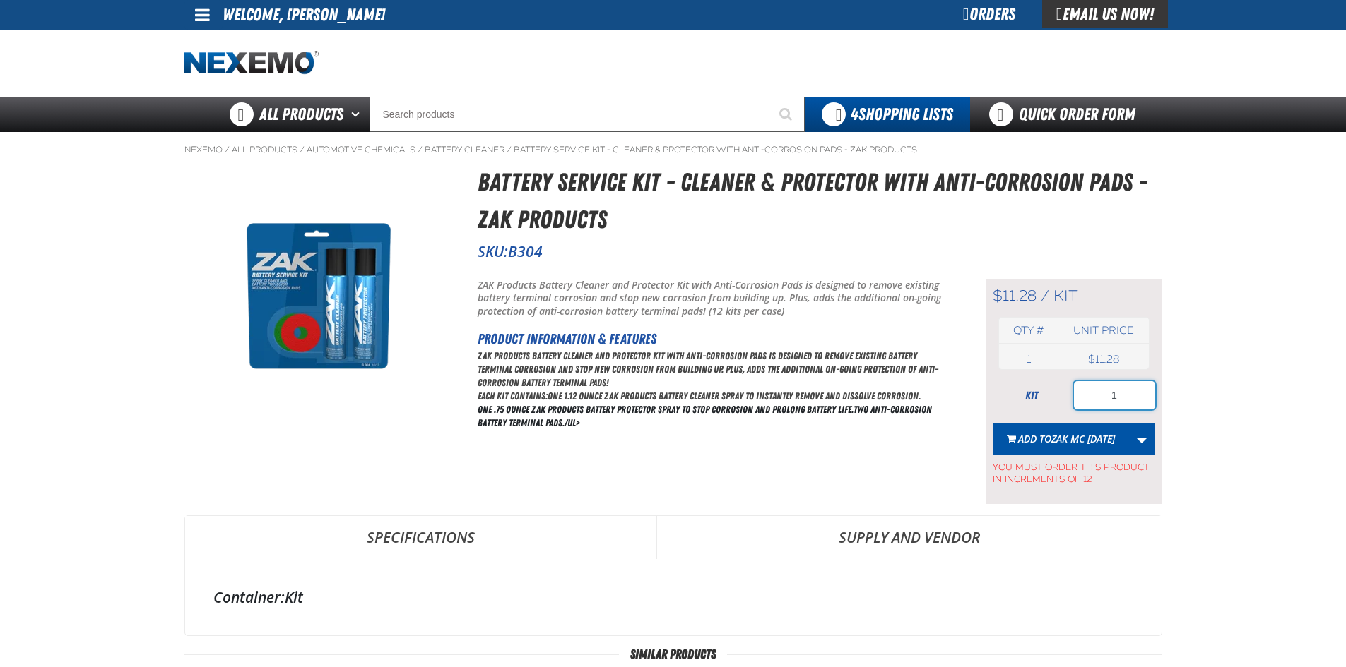
click at [1108, 396] on input "1" at bounding box center [1114, 395] width 81 height 28
type input "24"
click at [1139, 441] on link "More Actions" at bounding box center [1141, 439] width 27 height 31
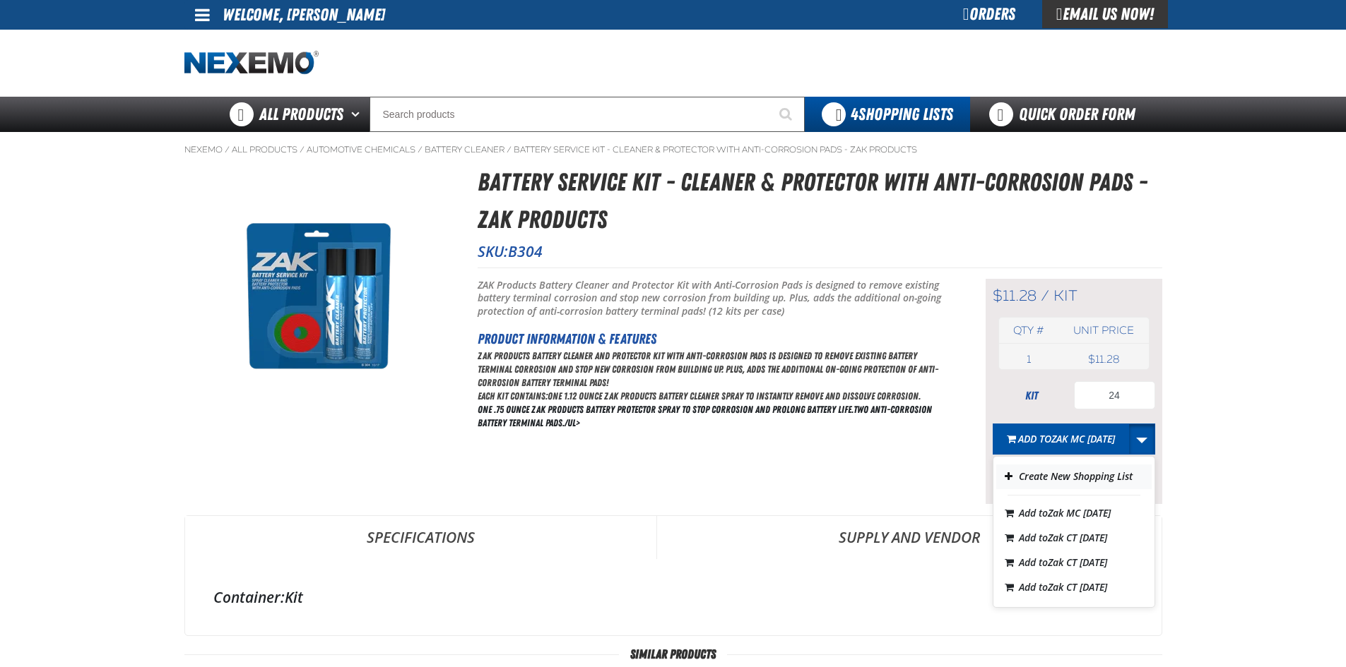
click at [1067, 472] on button "Create New Shopping List" at bounding box center [1073, 477] width 155 height 25
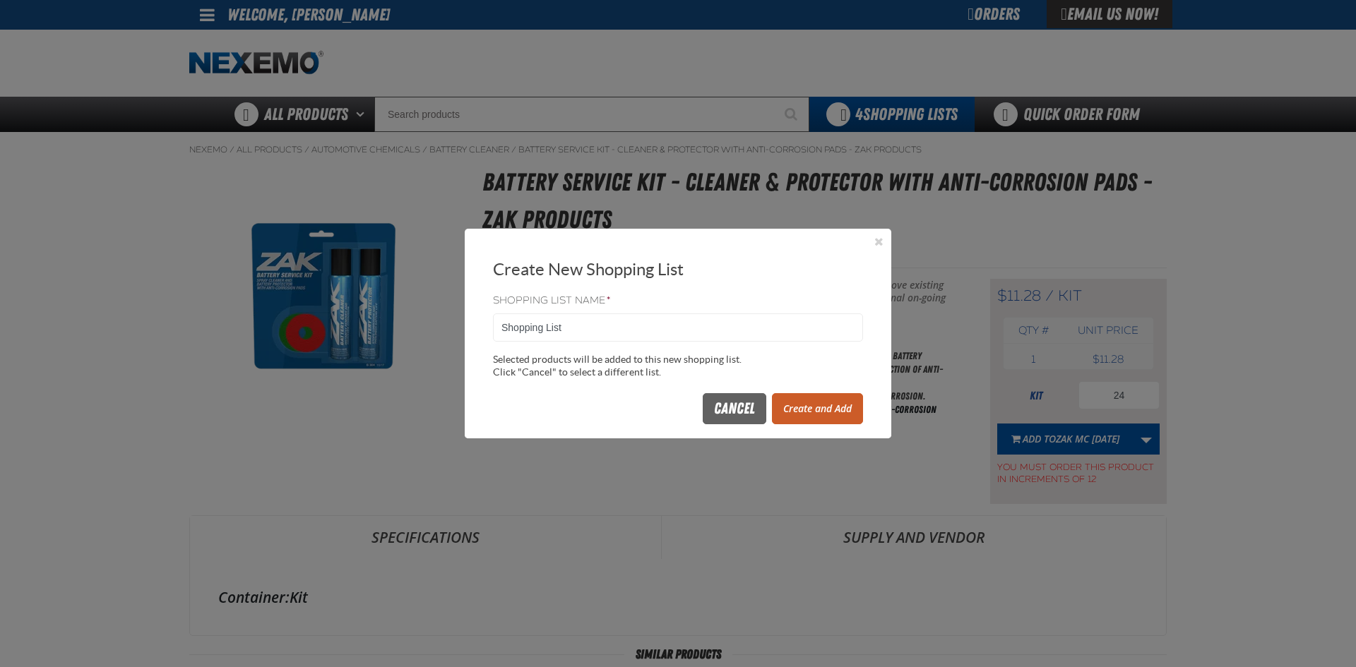
click at [802, 400] on button "Create and Add" at bounding box center [817, 408] width 91 height 31
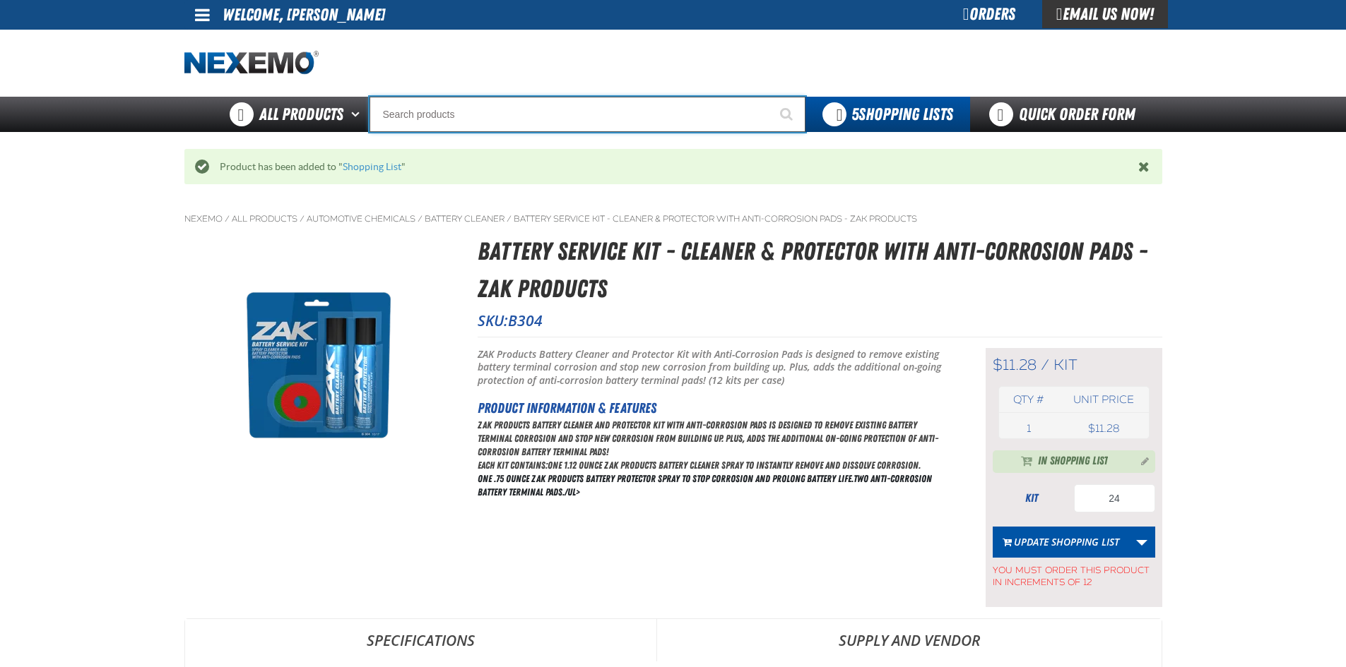
click at [493, 128] on input "Search" at bounding box center [587, 114] width 436 height 35
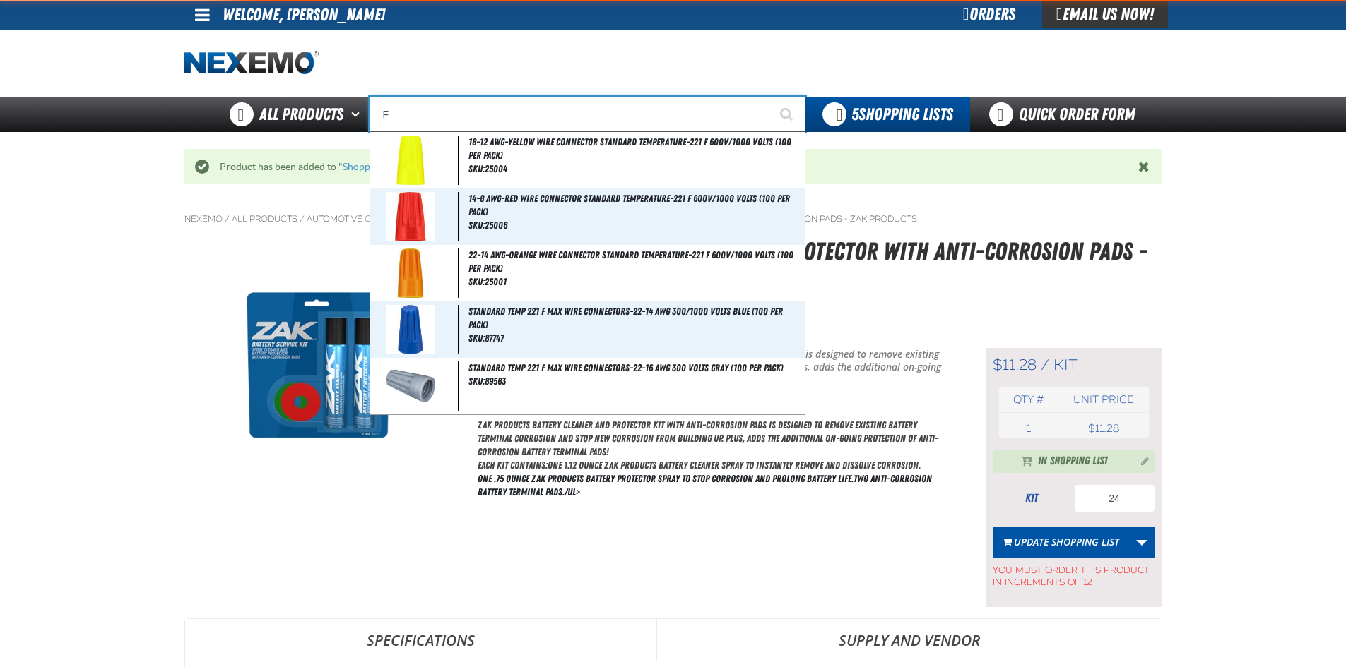
type input "FR"
type input "FROM"
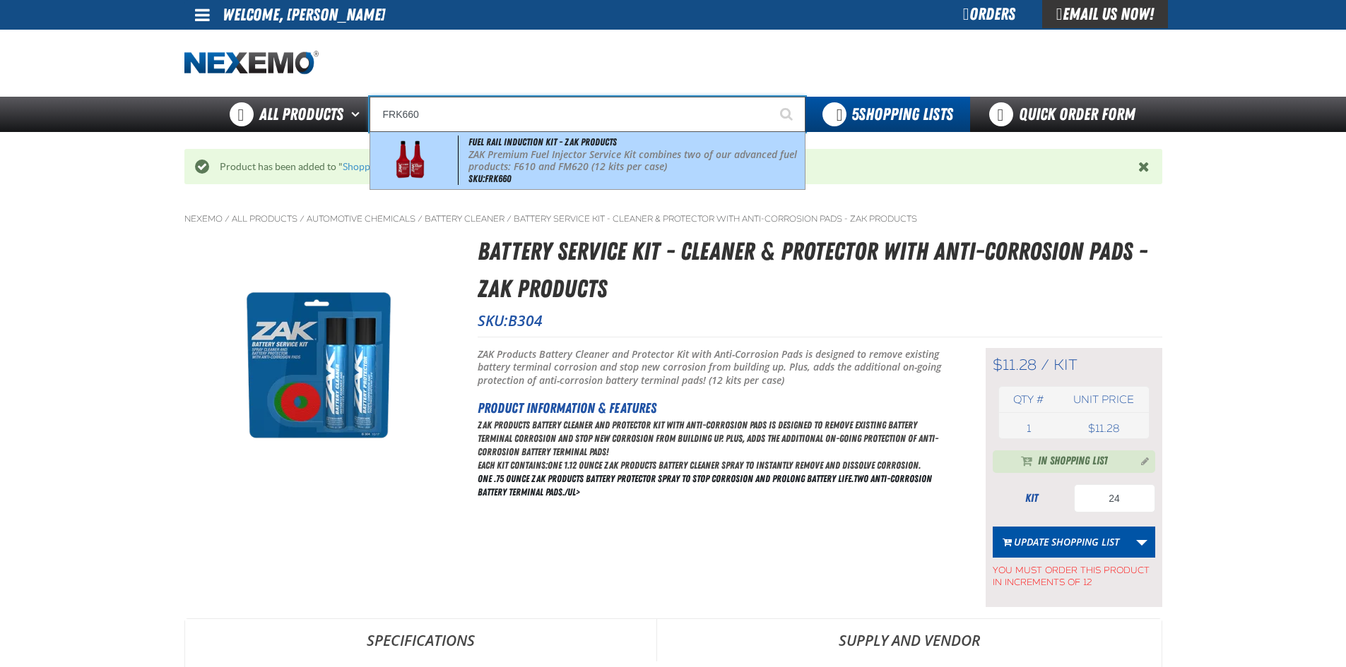
click at [531, 161] on p "ZAK Premium Fuel Injector Service Kit combines two of our advanced fuel product…" at bounding box center [634, 161] width 333 height 24
type input "Fuel Rail Induction Kit - ZAK Products"
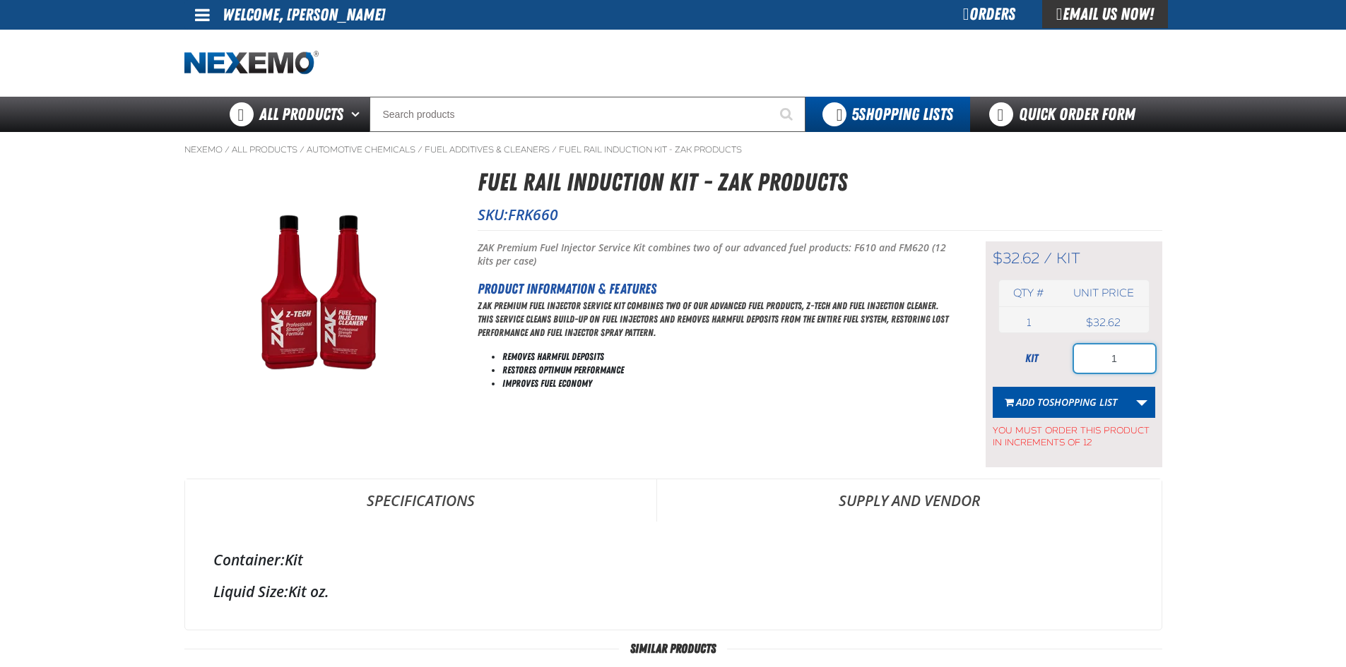
click at [1130, 359] on input "1" at bounding box center [1114, 359] width 81 height 28
type input "12"
click at [1112, 397] on span "Shopping List" at bounding box center [1083, 402] width 68 height 13
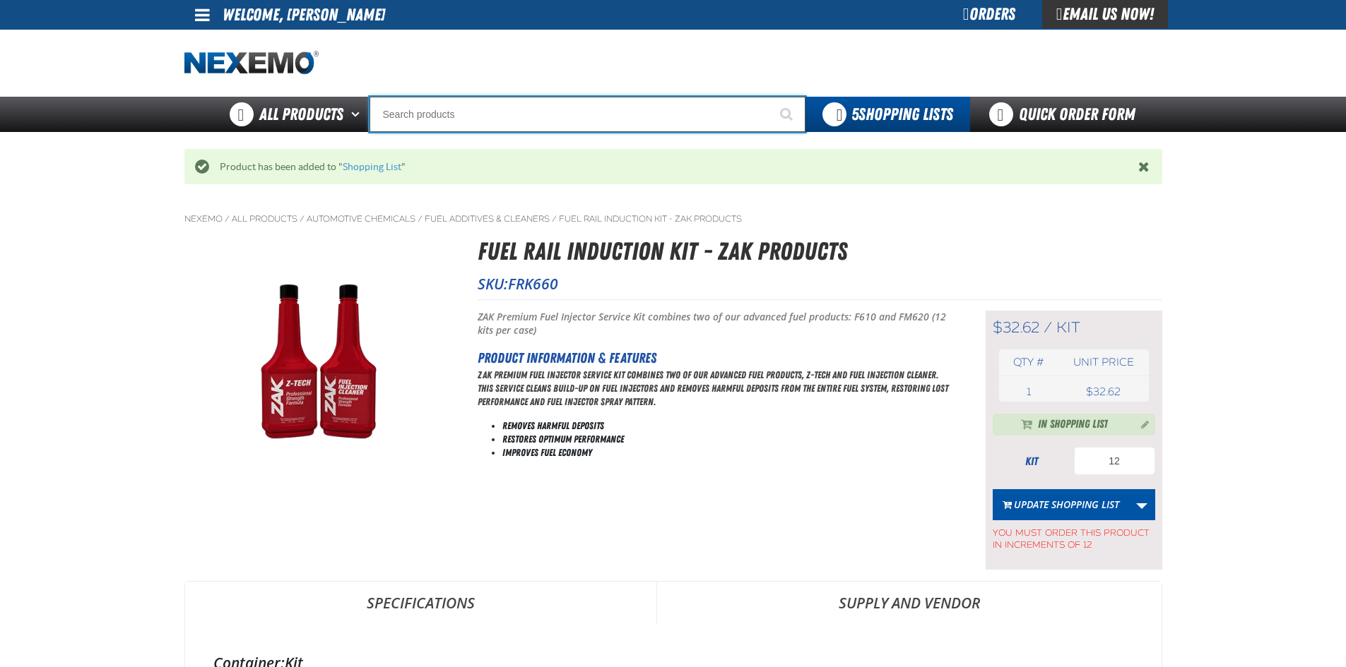
click at [521, 107] on input "Search" at bounding box center [587, 114] width 436 height 35
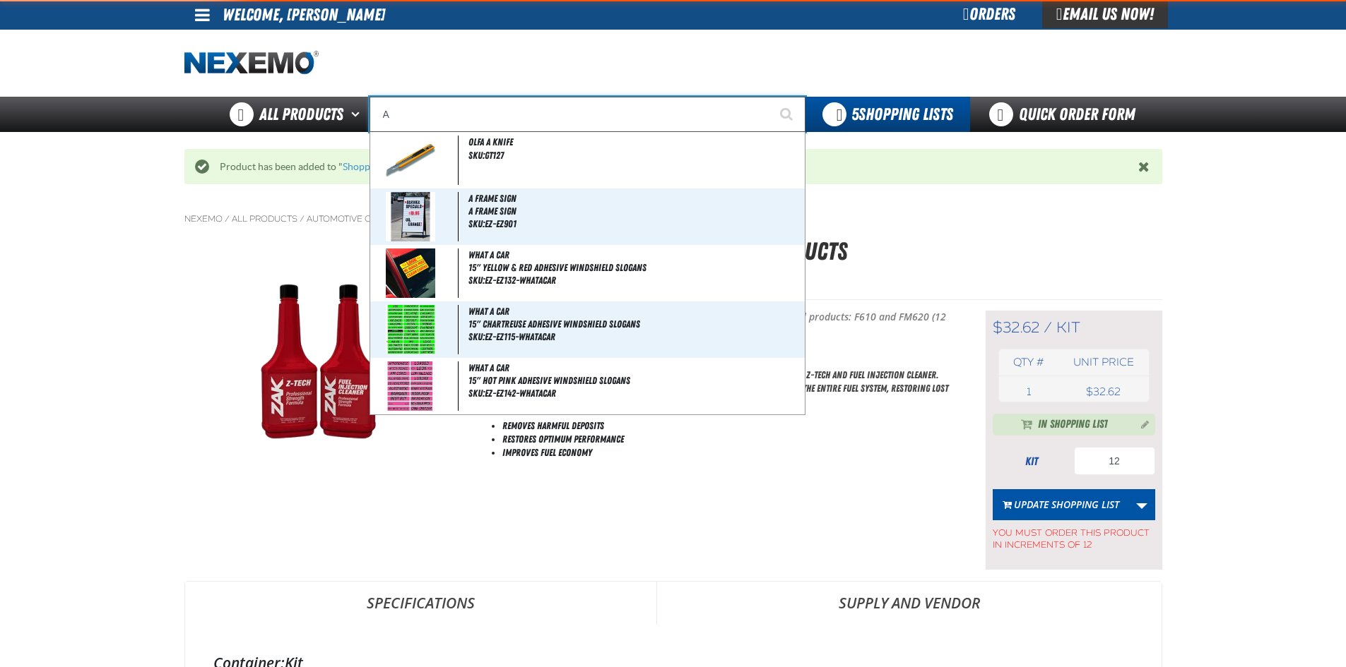
type input "AC"
type input "AC Power Booster - ZAK Products"
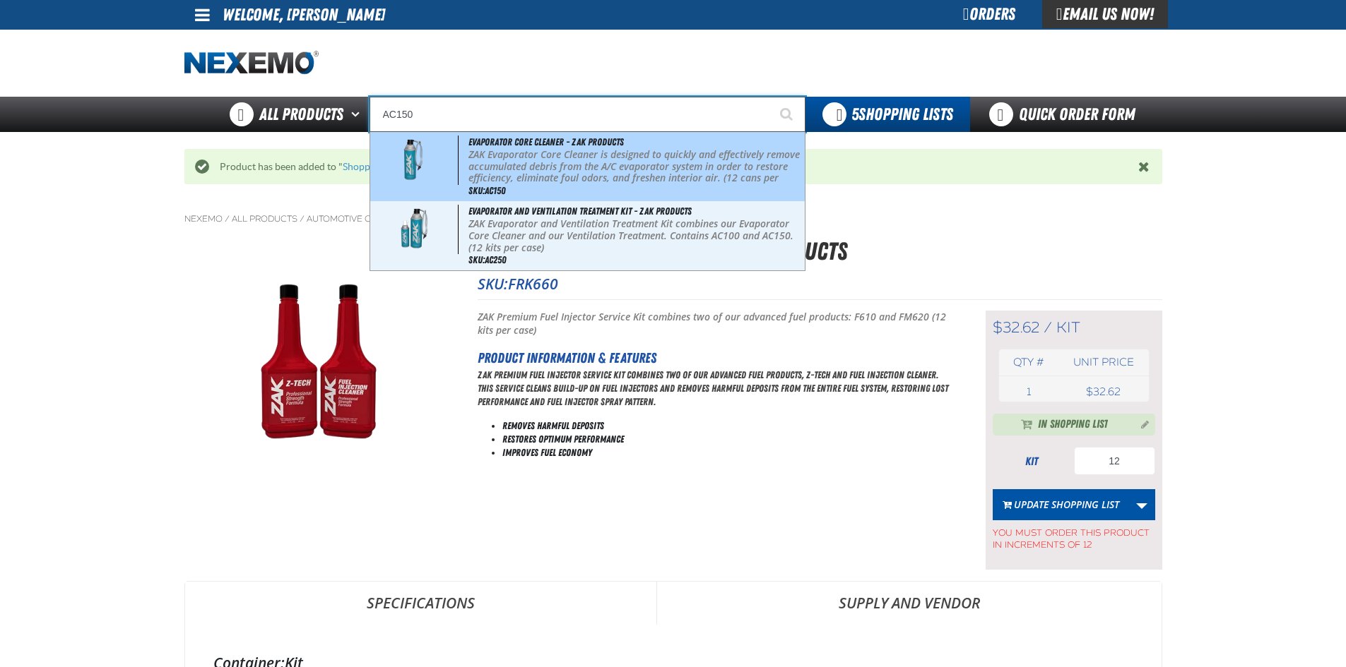
click at [547, 158] on p "ZAK Evaporator Core Cleaner is designed to quickly and effectively remove accum…" at bounding box center [634, 172] width 333 height 47
type input "Evaporator Core Cleaner - ZAK Products"
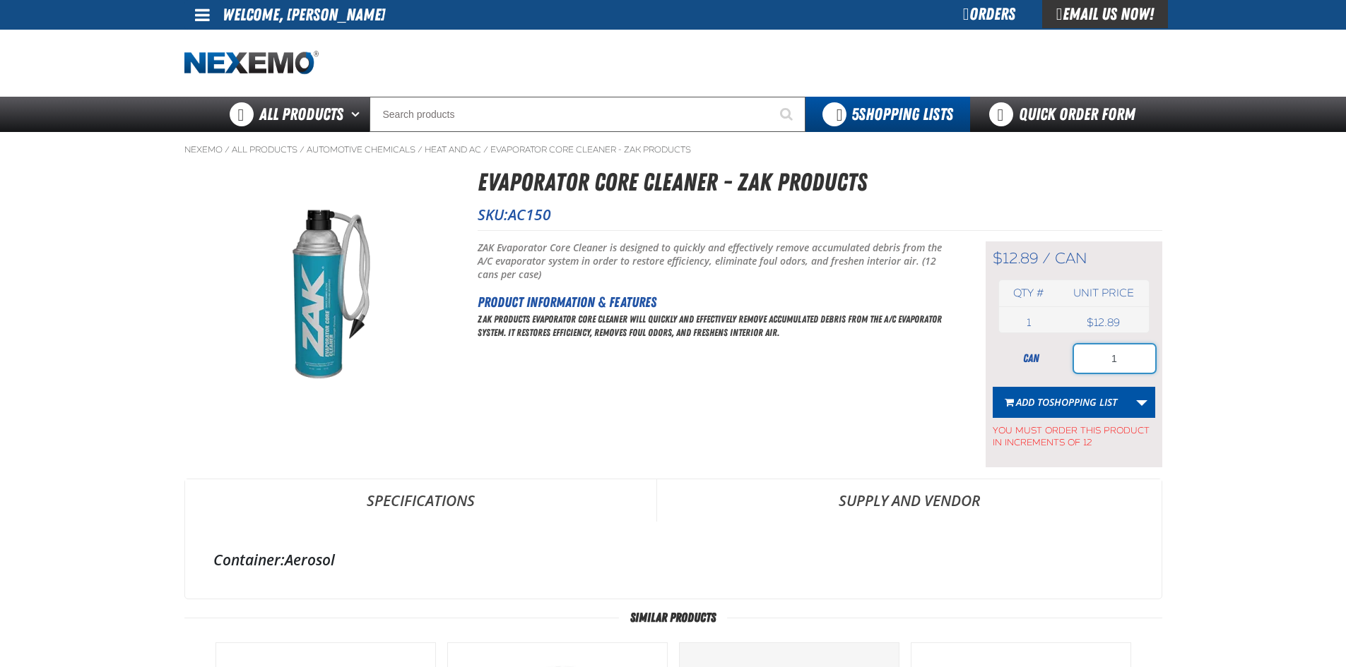
click at [1131, 364] on input "1" at bounding box center [1114, 359] width 81 height 28
type input "12"
click at [1112, 390] on button "Add to Shopping List" at bounding box center [1060, 402] width 136 height 31
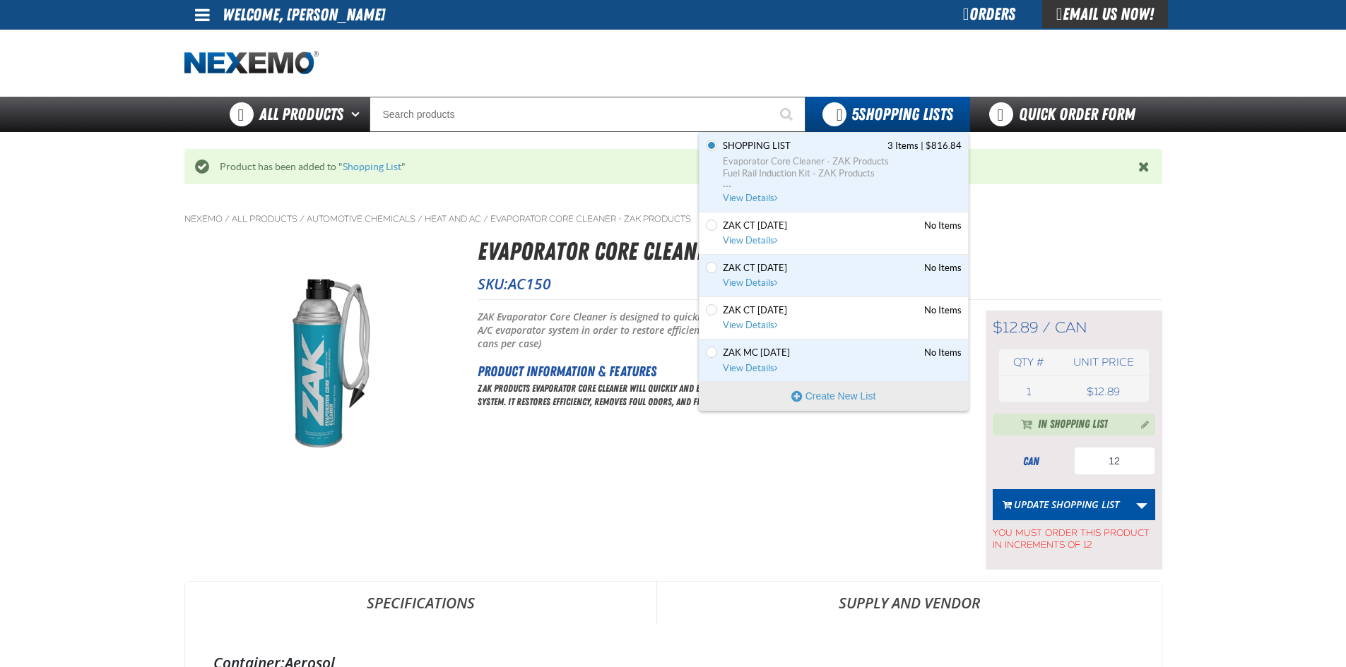
click at [836, 138] on div "Set the Shopping List as Default Shopping List 3 Items | $816.84 Evaporator Cor…" at bounding box center [833, 173] width 268 height 80
click at [825, 165] on span "Evaporator Core Cleaner - ZAK Products" at bounding box center [842, 161] width 239 height 13
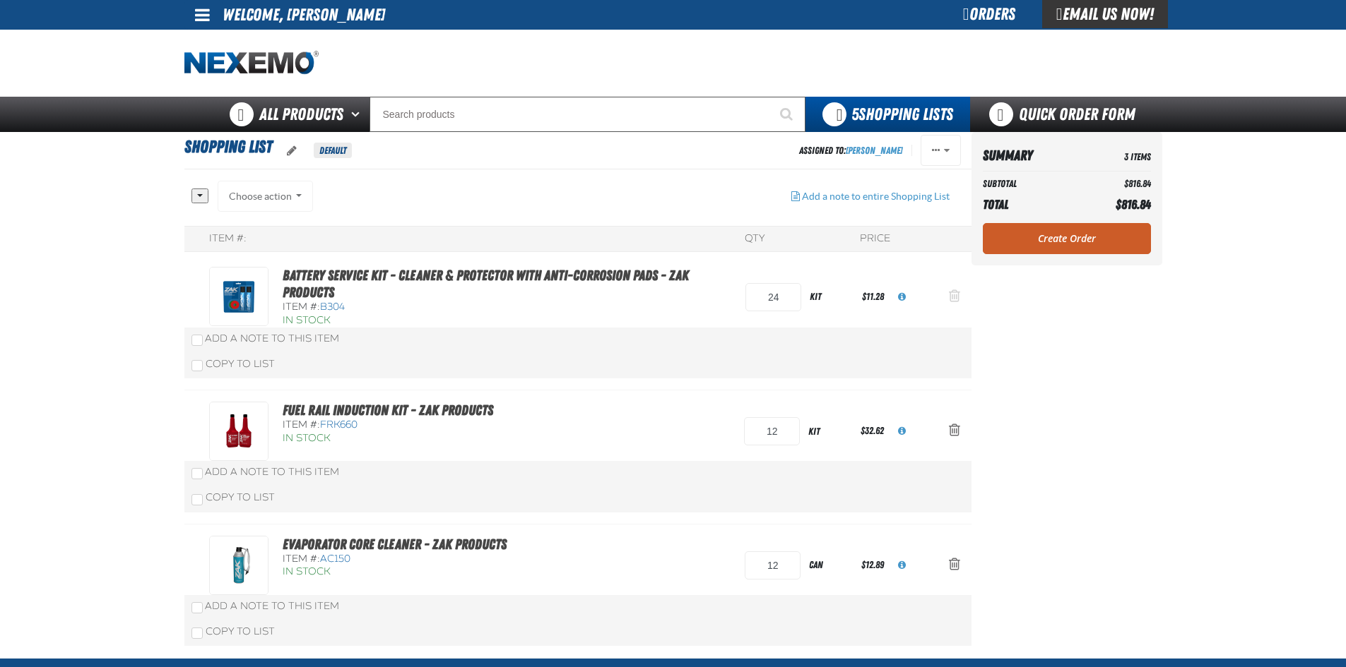
click at [956, 297] on span "Action Remove Battery Service Kit - Cleaner &amp; Protector with Anti-Corrosion…" at bounding box center [954, 296] width 11 height 14
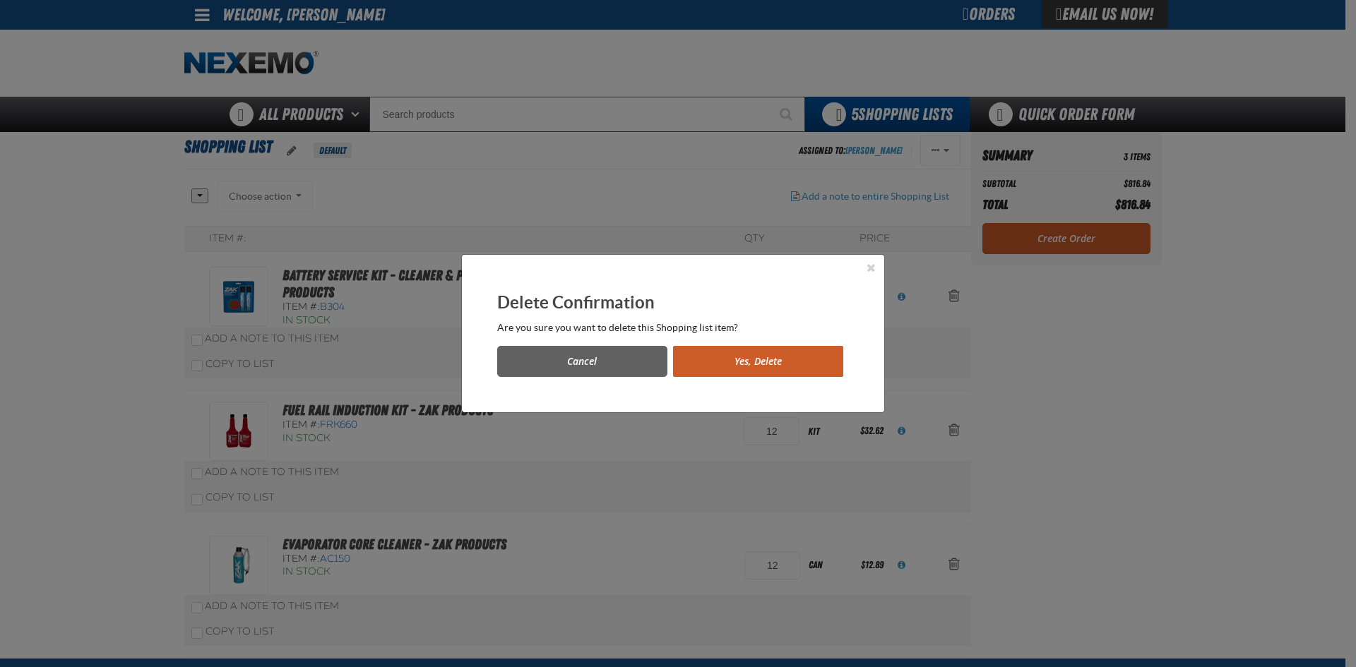
click at [729, 360] on button "Yes, Delete" at bounding box center [758, 361] width 170 height 31
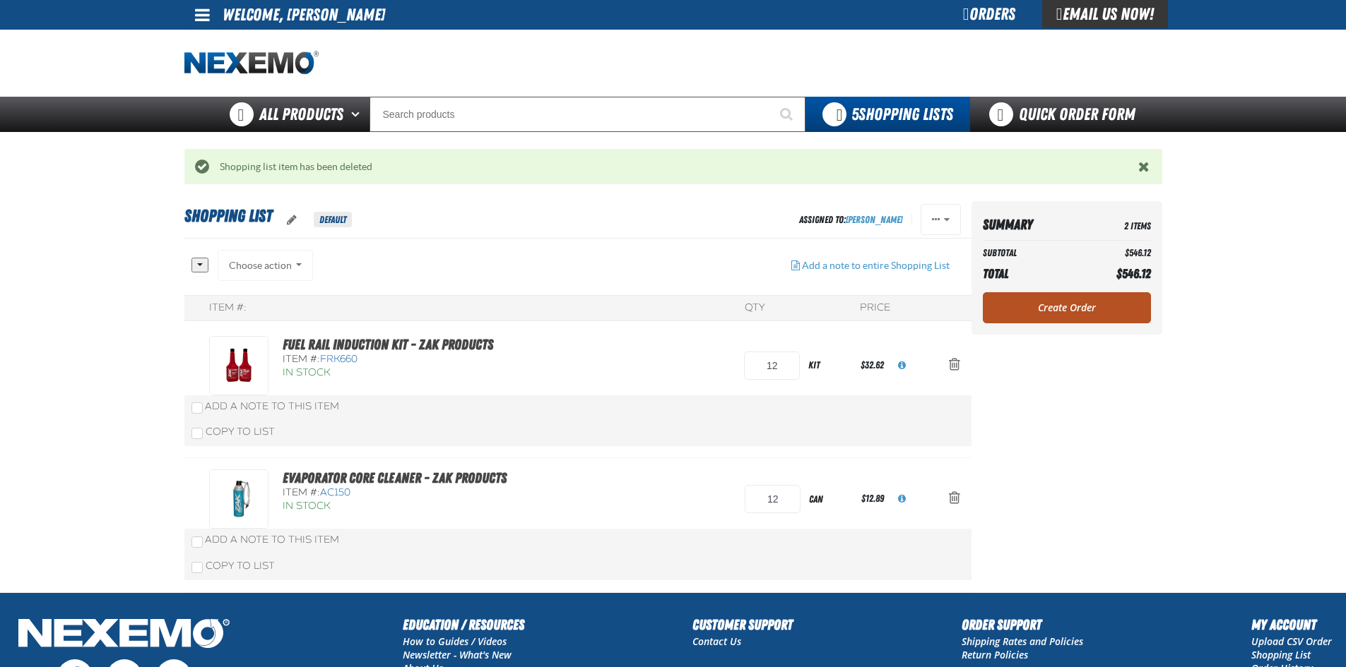
click at [1080, 295] on link "Create Order" at bounding box center [1067, 307] width 168 height 31
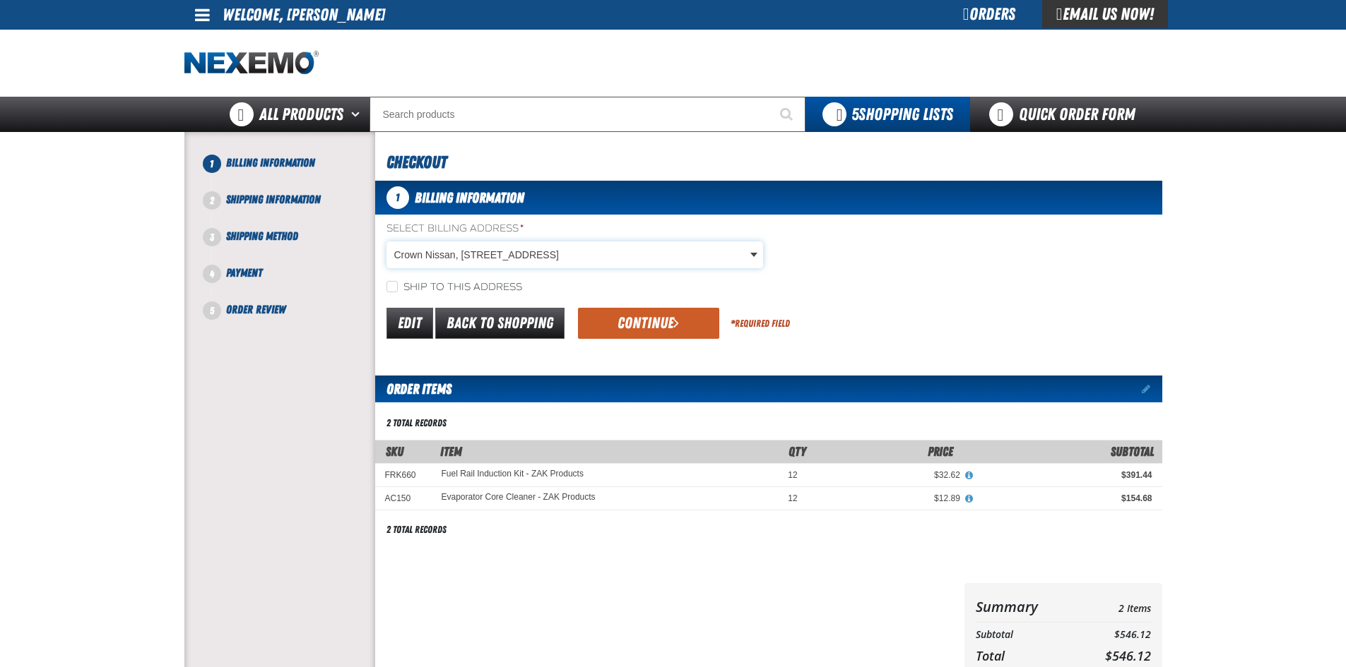
click at [535, 245] on body "Skip to Main Content Staging Site 5.1 Upgrade Site My Account My Account Suppor…" at bounding box center [673, 477] width 1346 height 955
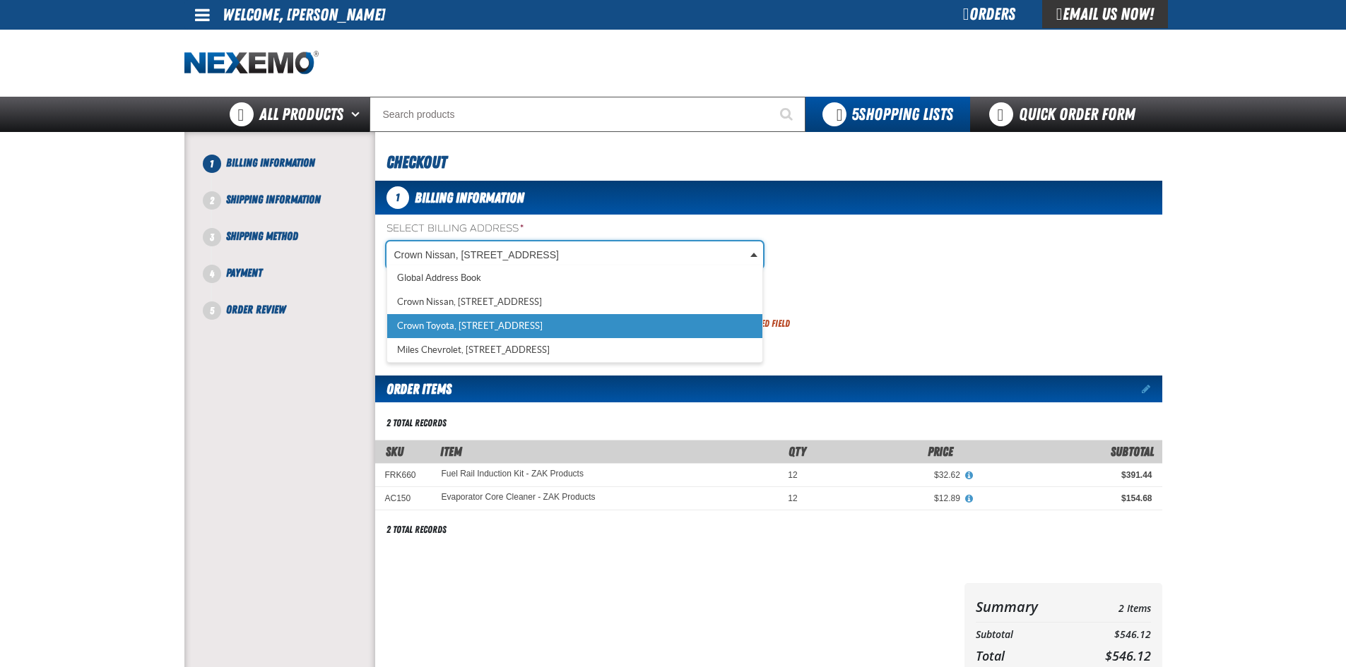
select select "a_316"
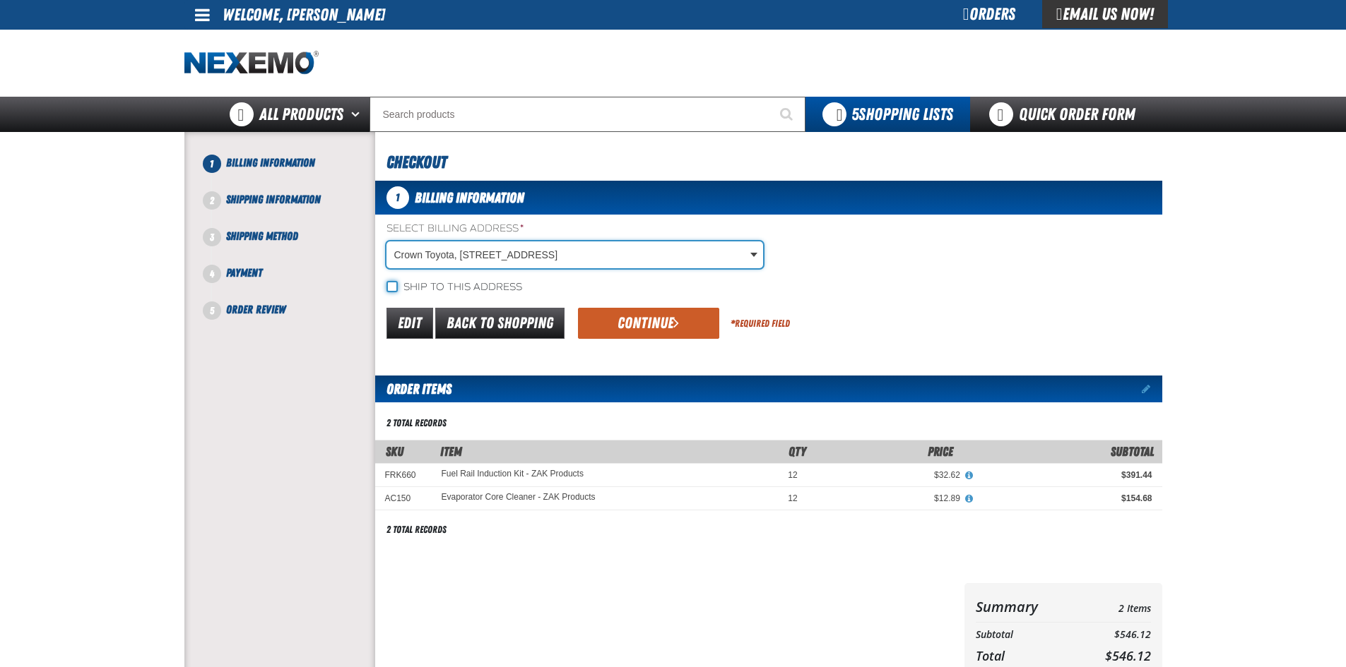
click at [396, 284] on input "Ship to this address" at bounding box center [391, 286] width 11 height 11
checkbox input "true"
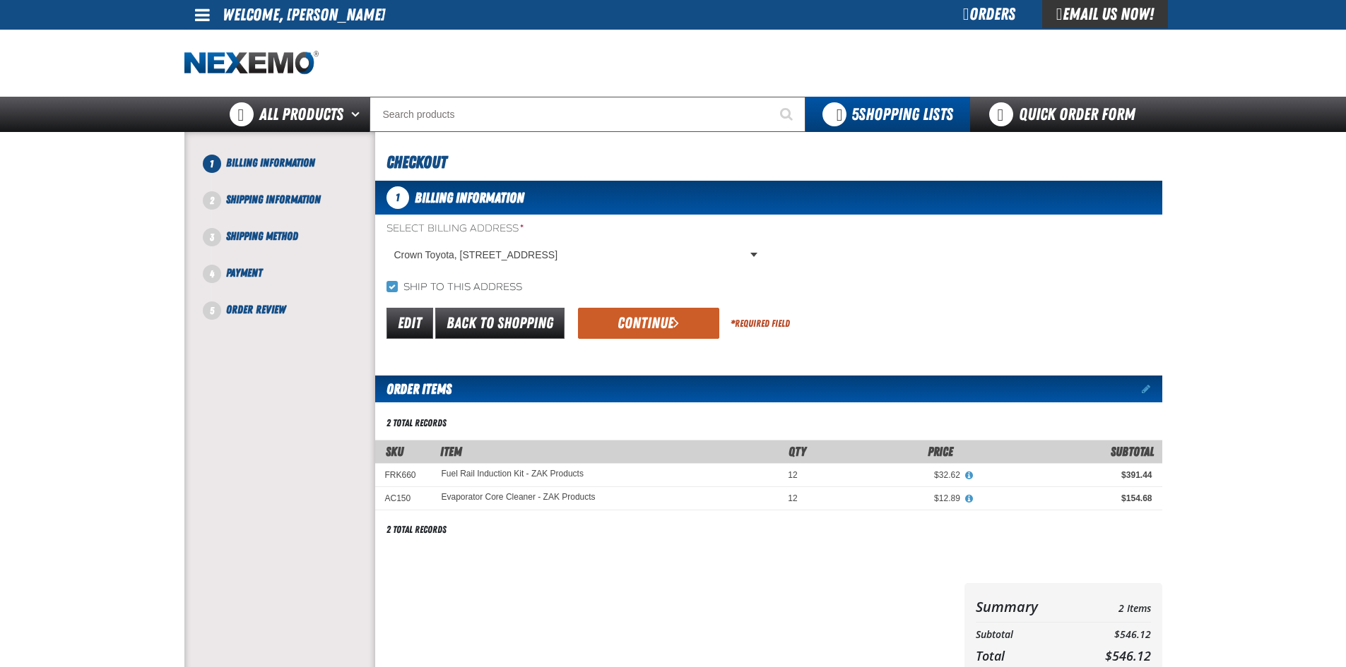
click at [615, 323] on button "Continue" at bounding box center [648, 323] width 141 height 31
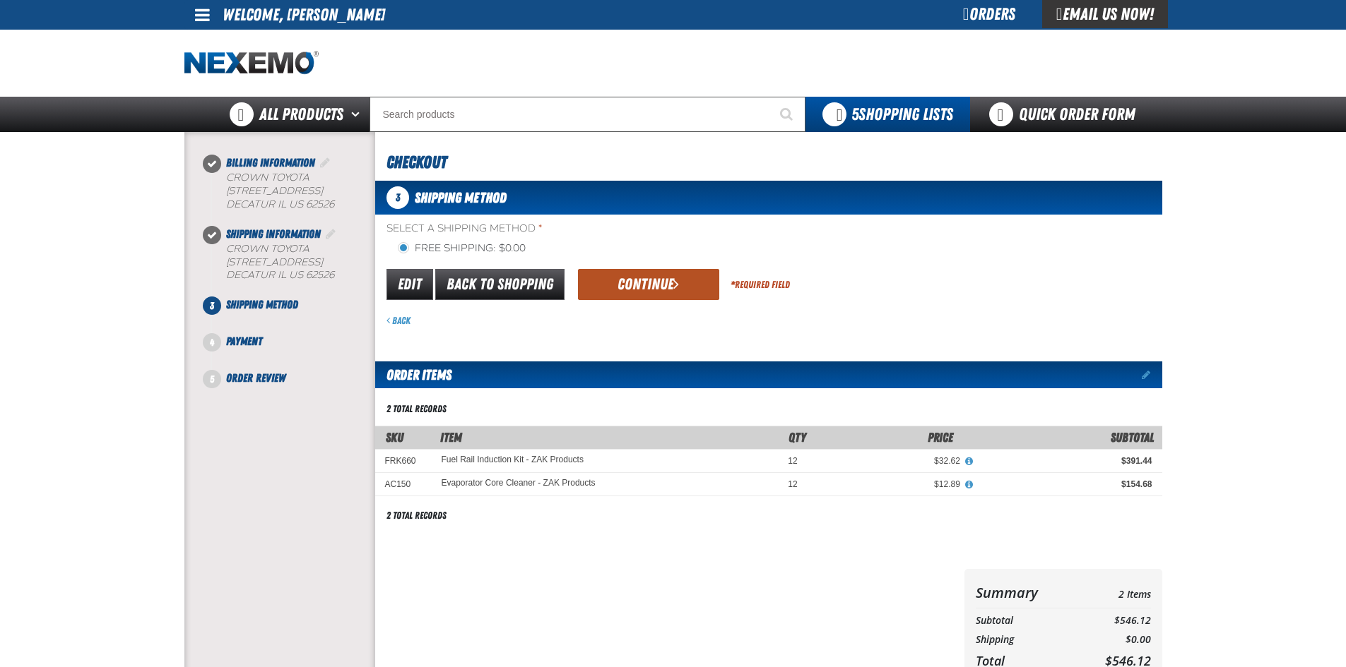
click at [622, 290] on button "Continue" at bounding box center [648, 284] width 141 height 31
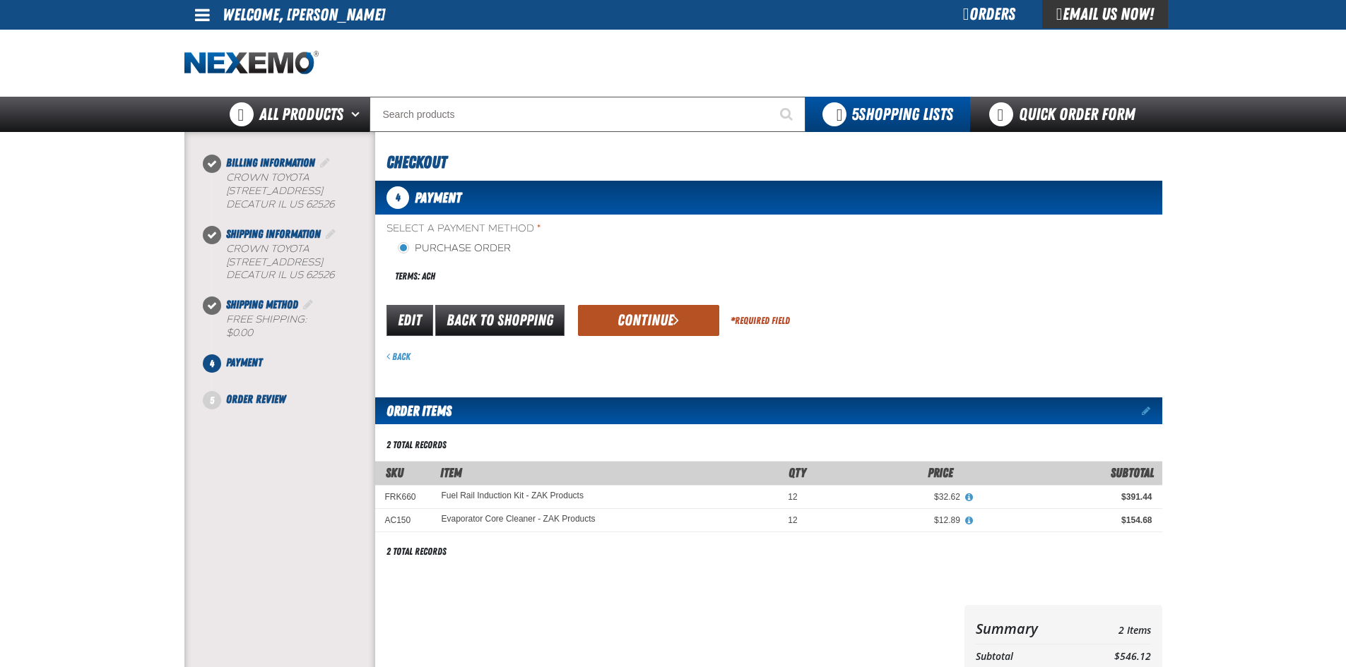
click at [643, 316] on button "Continue" at bounding box center [648, 320] width 141 height 31
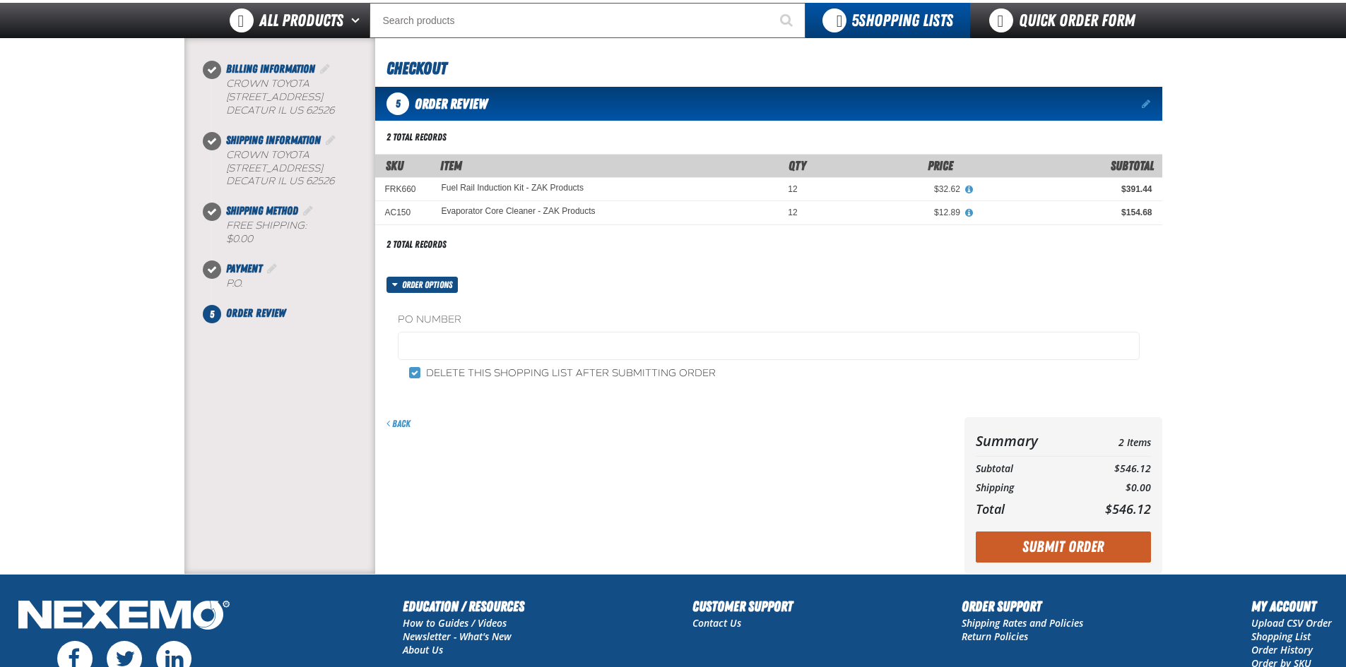
scroll to position [212, 0]
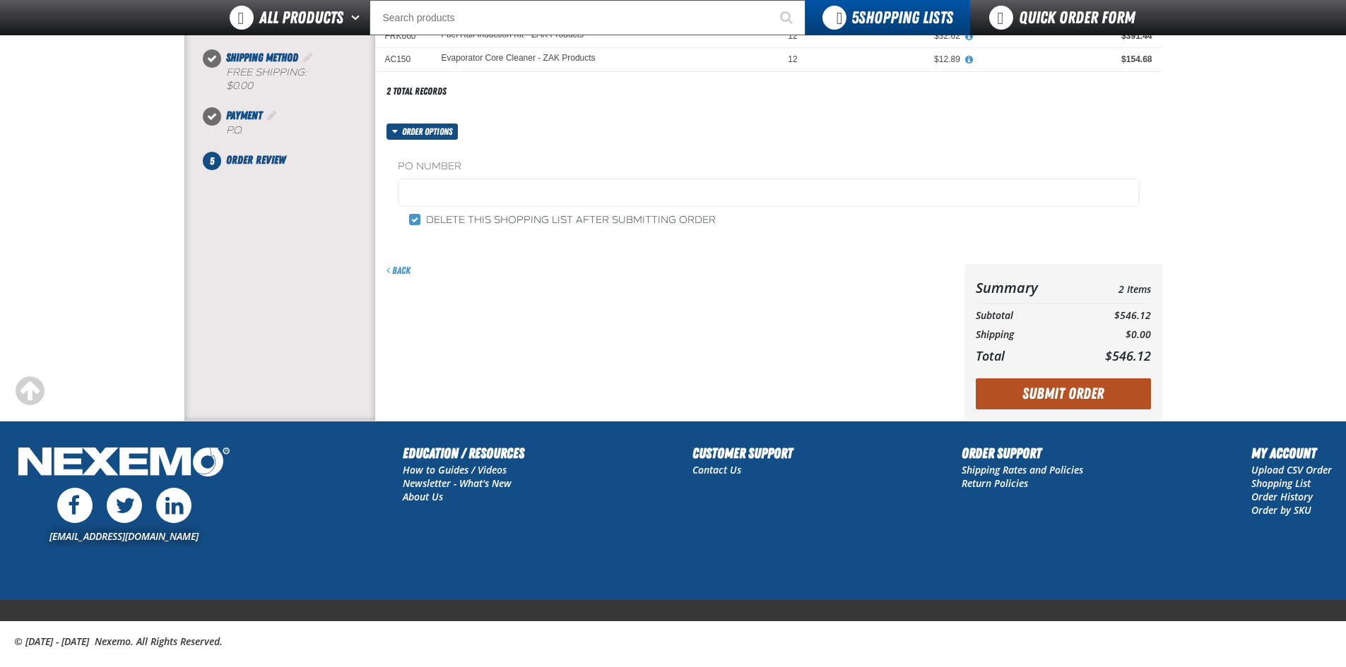
click at [1054, 403] on button "Submit Order" at bounding box center [1062, 394] width 175 height 31
